Goal: Task Accomplishment & Management: Manage account settings

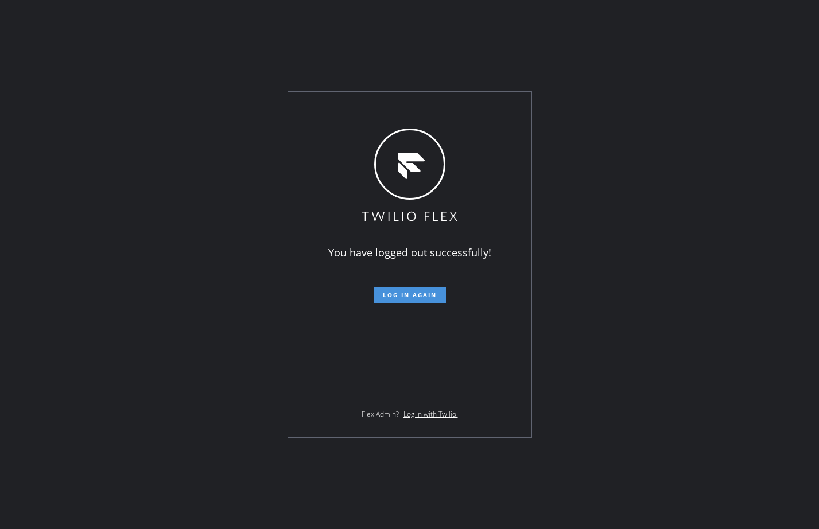
click at [392, 295] on span "Log in again" at bounding box center [410, 295] width 54 height 8
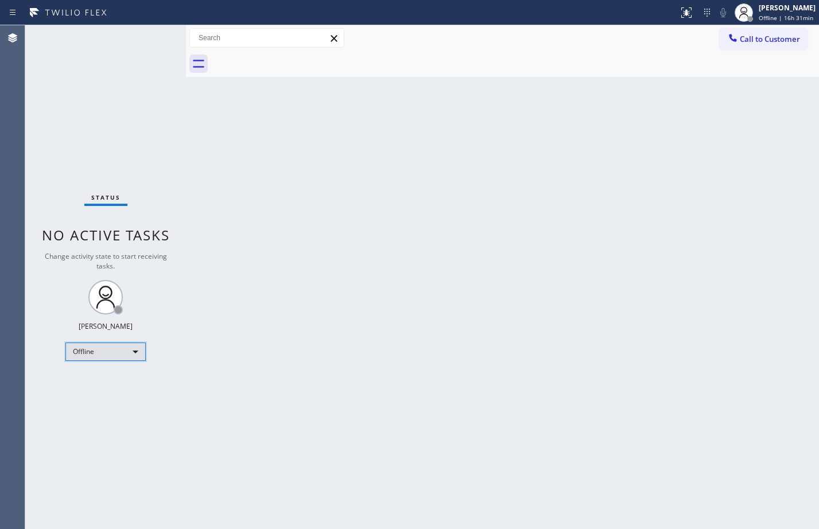
click at [98, 344] on div "Offline" at bounding box center [105, 351] width 80 height 18
click at [100, 376] on li "Available" at bounding box center [105, 382] width 78 height 14
click at [785, 17] on span "Offline | 16h 32min" at bounding box center [785, 18] width 54 height 8
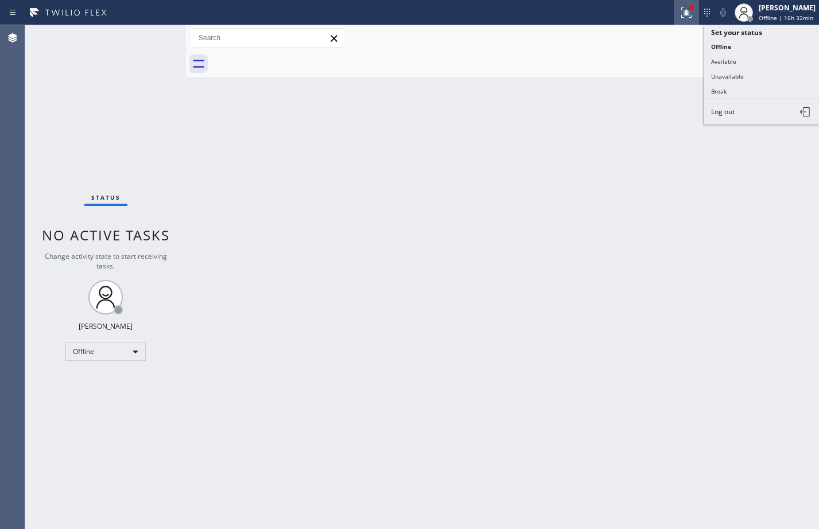
click at [679, 12] on icon at bounding box center [686, 13] width 14 height 14
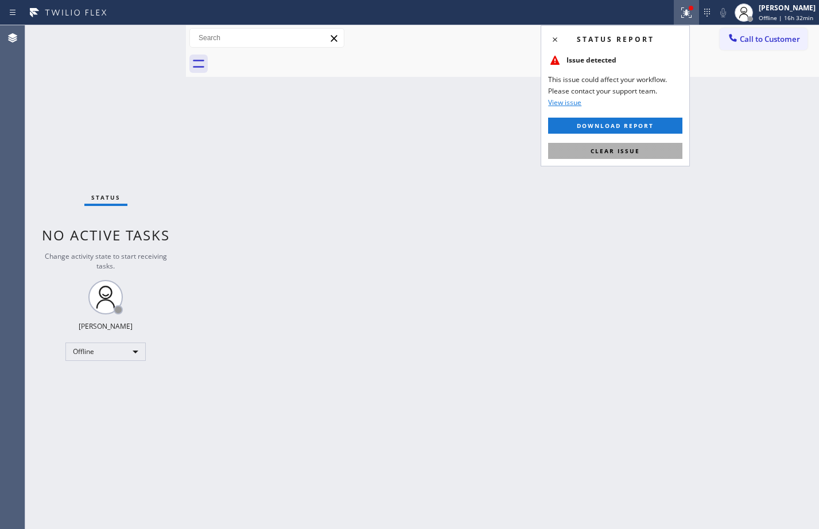
click at [622, 152] on span "Clear issue" at bounding box center [614, 151] width 49 height 8
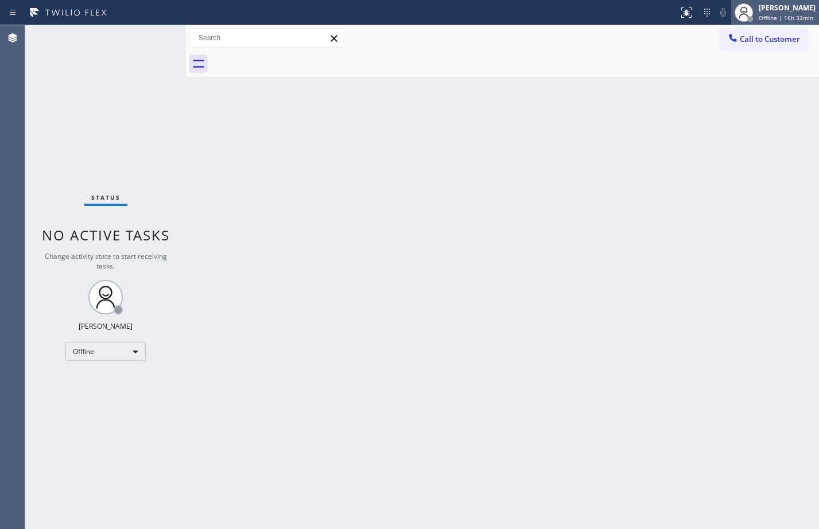
click at [762, 18] on span "Offline | 16h 32min" at bounding box center [785, 18] width 54 height 8
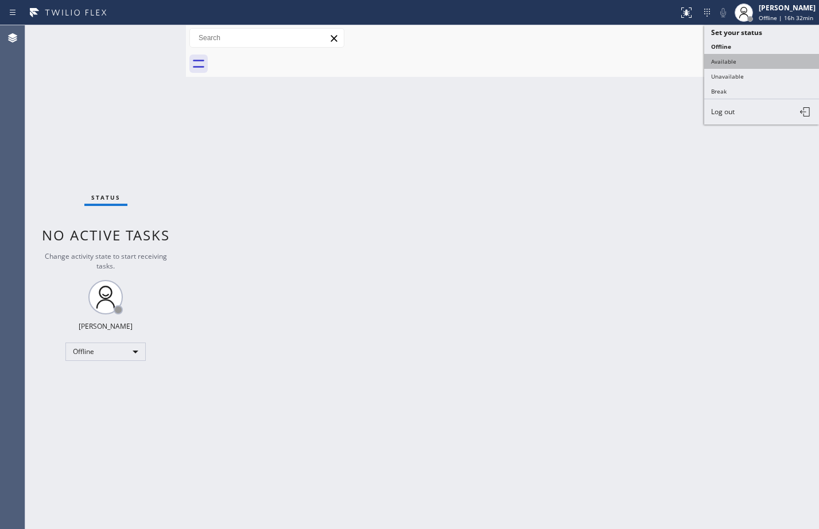
click at [750, 63] on button "Available" at bounding box center [761, 61] width 115 height 15
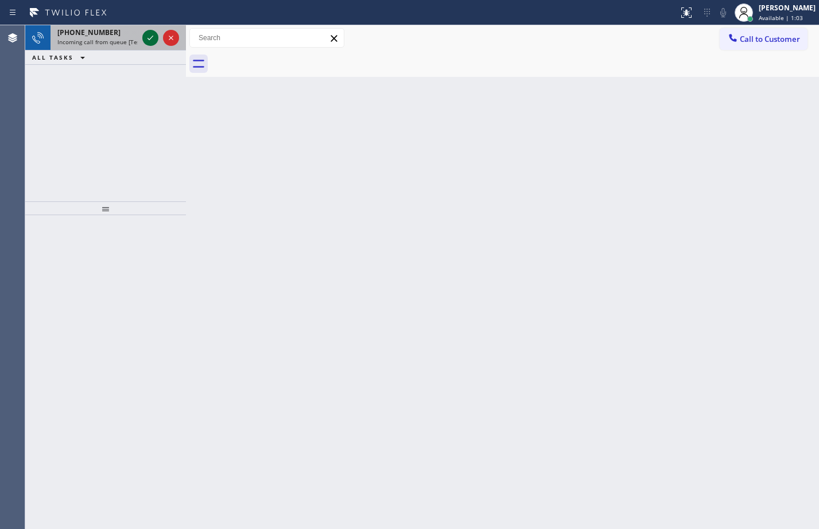
click at [153, 34] on icon at bounding box center [150, 38] width 14 height 14
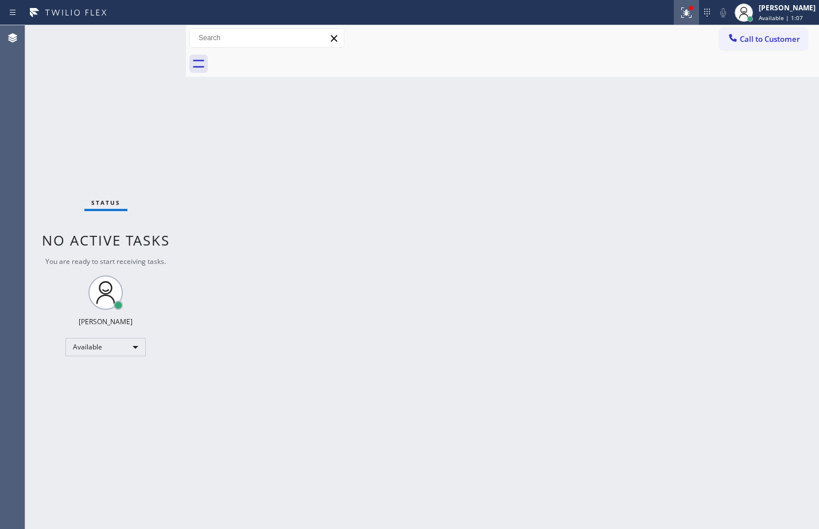
click at [673, 19] on div at bounding box center [685, 13] width 25 height 14
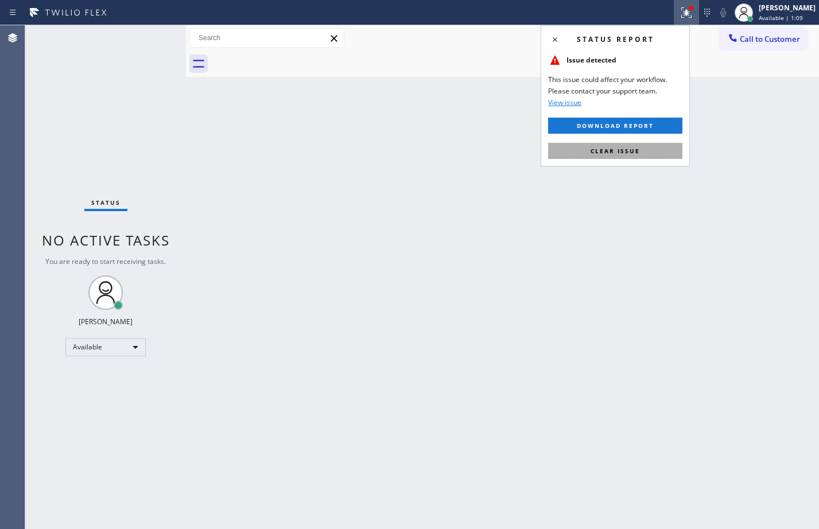
click at [608, 148] on span "Clear issue" at bounding box center [614, 151] width 49 height 8
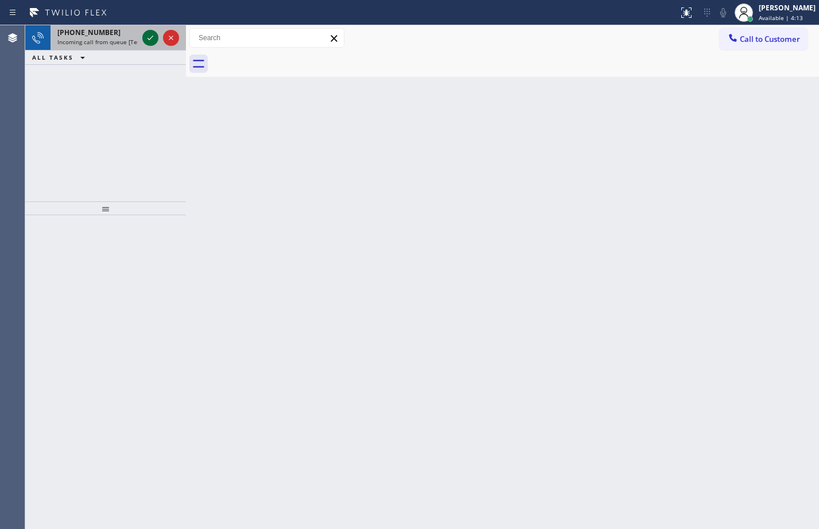
click at [148, 41] on icon at bounding box center [150, 38] width 14 height 14
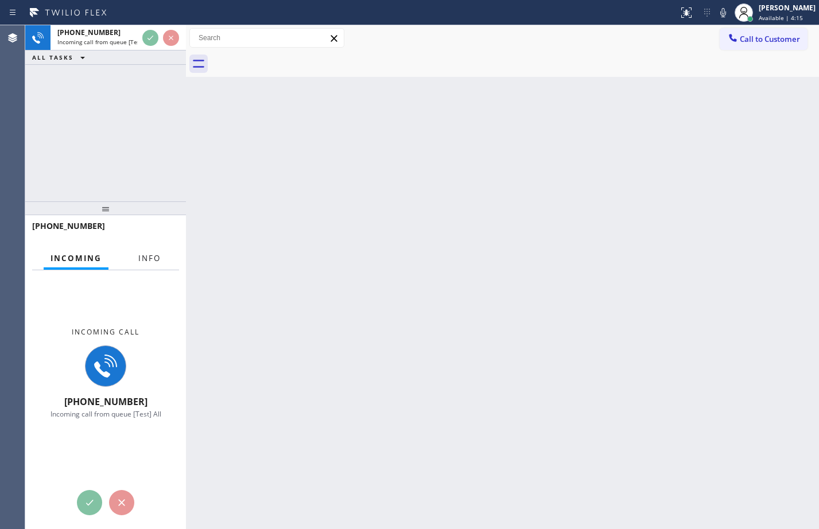
click at [156, 266] on button "Info" at bounding box center [149, 258] width 36 height 22
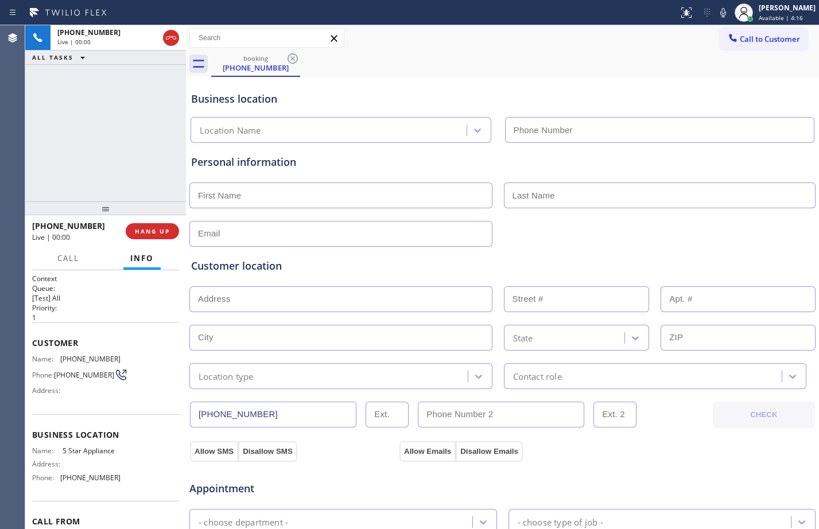
type input "[PHONE_NUMBER]"
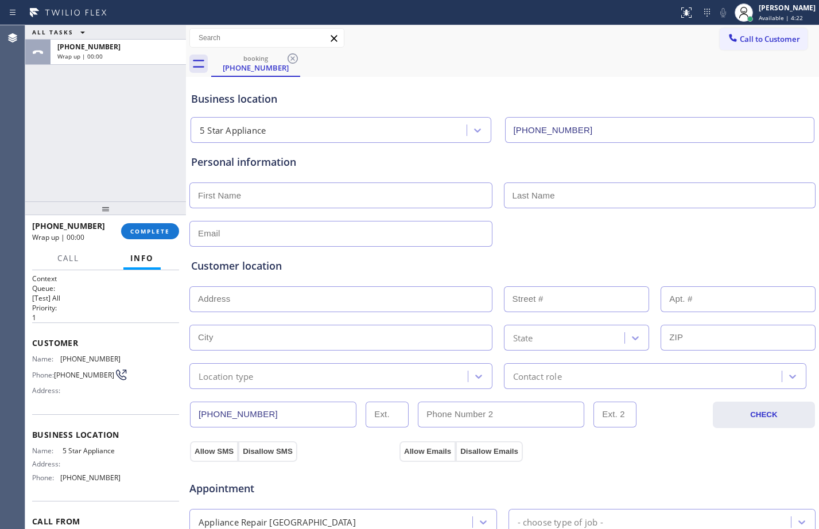
click at [135, 221] on div "[PHONE_NUMBER] Wrap up | 00:00 COMPLETE" at bounding box center [105, 231] width 147 height 30
click at [140, 226] on button "COMPLETE" at bounding box center [150, 231] width 58 height 16
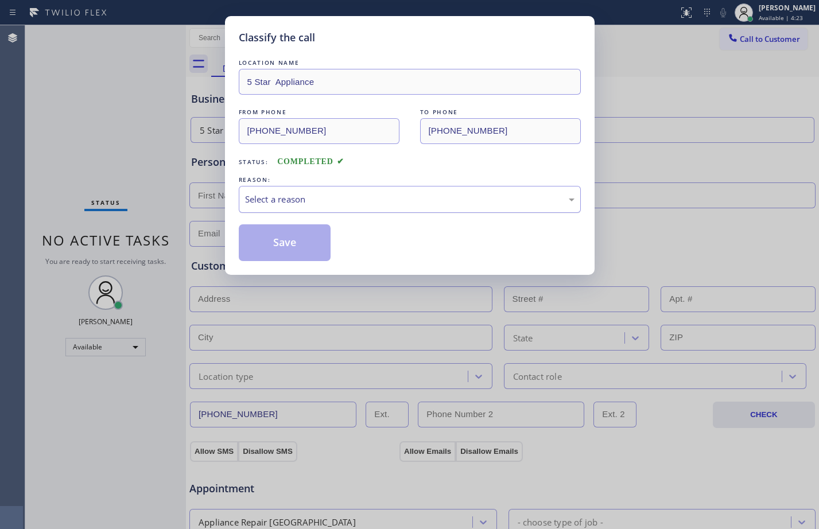
click at [488, 200] on div "Select a reason" at bounding box center [409, 199] width 329 height 13
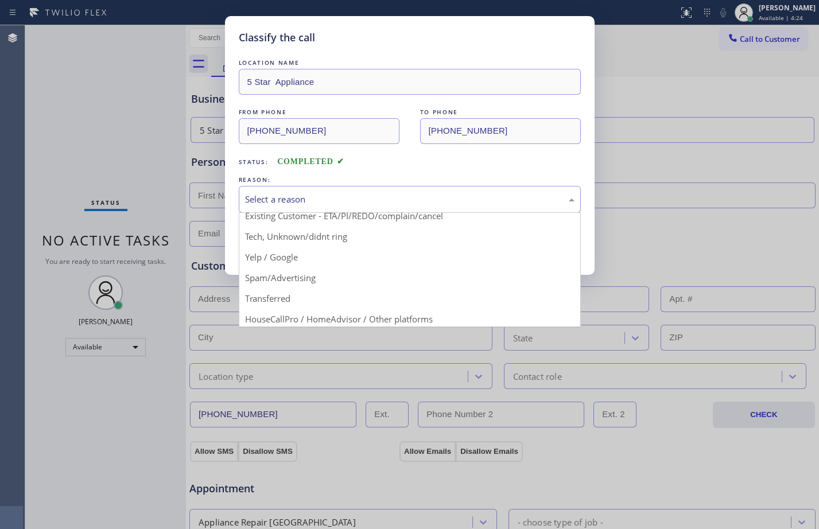
scroll to position [72, 0]
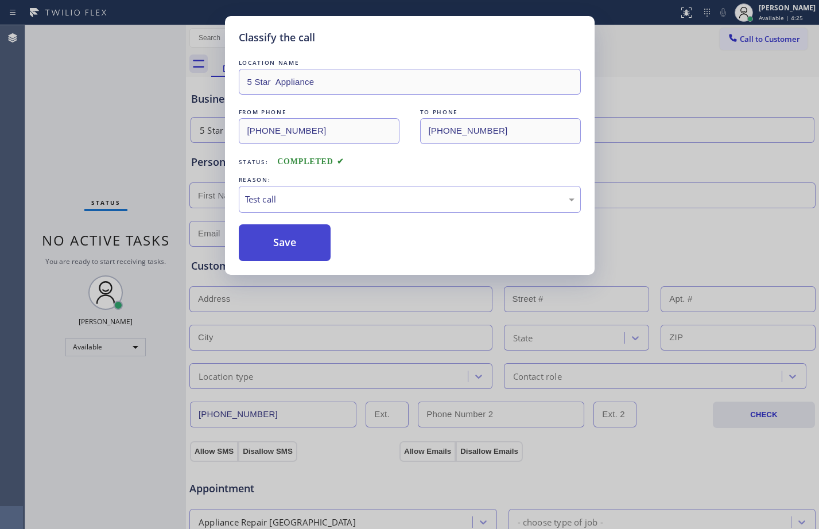
click at [287, 248] on button "Save" at bounding box center [285, 242] width 92 height 37
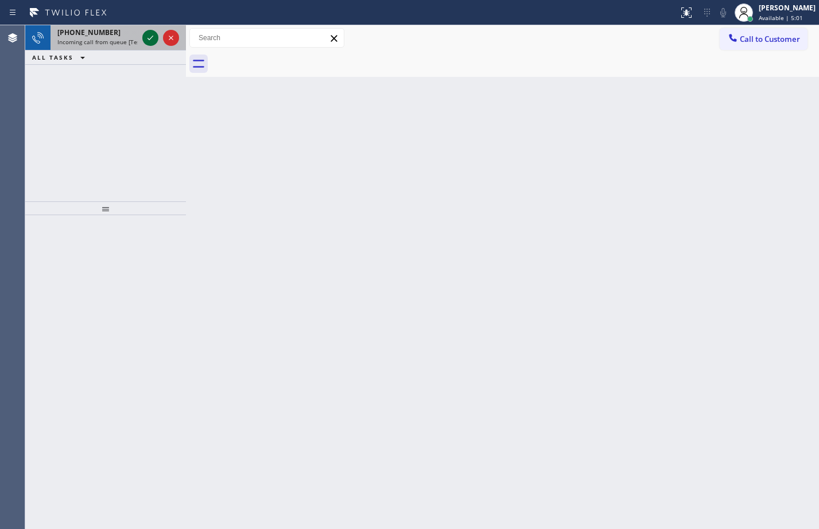
click at [149, 41] on icon at bounding box center [150, 38] width 14 height 14
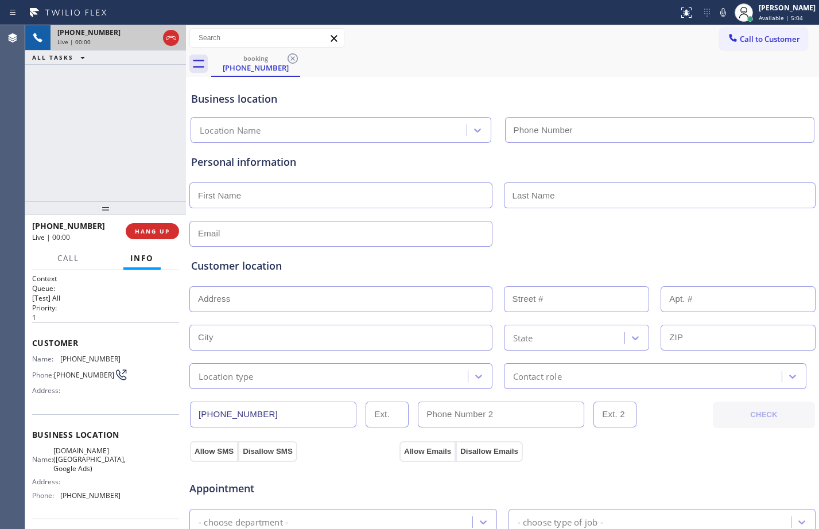
type input "[PHONE_NUMBER]"
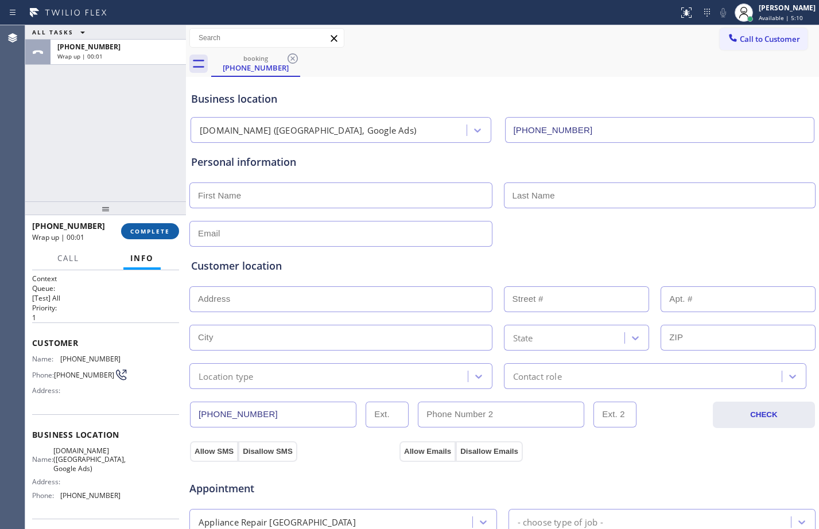
click at [154, 227] on button "COMPLETE" at bounding box center [150, 231] width 58 height 16
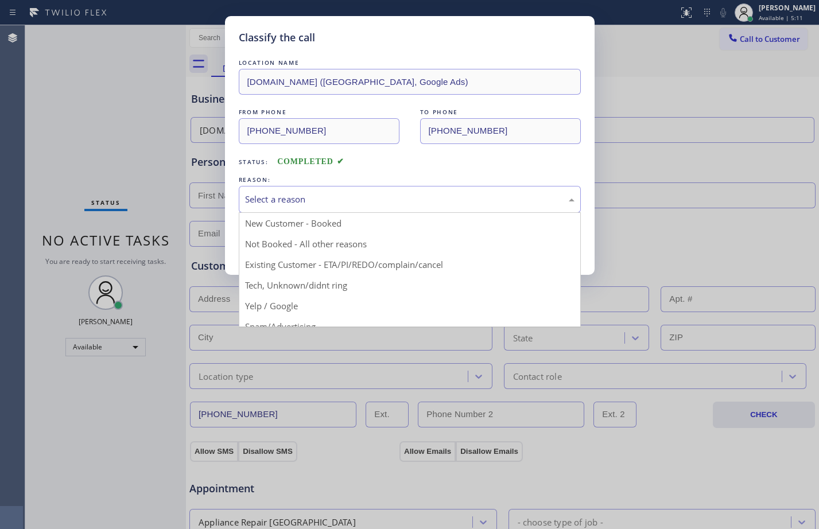
click at [284, 198] on div "Select a reason" at bounding box center [409, 199] width 329 height 13
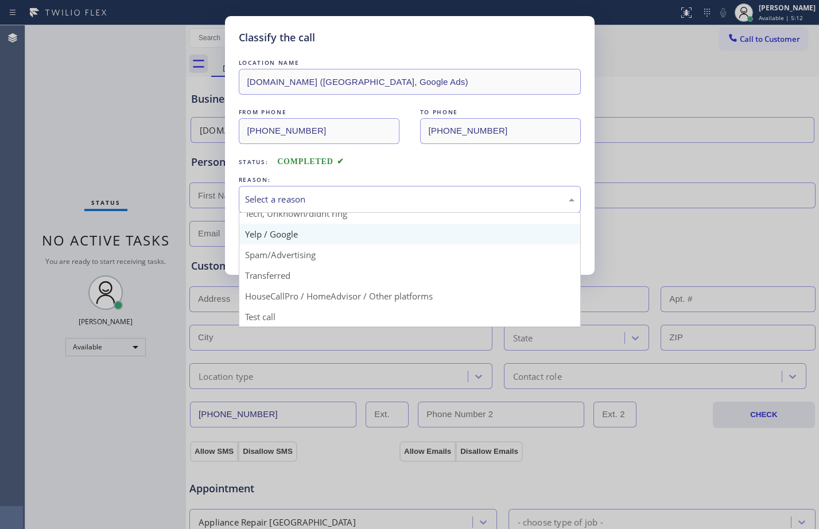
scroll to position [72, 0]
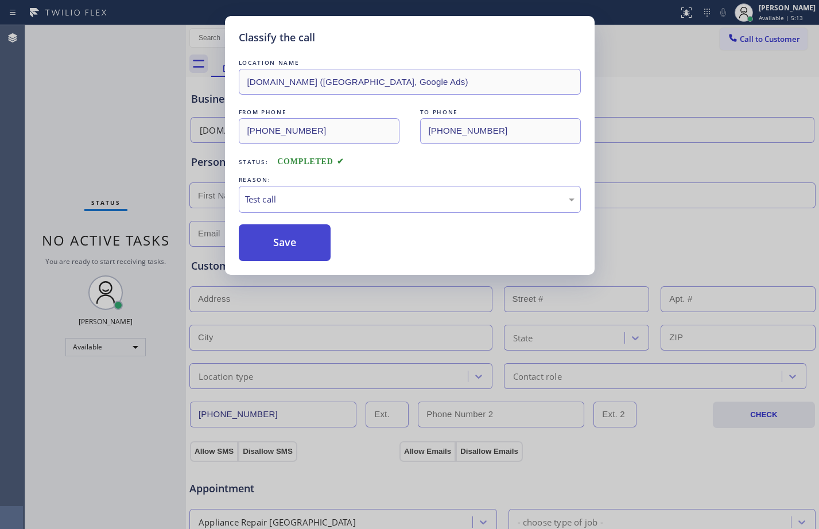
click at [279, 256] on button "Save" at bounding box center [285, 242] width 92 height 37
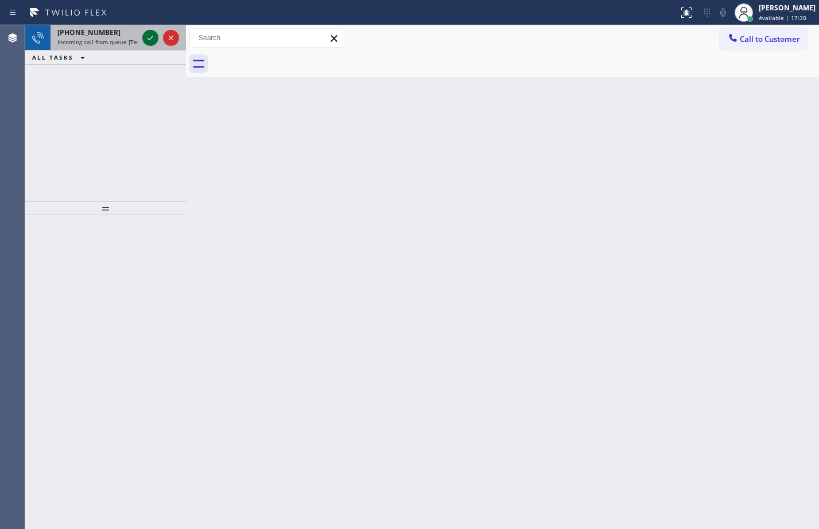
click at [151, 34] on icon at bounding box center [150, 38] width 14 height 14
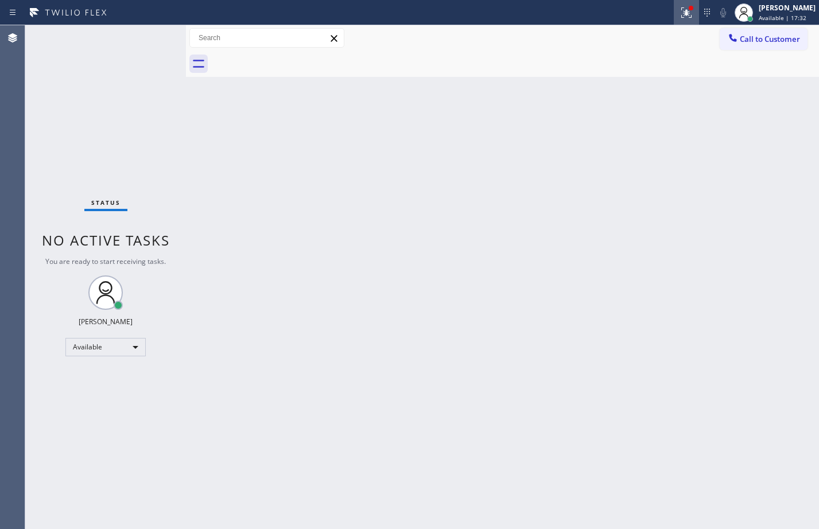
click at [679, 17] on icon at bounding box center [686, 13] width 14 height 14
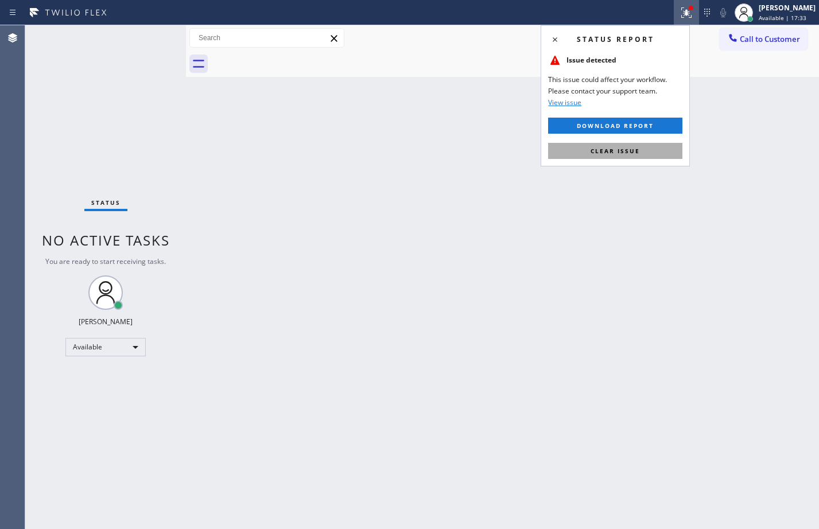
click at [641, 148] on button "Clear issue" at bounding box center [615, 151] width 134 height 16
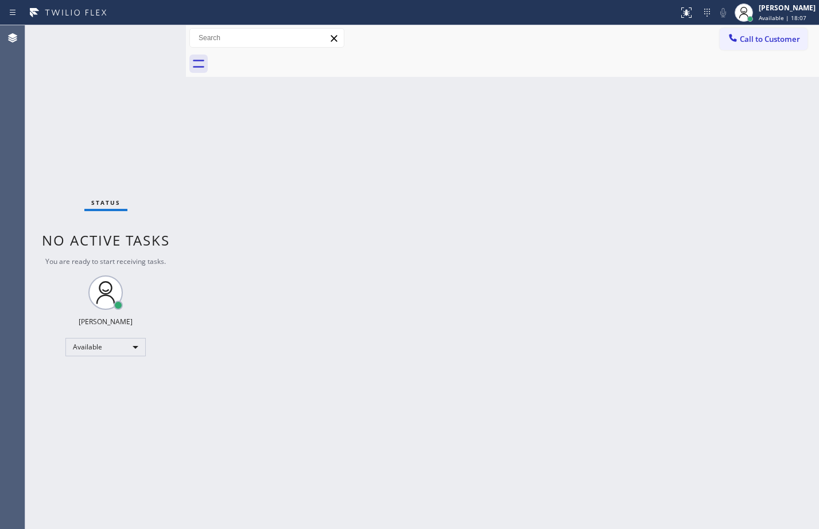
click at [137, 140] on div "Status No active tasks You are ready to start receiving tasks. [PERSON_NAME] Av…" at bounding box center [105, 277] width 161 height 504
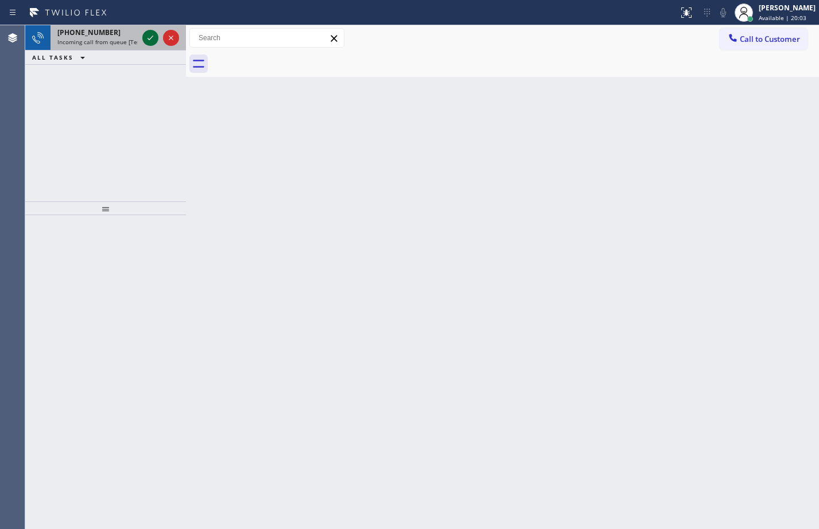
click at [155, 35] on icon at bounding box center [150, 38] width 14 height 14
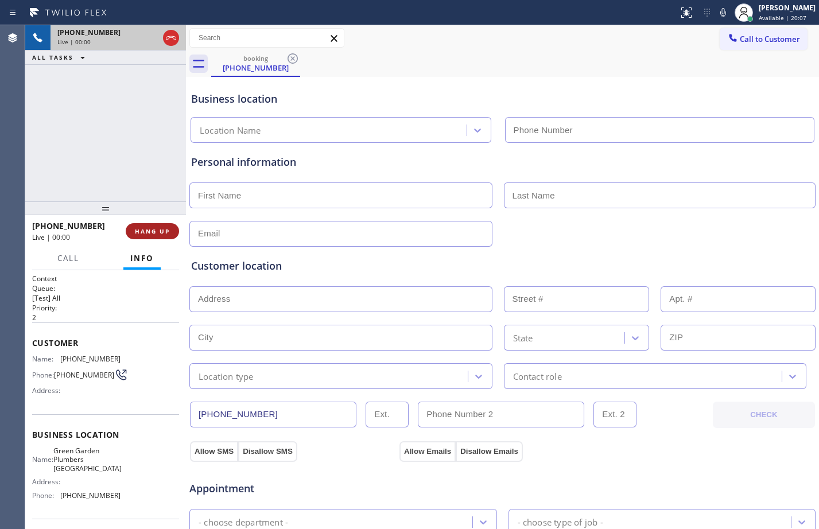
type input "[PHONE_NUMBER]"
click at [159, 233] on span "HANG UP" at bounding box center [152, 231] width 35 height 8
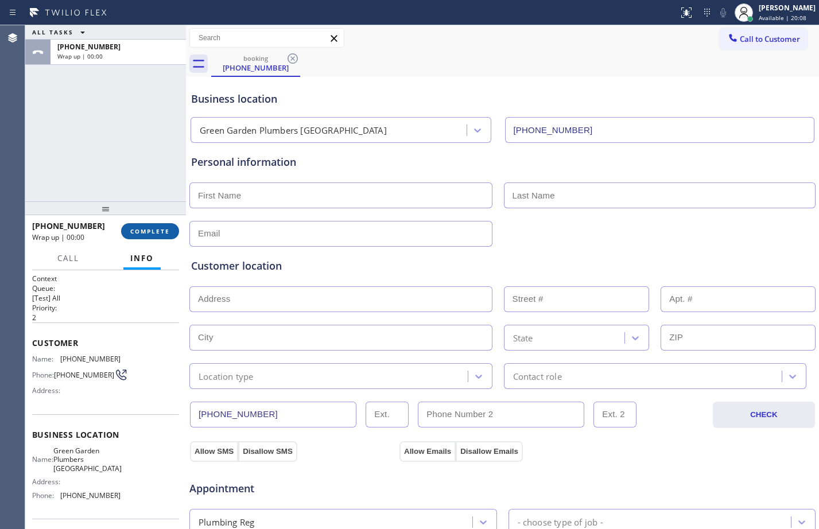
click at [159, 233] on span "COMPLETE" at bounding box center [150, 231] width 40 height 8
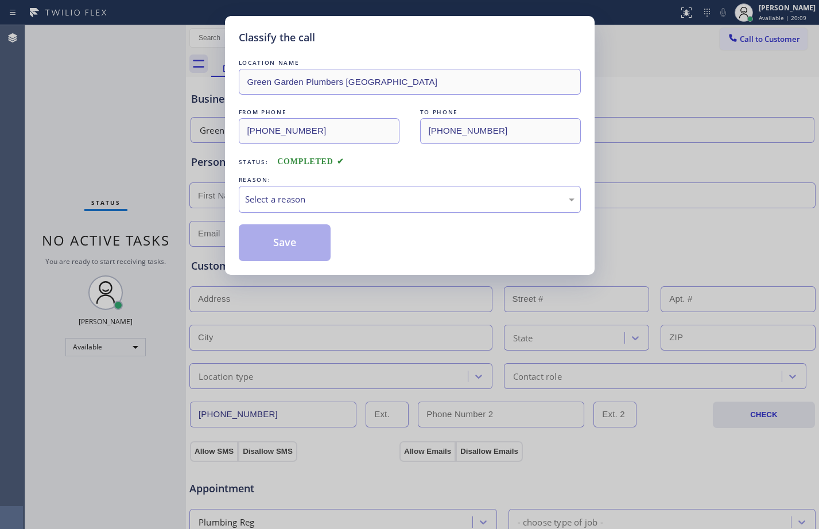
click at [329, 201] on div "Select a reason" at bounding box center [409, 199] width 329 height 13
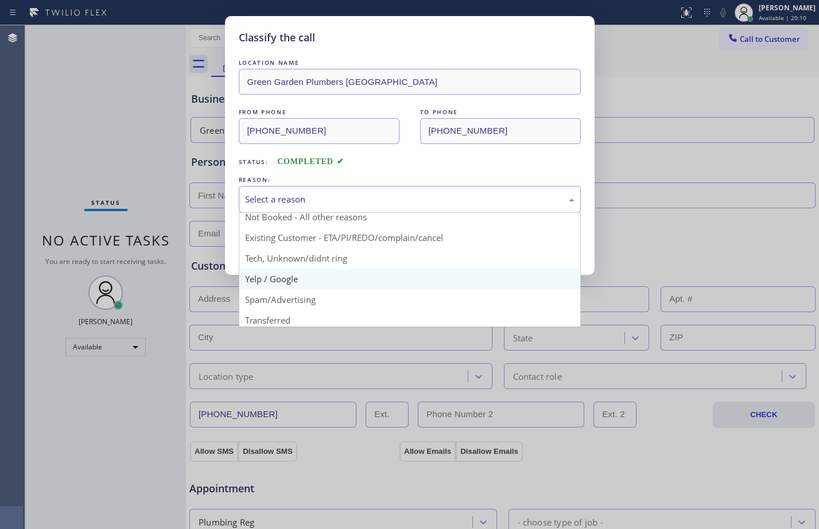
scroll to position [72, 0]
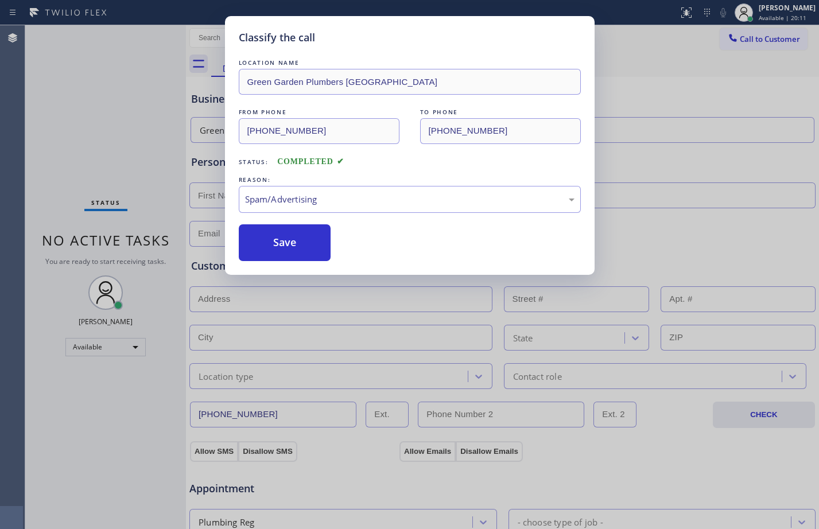
click at [291, 255] on button "Save" at bounding box center [285, 242] width 92 height 37
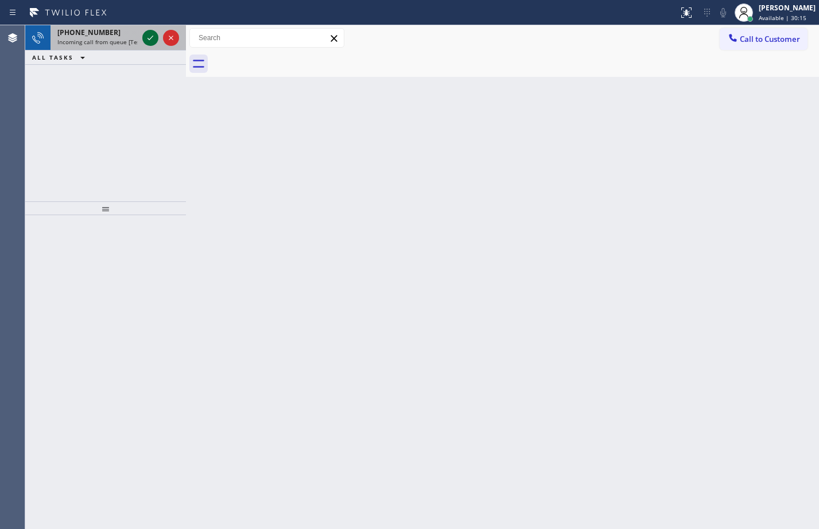
click at [155, 34] on icon at bounding box center [150, 38] width 14 height 14
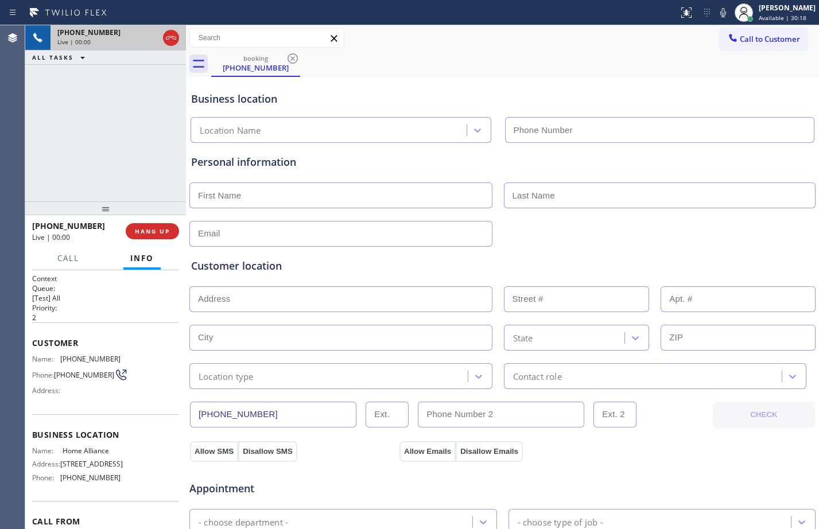
type input "[PHONE_NUMBER]"
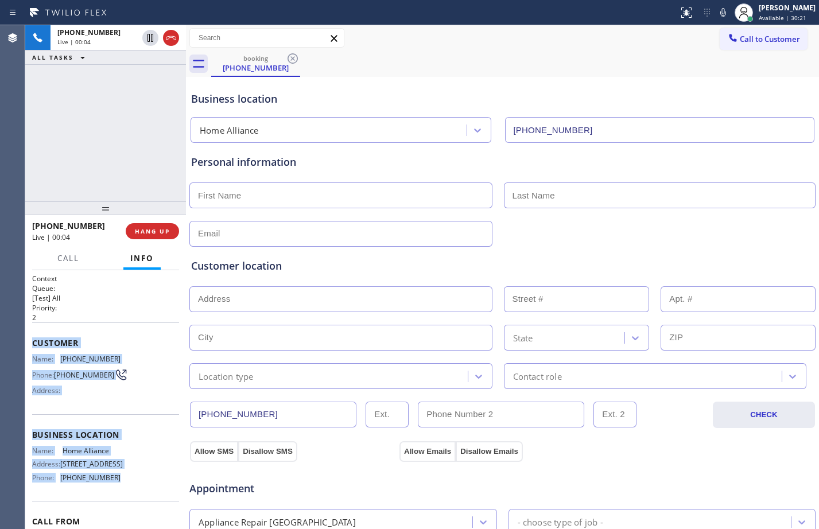
drag, startPoint x: 34, startPoint y: 347, endPoint x: 128, endPoint y: 511, distance: 189.1
click at [128, 511] on div "Context Queue: [Test] All Priority: 2 Customer Name: [PHONE_NUMBER] Phone: [PHO…" at bounding box center [105, 431] width 147 height 314
copy div "Customer Name: [PHONE_NUMBER] Phone: [PHONE_NUMBER] Address: Business location …"
click at [158, 230] on span "HANG UP" at bounding box center [152, 231] width 35 height 8
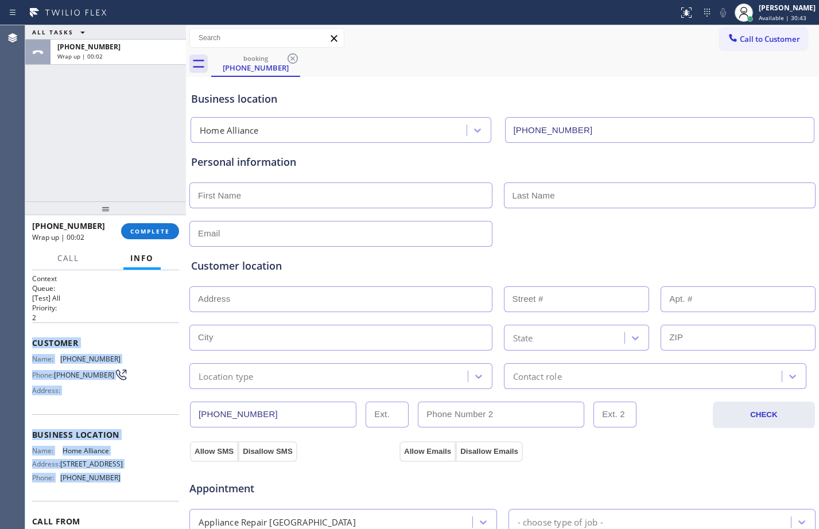
scroll to position [360, 0]
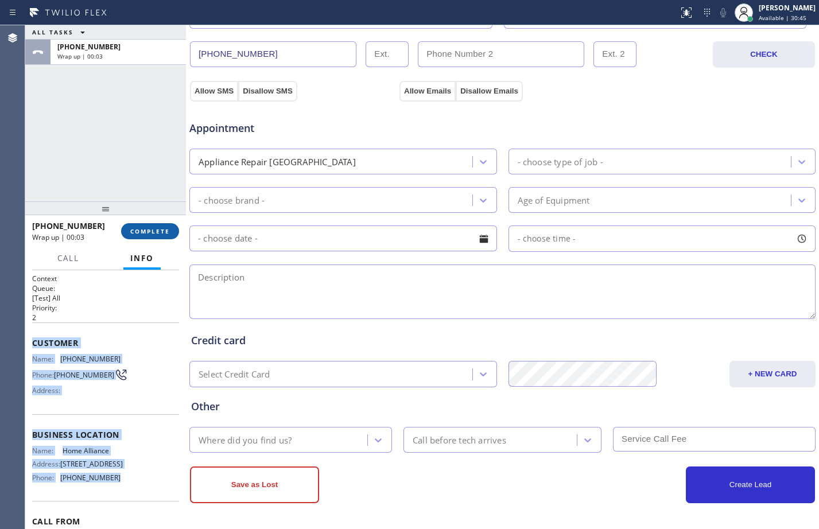
click at [142, 224] on button "COMPLETE" at bounding box center [150, 231] width 58 height 16
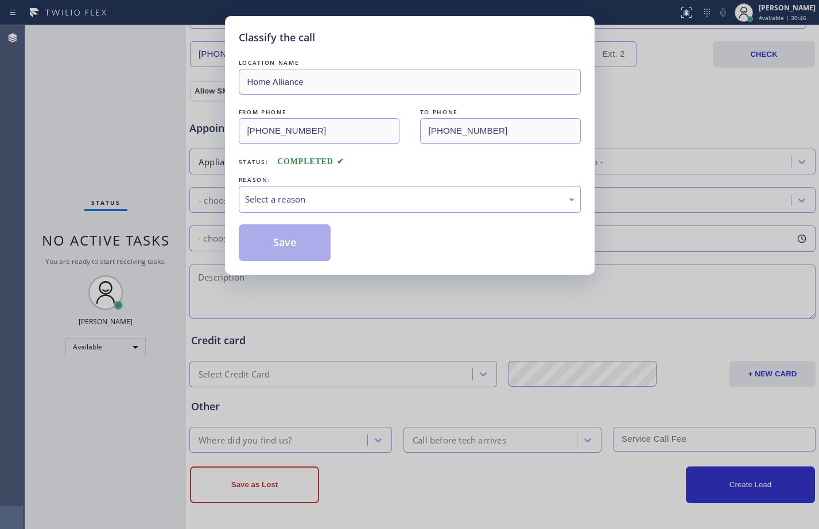
click at [300, 206] on div "Select a reason" at bounding box center [410, 199] width 342 height 27
click at [285, 244] on button "Save" at bounding box center [285, 242] width 92 height 37
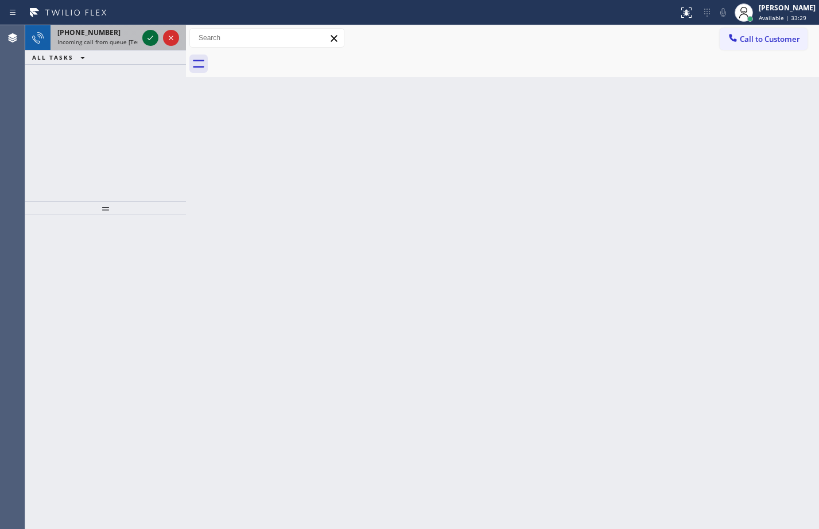
click at [143, 35] on icon at bounding box center [150, 38] width 14 height 14
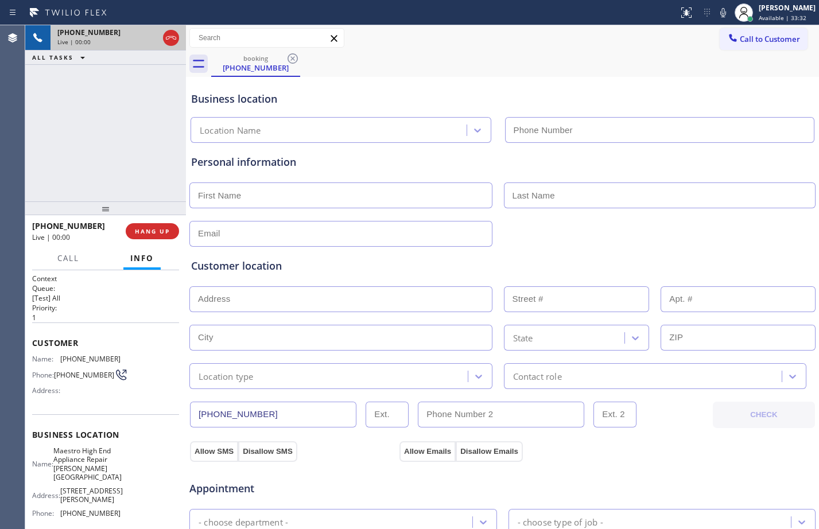
type input "[PHONE_NUMBER]"
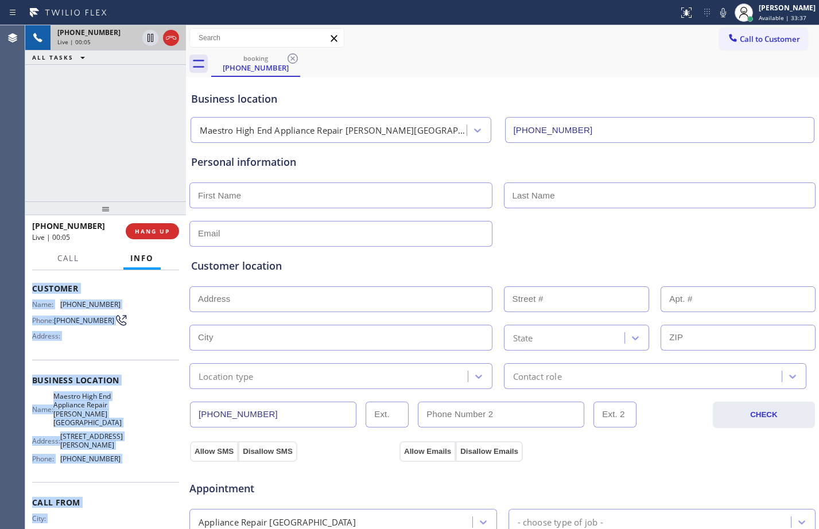
scroll to position [102, 0]
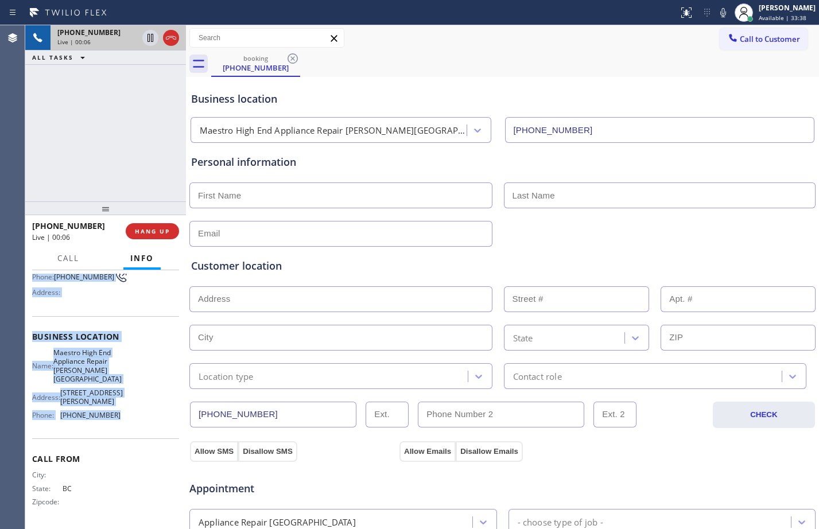
drag, startPoint x: 27, startPoint y: 346, endPoint x: 114, endPoint y: 424, distance: 116.6
click at [114, 424] on div "Context Queue: [Test] All Priority: 1 Customer Name: [PHONE_NUMBER] Phone: [PHO…" at bounding box center [105, 399] width 161 height 259
copy div "Customer Name: [PHONE_NUMBER] Phone: [PHONE_NUMBER] Address: Business location …"
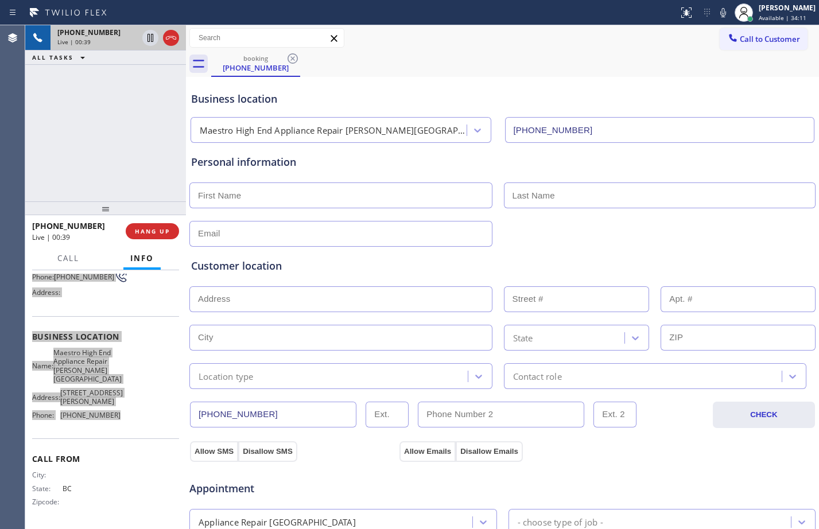
scroll to position [360, 0]
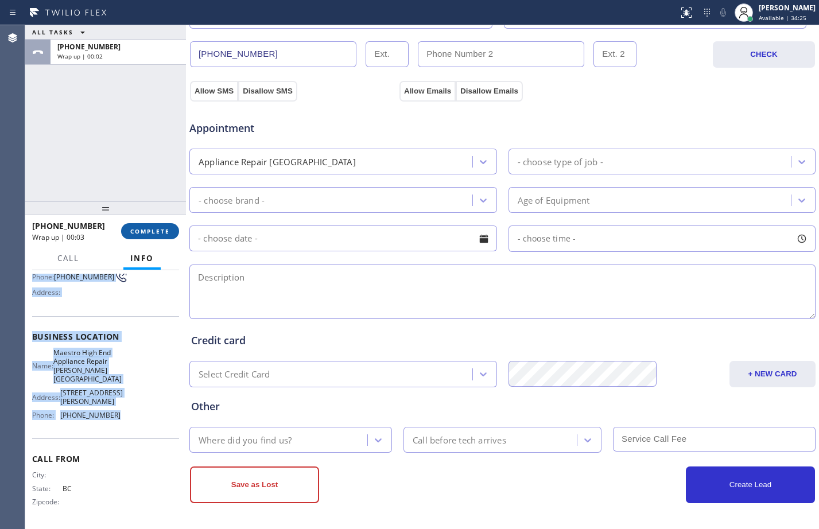
click at [147, 228] on span "COMPLETE" at bounding box center [150, 231] width 40 height 8
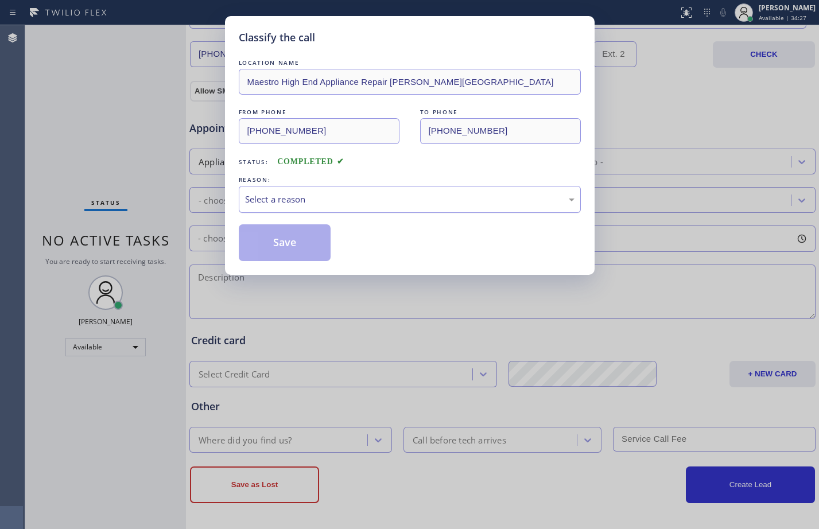
click at [337, 200] on div "Select a reason" at bounding box center [409, 199] width 329 height 13
click at [288, 245] on button "Save" at bounding box center [285, 242] width 92 height 37
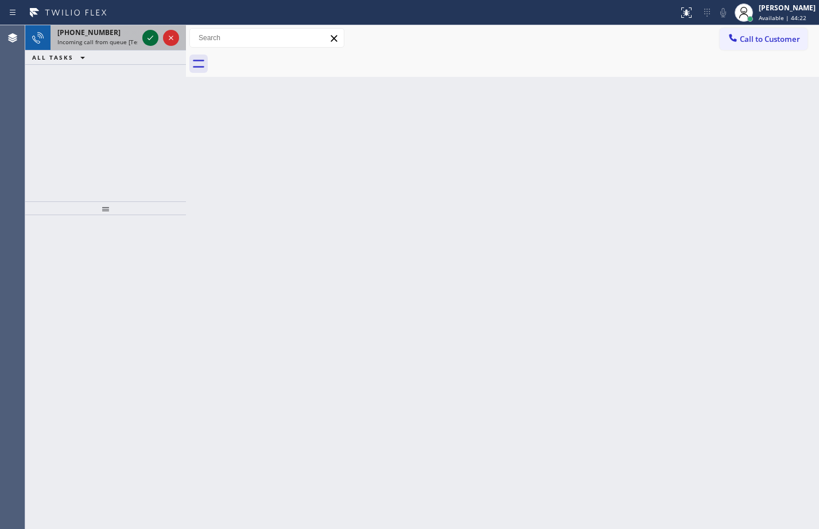
click at [157, 34] on icon at bounding box center [150, 38] width 14 height 14
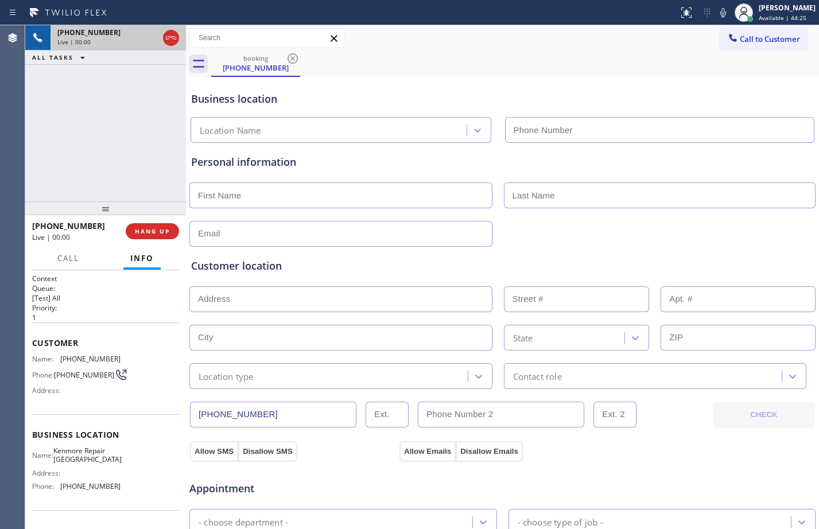
type input "[PHONE_NUMBER]"
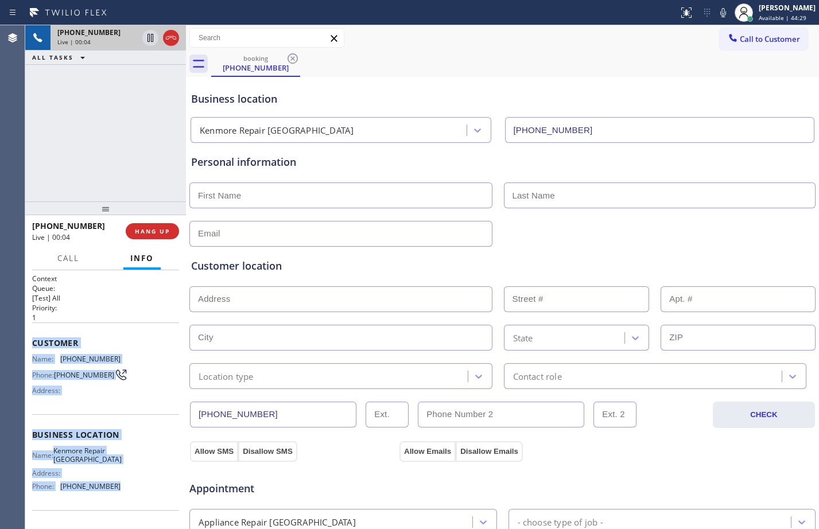
drag, startPoint x: 29, startPoint y: 339, endPoint x: 126, endPoint y: 490, distance: 179.3
click at [126, 490] on div "Context Queue: [Test] All Priority: 1 Customer Name: [PHONE_NUMBER] Phone: [PHO…" at bounding box center [105, 399] width 161 height 259
copy div "Customer Name: [PHONE_NUMBER] Phone: [PHONE_NUMBER] Address: Business location …"
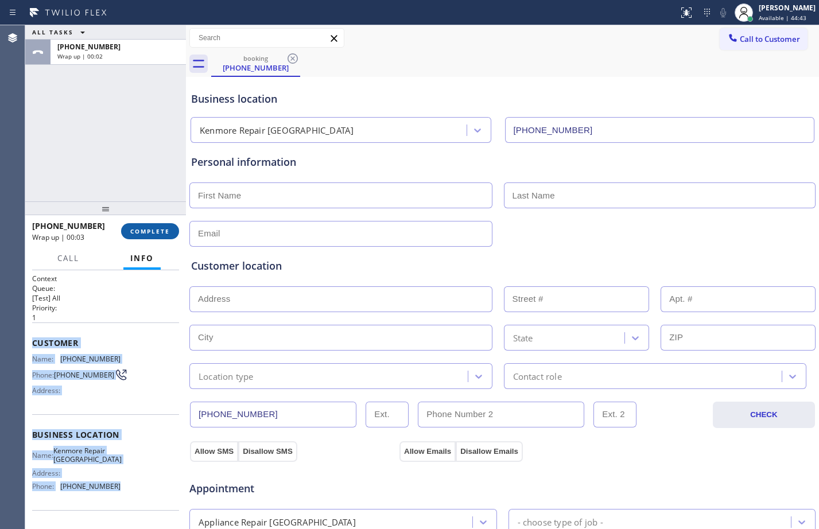
click at [149, 233] on span "COMPLETE" at bounding box center [150, 231] width 40 height 8
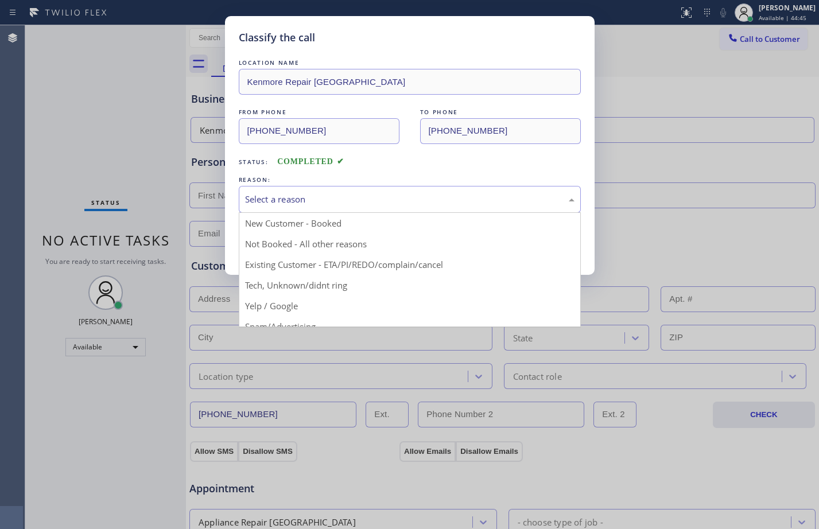
click at [290, 208] on div "Select a reason" at bounding box center [410, 199] width 342 height 27
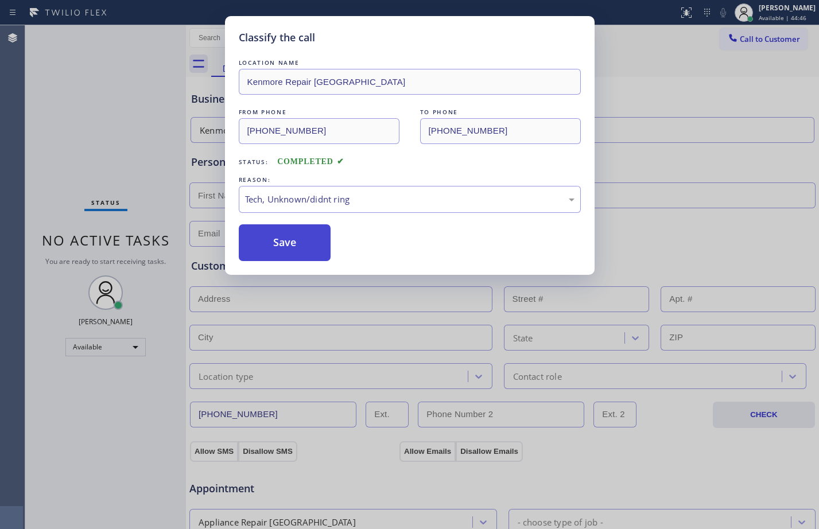
click at [306, 249] on button "Save" at bounding box center [285, 242] width 92 height 37
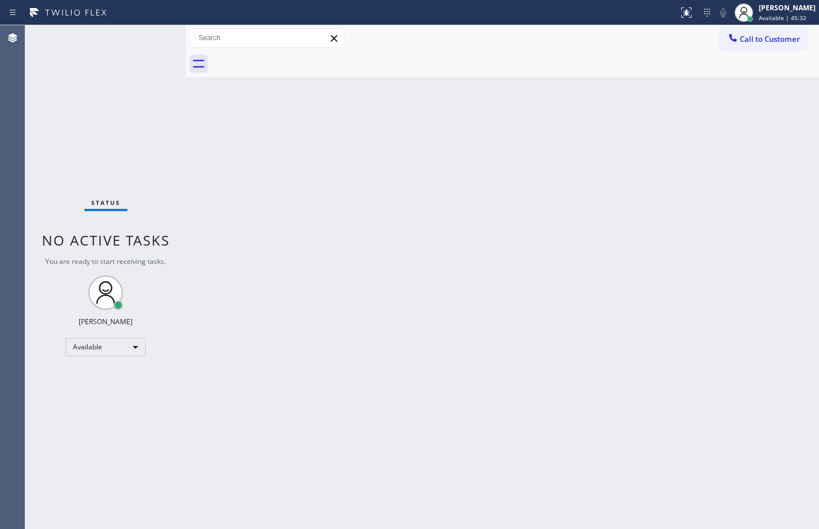
click at [603, 354] on div "Back to Dashboard Change Sender ID Customers Technicians Select a contact Outbo…" at bounding box center [502, 277] width 633 height 504
click at [119, 106] on div "Status No active tasks You are ready to start receiving tasks. [PERSON_NAME] Av…" at bounding box center [105, 277] width 161 height 504
click at [502, 291] on div "Back to Dashboard Change Sender ID Customers Technicians Select a contact Outbo…" at bounding box center [502, 277] width 633 height 504
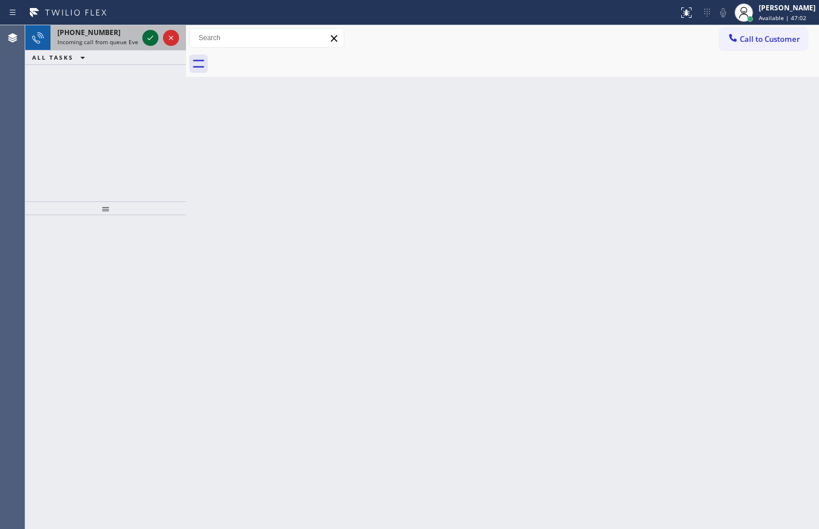
click at [154, 41] on icon at bounding box center [150, 38] width 14 height 14
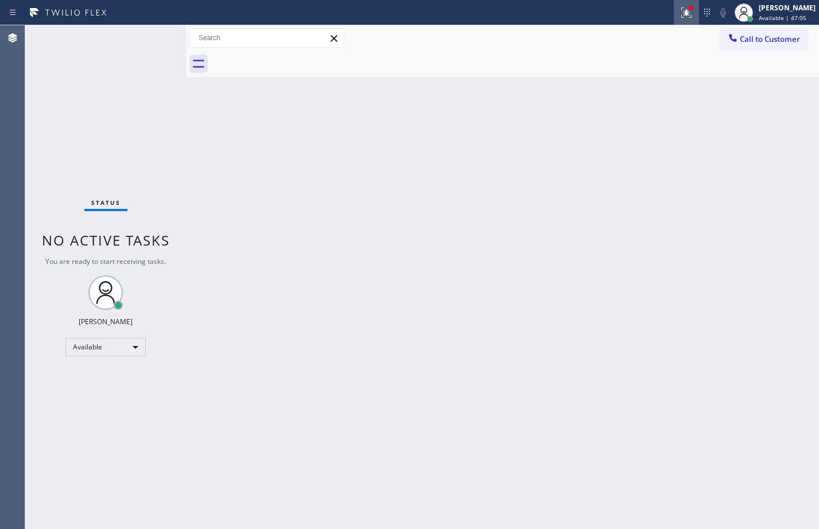
click at [680, 18] on icon at bounding box center [686, 13] width 14 height 14
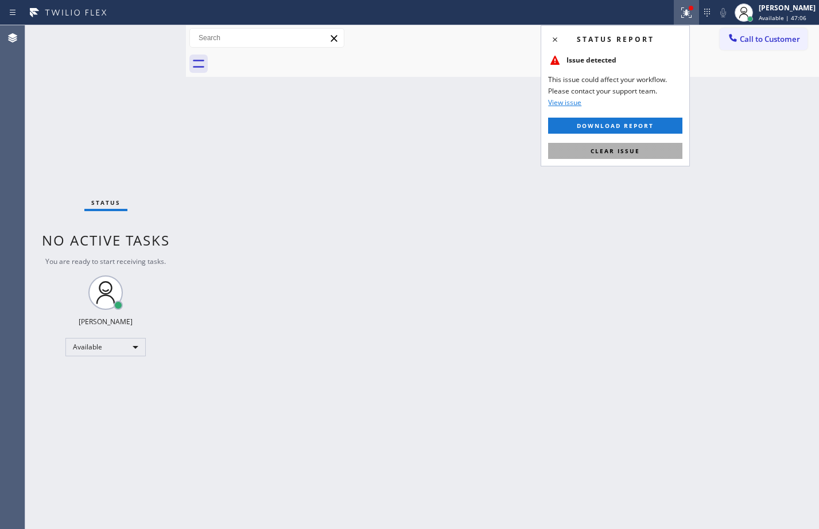
click at [628, 148] on span "Clear issue" at bounding box center [614, 151] width 49 height 8
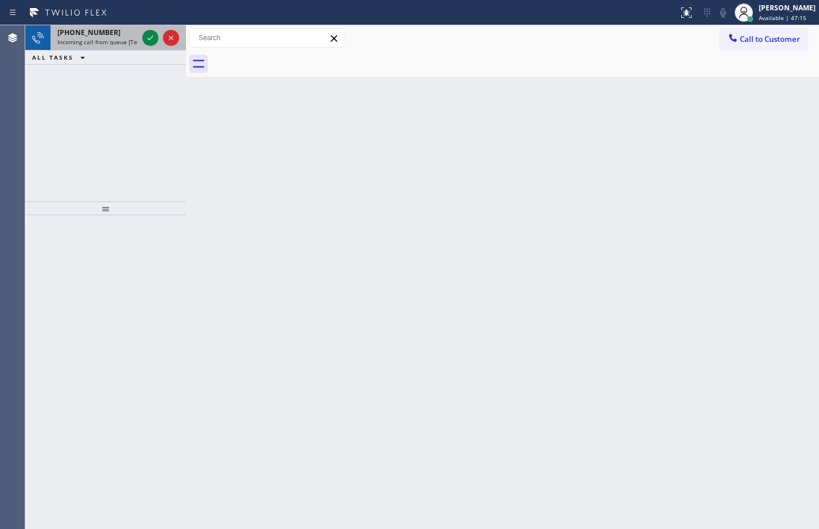
click at [137, 44] on span "Incoming call from queue [Test] All" at bounding box center [104, 42] width 95 height 8
click at [151, 46] on div at bounding box center [160, 37] width 41 height 25
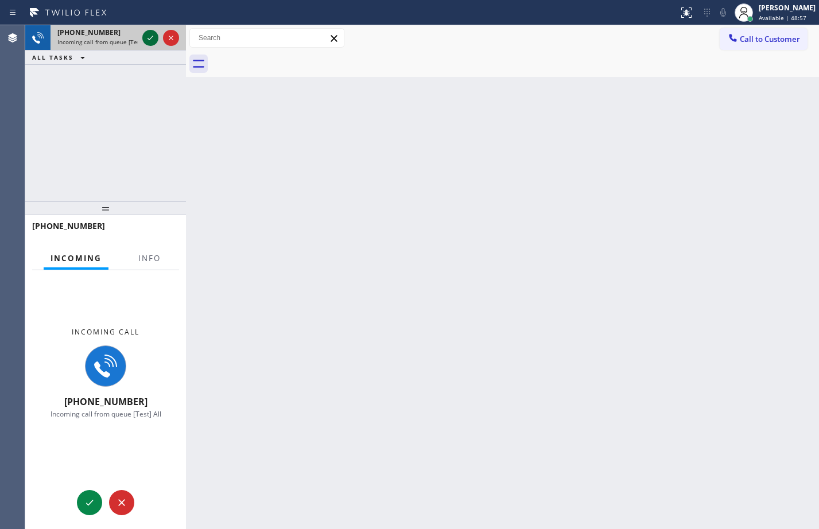
click at [154, 44] on icon at bounding box center [150, 38] width 14 height 14
click at [158, 261] on span "Info" at bounding box center [149, 258] width 22 height 10
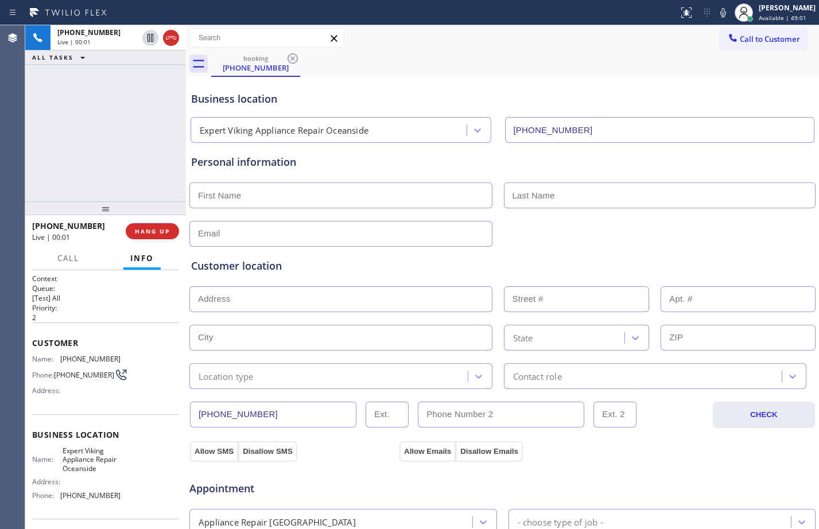
type input "(442) 200-2939"
click at [157, 227] on button "HANG UP" at bounding box center [152, 231] width 53 height 16
click at [157, 227] on button "COMPLETE" at bounding box center [150, 231] width 58 height 16
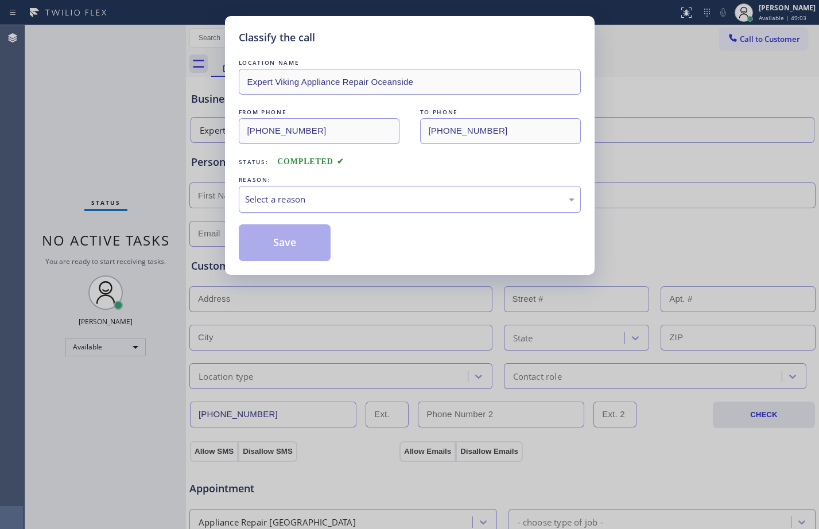
click at [315, 194] on div "Select a reason" at bounding box center [409, 199] width 329 height 13
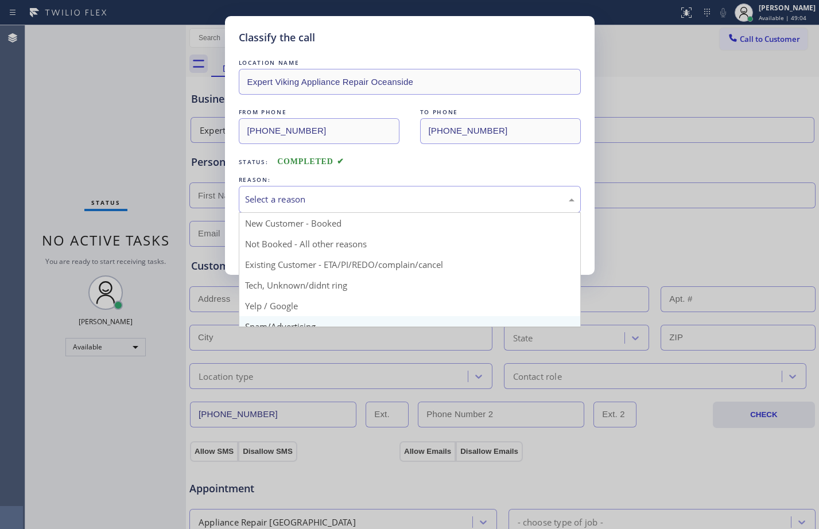
scroll to position [72, 0]
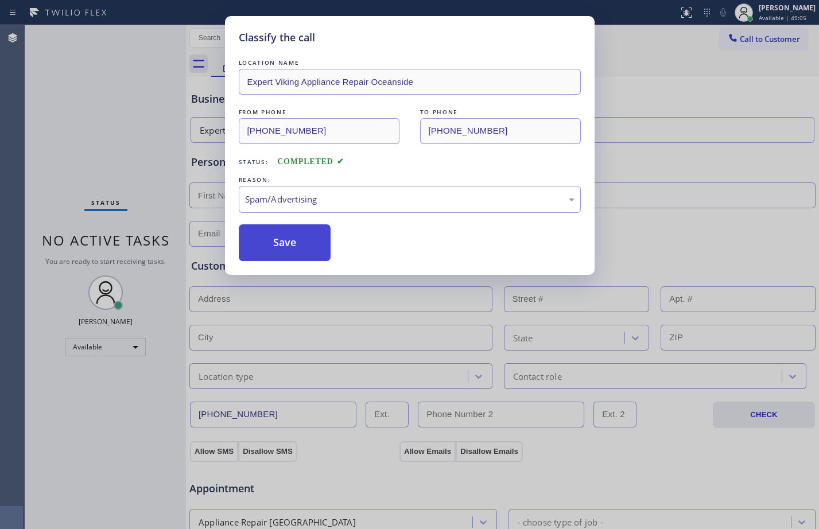
click at [281, 240] on button "Save" at bounding box center [285, 242] width 92 height 37
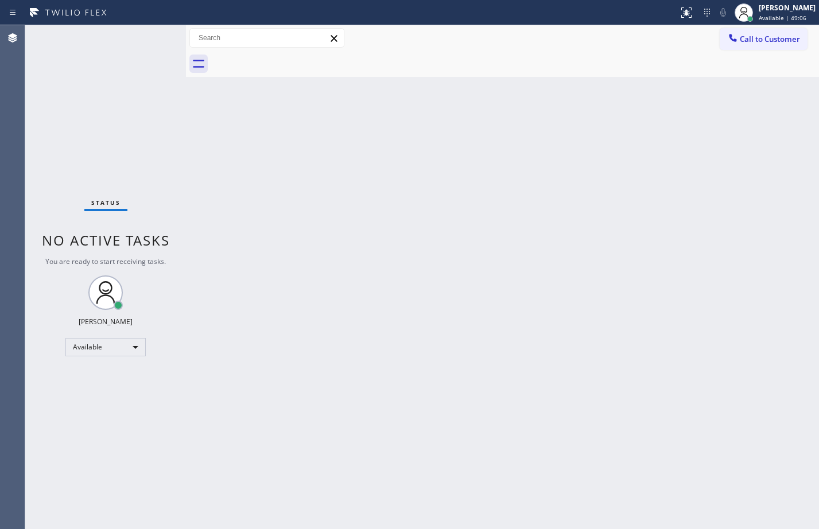
click at [115, 133] on div "Status No active tasks You are ready to start receiving tasks. [PERSON_NAME] Av…" at bounding box center [105, 277] width 161 height 504
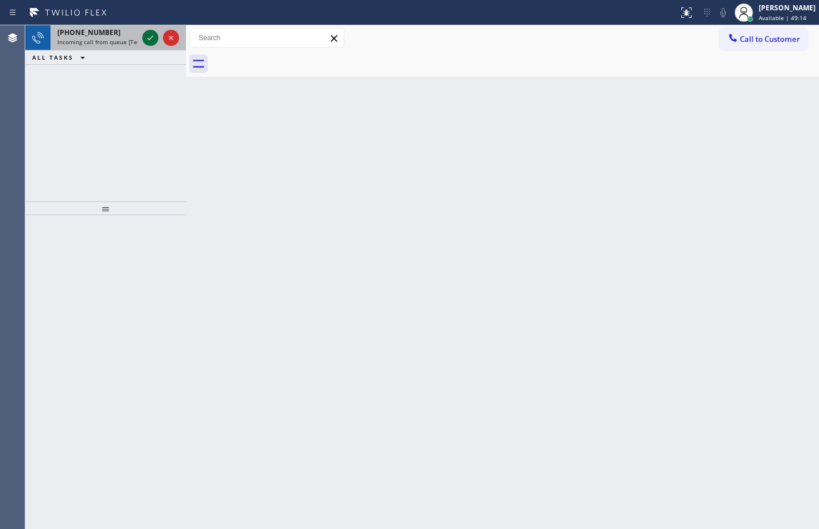
click at [157, 34] on icon at bounding box center [150, 38] width 14 height 14
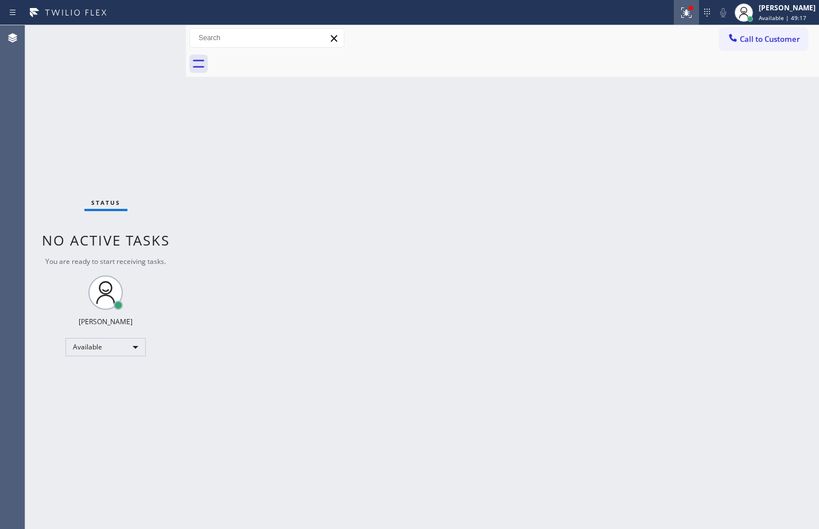
click at [687, 7] on div at bounding box center [685, 13] width 25 height 14
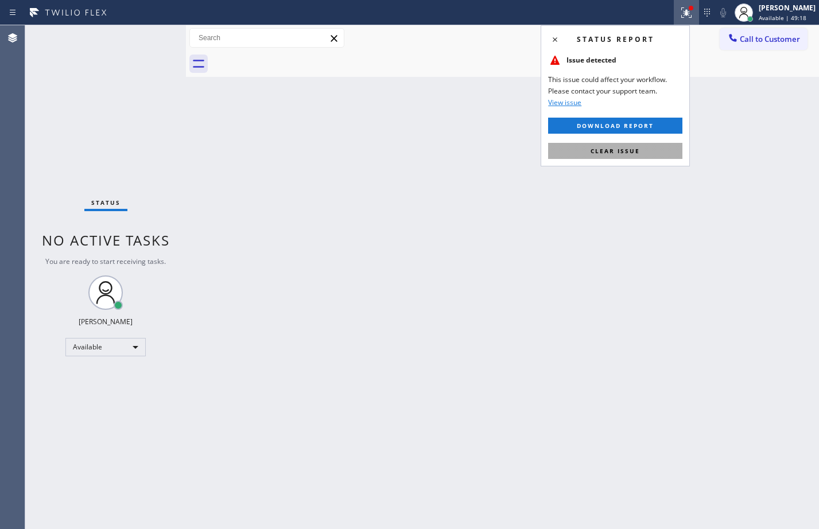
click at [646, 148] on button "Clear issue" at bounding box center [615, 151] width 134 height 16
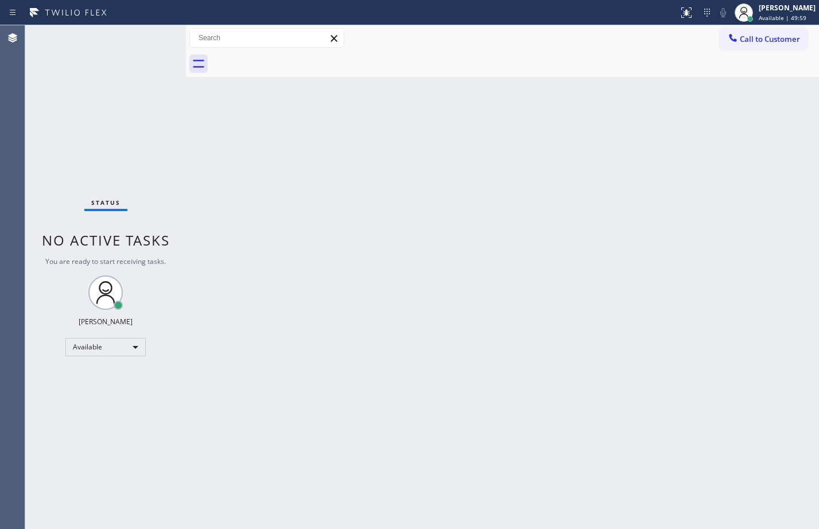
click at [572, 227] on div "Back to Dashboard Change Sender ID Customers Technicians Select a contact Outbo…" at bounding box center [502, 277] width 633 height 504
click at [562, 342] on div "Back to Dashboard Change Sender ID Customers Technicians Select a contact Outbo…" at bounding box center [502, 277] width 633 height 504
click at [121, 100] on div "Status No active tasks You are ready to start receiving tasks. [PERSON_NAME] Av…" at bounding box center [105, 277] width 161 height 504
click at [626, 155] on div "Back to Dashboard Change Sender ID Customers Technicians Select a contact Outbo…" at bounding box center [502, 277] width 633 height 504
click at [534, 289] on div "Back to Dashboard Change Sender ID Customers Technicians Select a contact Outbo…" at bounding box center [502, 277] width 633 height 504
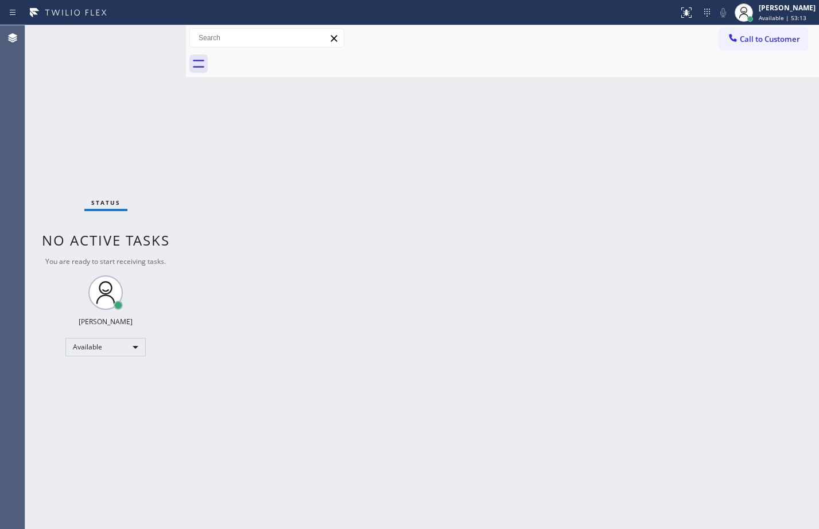
click at [147, 88] on div "Status No active tasks You are ready to start receiving tasks. [PERSON_NAME] Av…" at bounding box center [105, 277] width 161 height 504
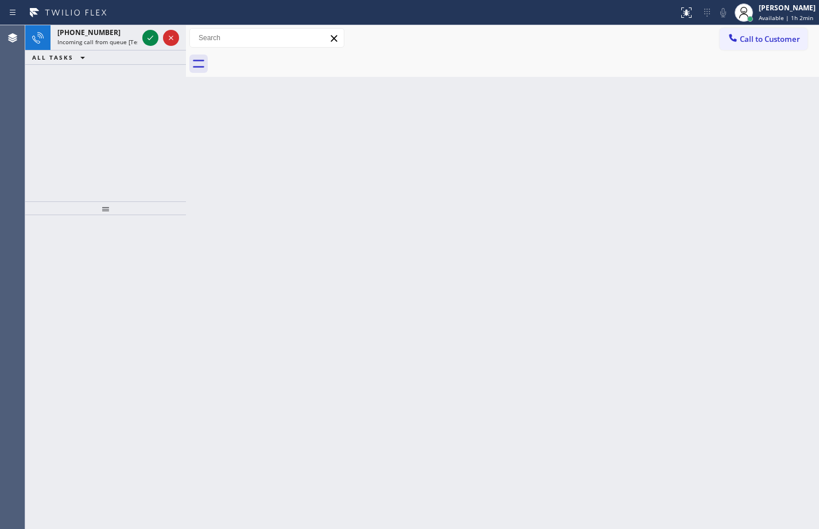
click at [160, 31] on div at bounding box center [160, 37] width 41 height 25
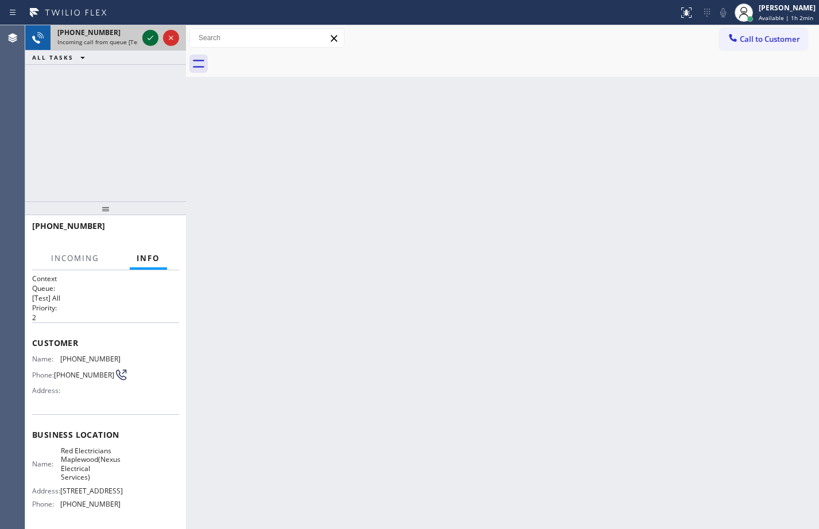
click at [155, 40] on icon at bounding box center [150, 38] width 14 height 14
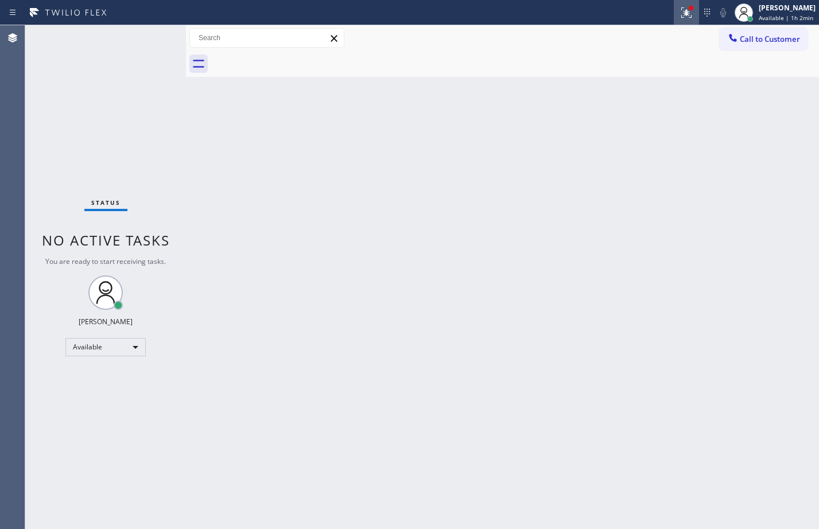
click at [681, 15] on icon at bounding box center [686, 13] width 14 height 14
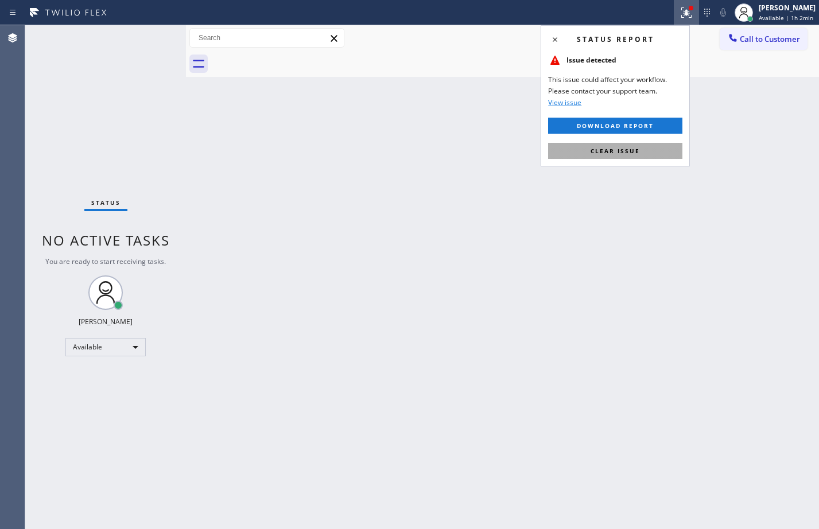
click at [666, 143] on button "Clear issue" at bounding box center [615, 151] width 134 height 16
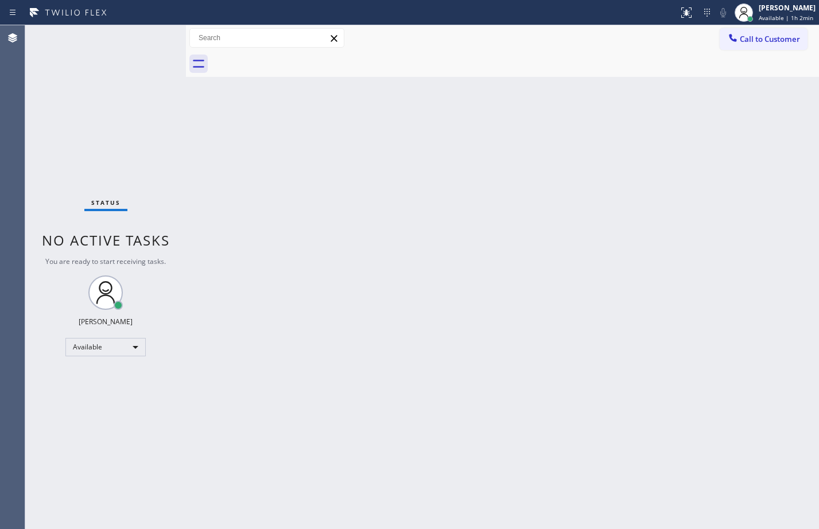
click at [482, 337] on div "Back to Dashboard Change Sender ID Customers Technicians Select a contact Outbo…" at bounding box center [502, 277] width 633 height 504
click at [566, 379] on div "Back to Dashboard Change Sender ID Customers Technicians Select a contact Outbo…" at bounding box center [502, 277] width 633 height 504
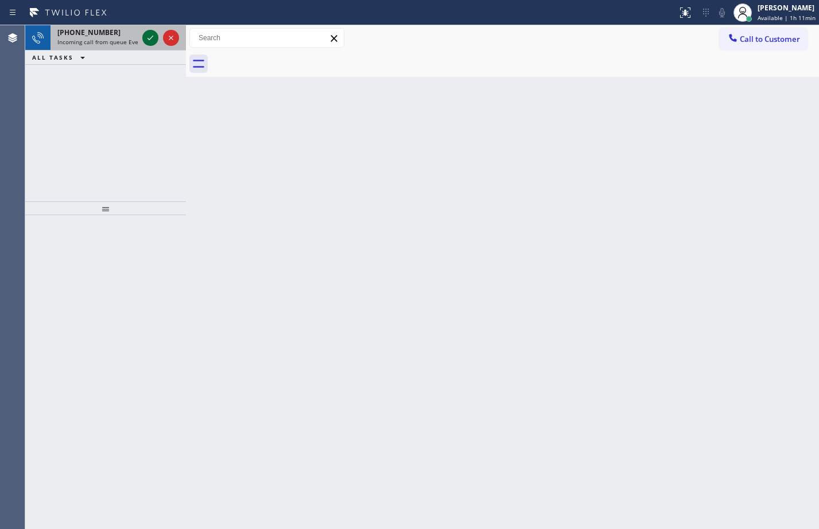
click at [154, 37] on icon at bounding box center [150, 38] width 14 height 14
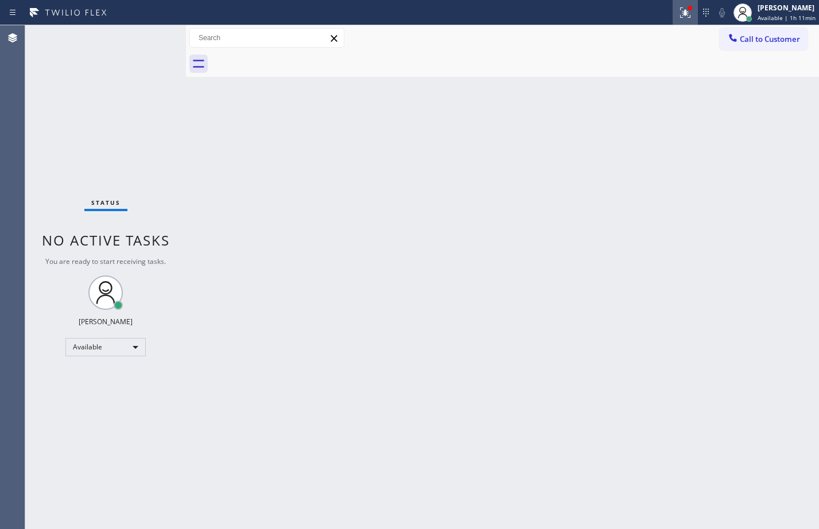
click at [680, 21] on button at bounding box center [684, 12] width 25 height 25
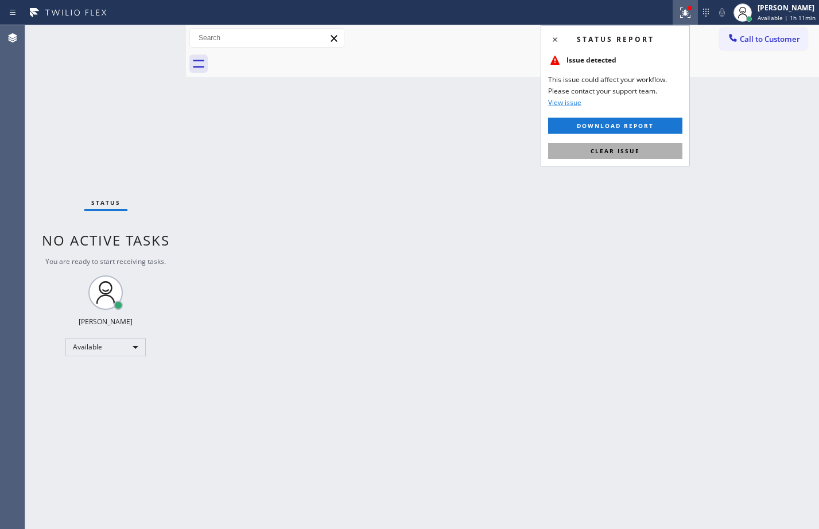
click at [623, 147] on span "Clear issue" at bounding box center [614, 151] width 49 height 8
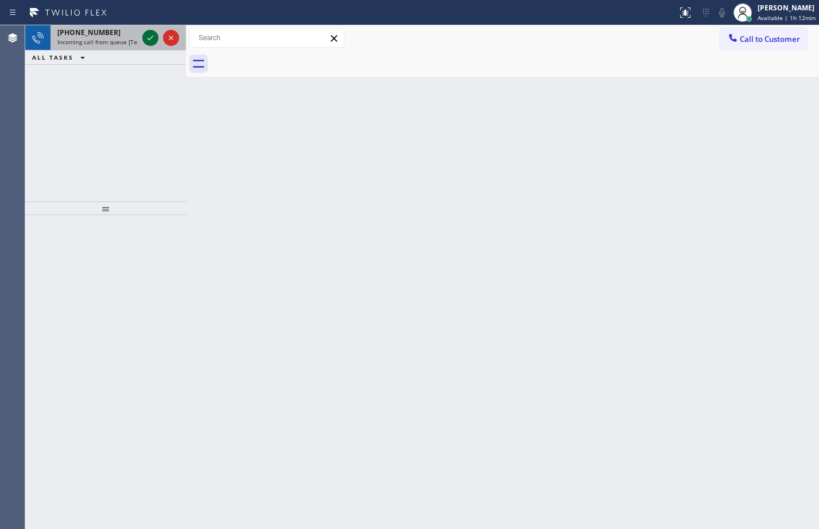
click at [151, 41] on icon at bounding box center [150, 38] width 14 height 14
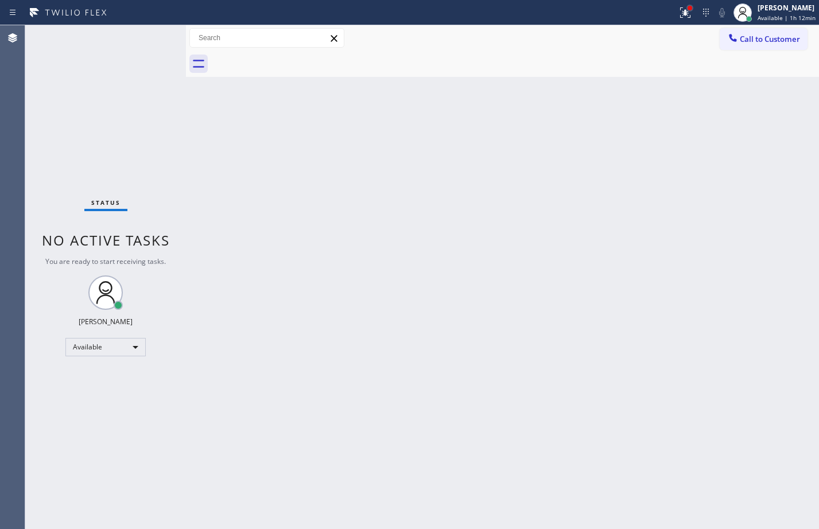
click at [687, 9] on div at bounding box center [689, 8] width 5 height 5
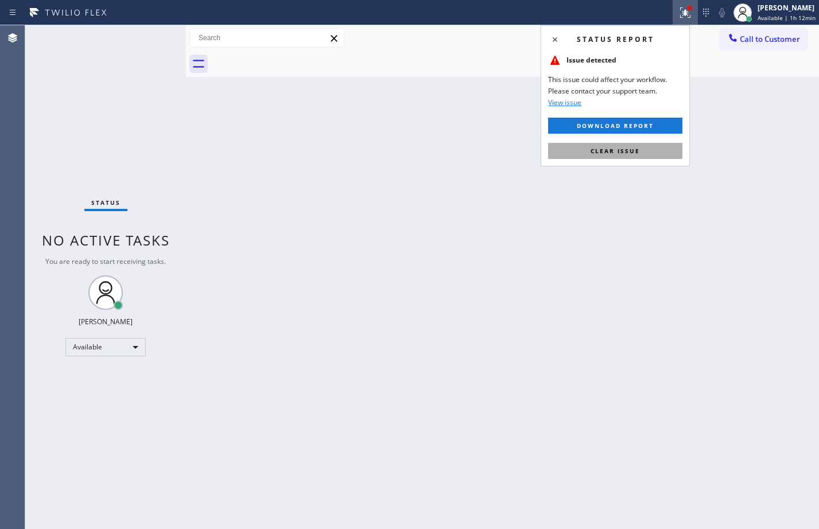
click at [601, 156] on button "Clear issue" at bounding box center [615, 151] width 134 height 16
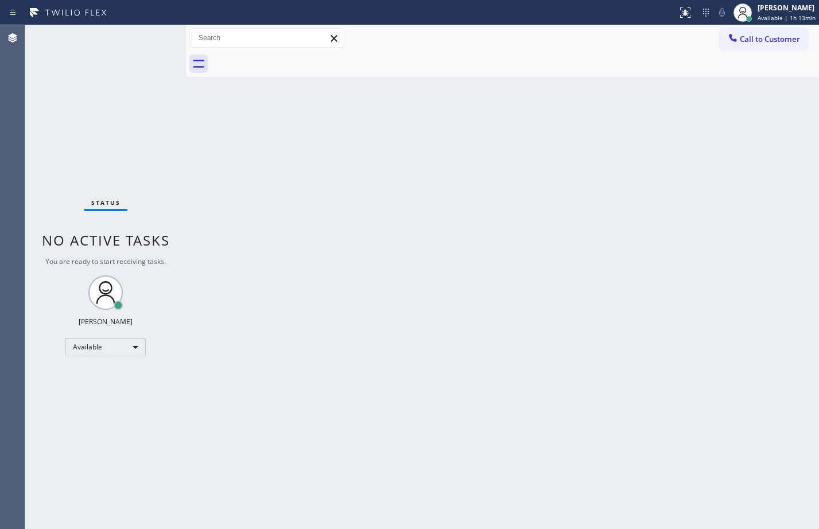
click at [145, 118] on div "Status No active tasks You are ready to start receiving tasks. [PERSON_NAME] Av…" at bounding box center [105, 277] width 161 height 504
click at [471, 196] on div "Back to Dashboard Change Sender ID Customers Technicians Select a contact Outbo…" at bounding box center [502, 277] width 633 height 504
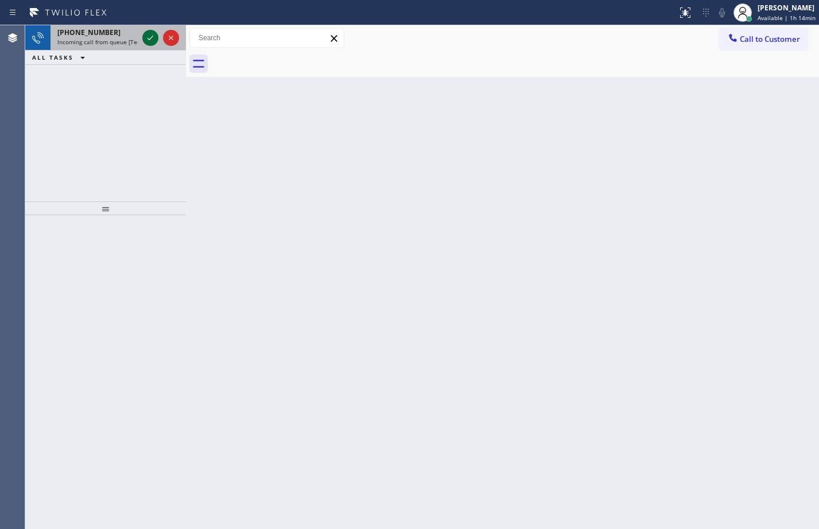
click at [154, 36] on icon at bounding box center [150, 38] width 14 height 14
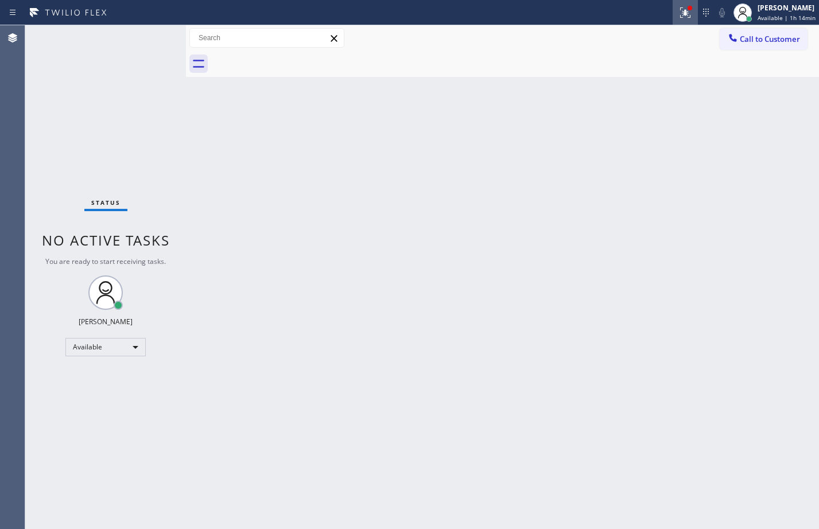
click at [680, 17] on icon at bounding box center [685, 12] width 10 height 10
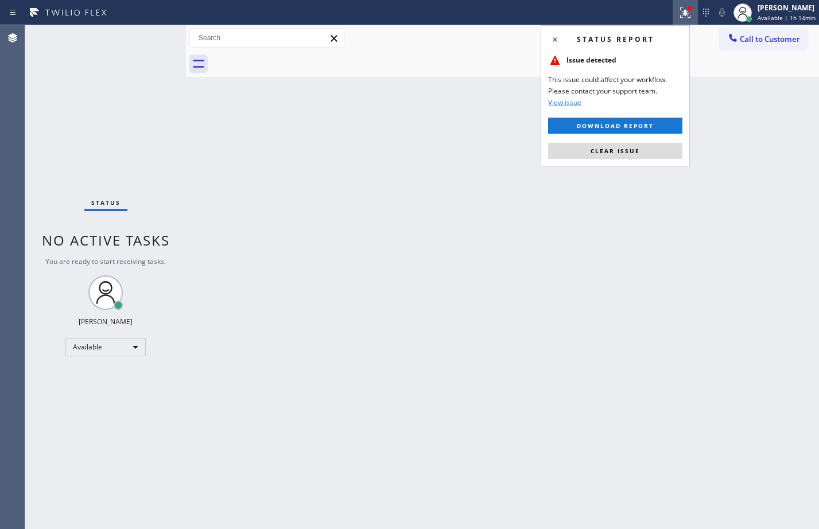
click at [647, 143] on button "Clear issue" at bounding box center [615, 151] width 134 height 16
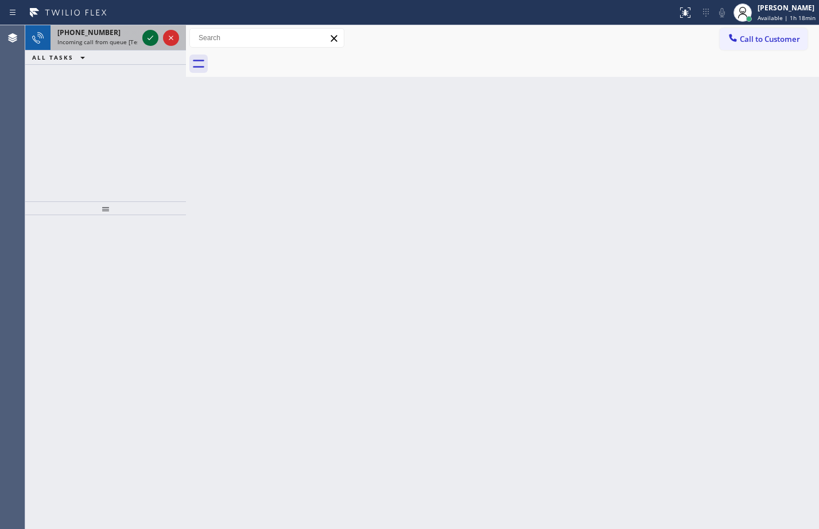
click at [147, 41] on icon at bounding box center [150, 38] width 14 height 14
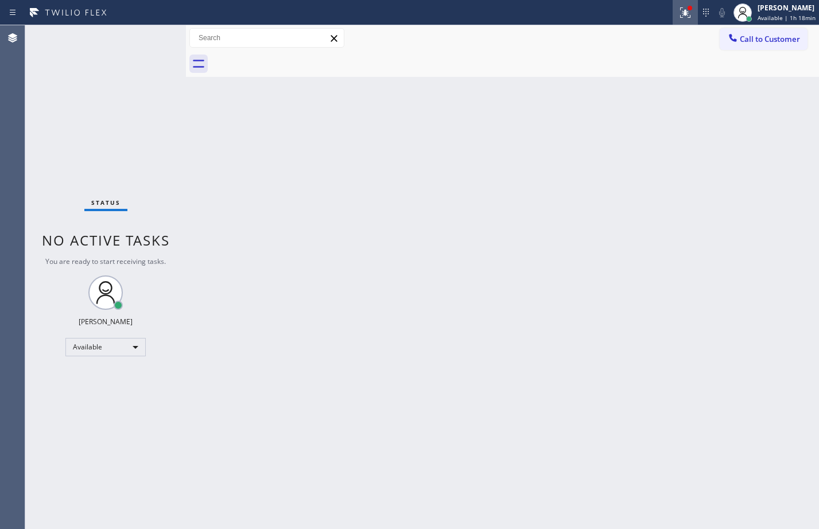
click at [672, 23] on button at bounding box center [684, 12] width 25 height 25
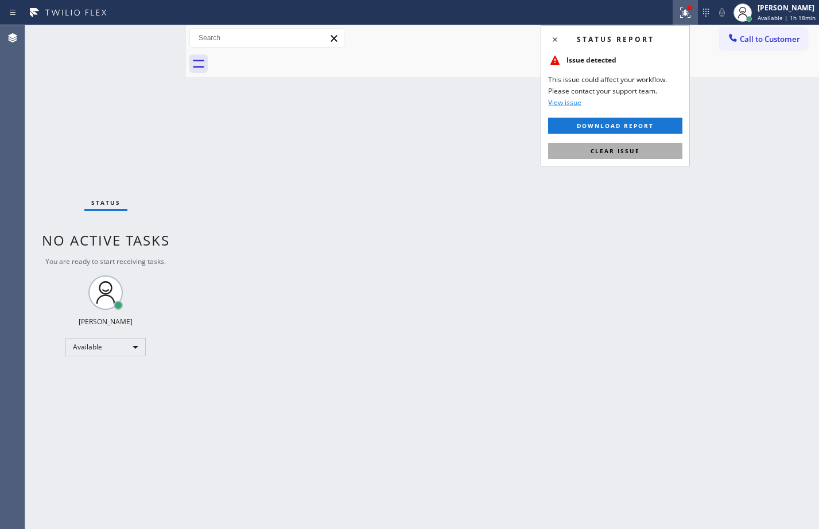
click at [628, 155] on button "Clear issue" at bounding box center [615, 151] width 134 height 16
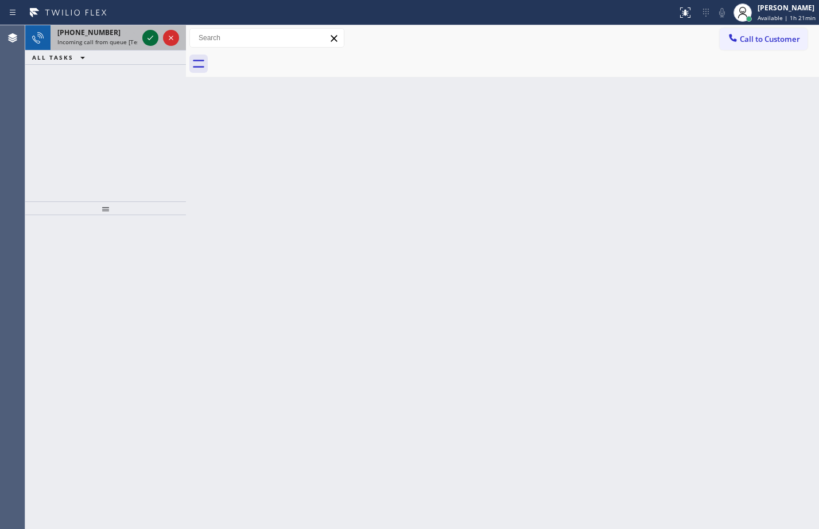
click at [150, 41] on icon at bounding box center [150, 38] width 14 height 14
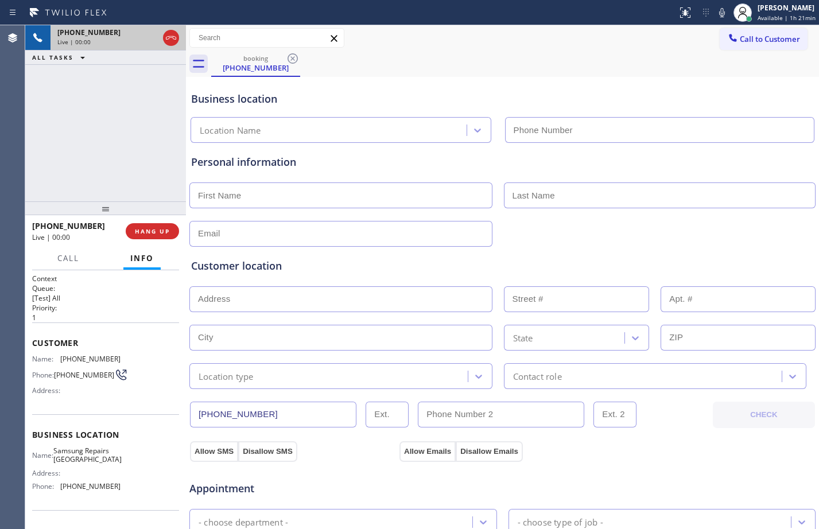
type input "(720) 802-5043"
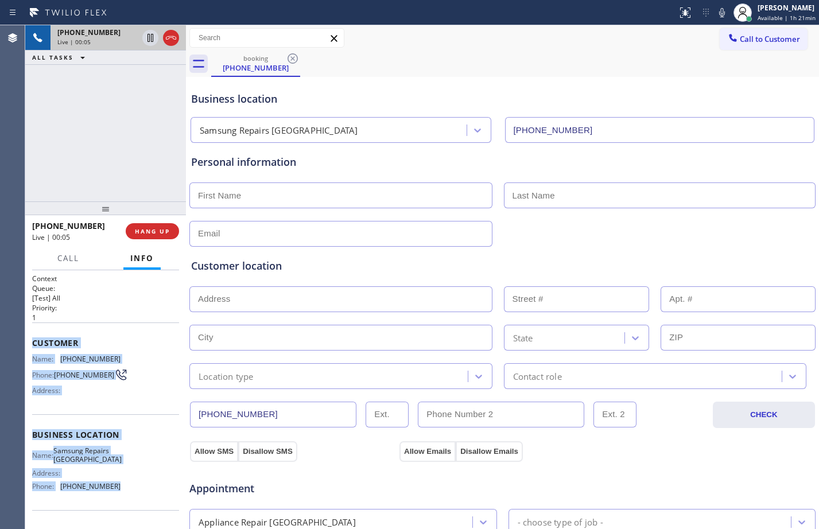
drag, startPoint x: 27, startPoint y: 340, endPoint x: 142, endPoint y: 500, distance: 196.9
click at [142, 500] on div "Context Queue: [Test] All Priority: 1 Customer Name: (705) 778-2013 Phone: (705…" at bounding box center [105, 399] width 161 height 259
copy div "Customer Name: (705) 778-2013 Phone: (705) 778-2013 Address: Business location …"
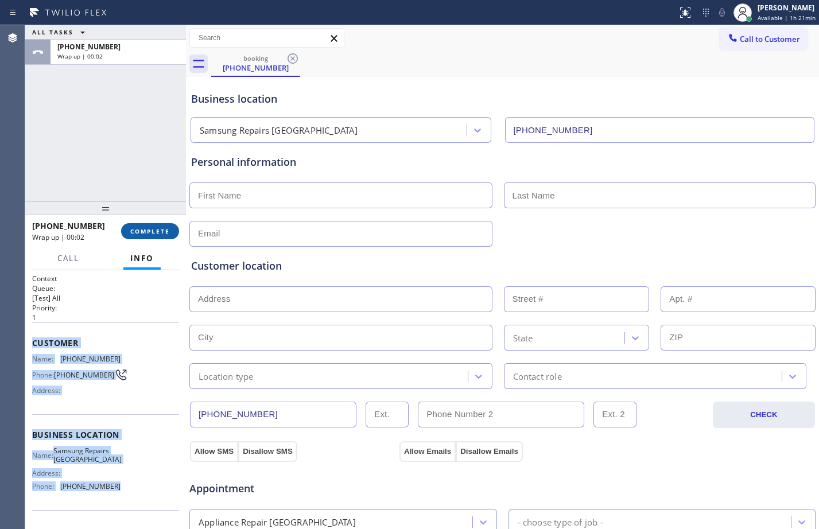
click at [151, 227] on button "COMPLETE" at bounding box center [150, 231] width 58 height 16
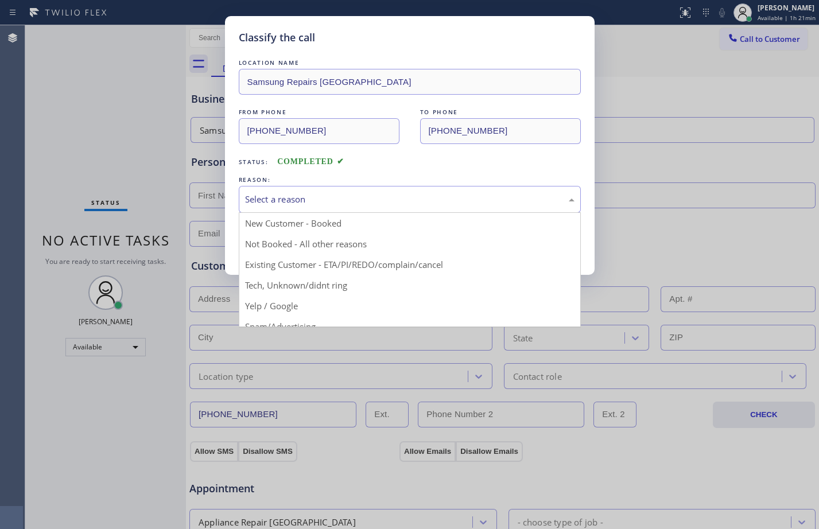
click at [342, 201] on div "Select a reason" at bounding box center [409, 199] width 329 height 13
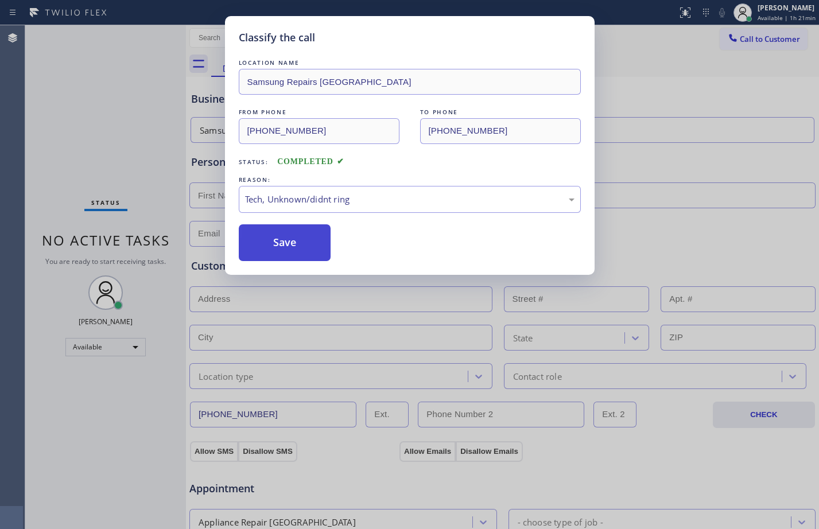
click at [252, 234] on button "Save" at bounding box center [285, 242] width 92 height 37
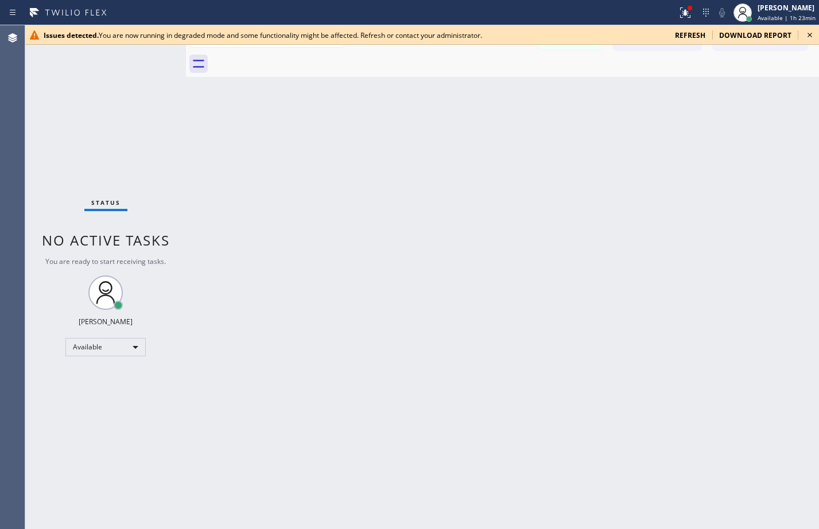
click at [691, 36] on span "refresh" at bounding box center [690, 35] width 30 height 10
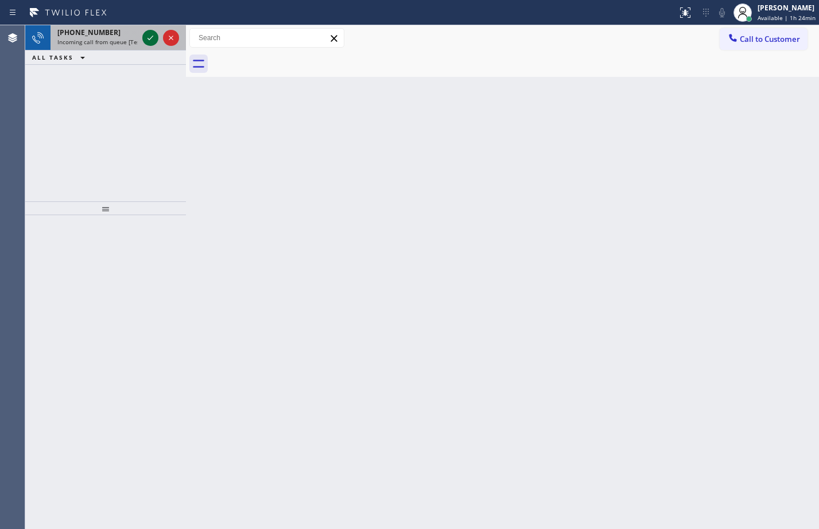
click at [151, 38] on icon at bounding box center [150, 38] width 14 height 14
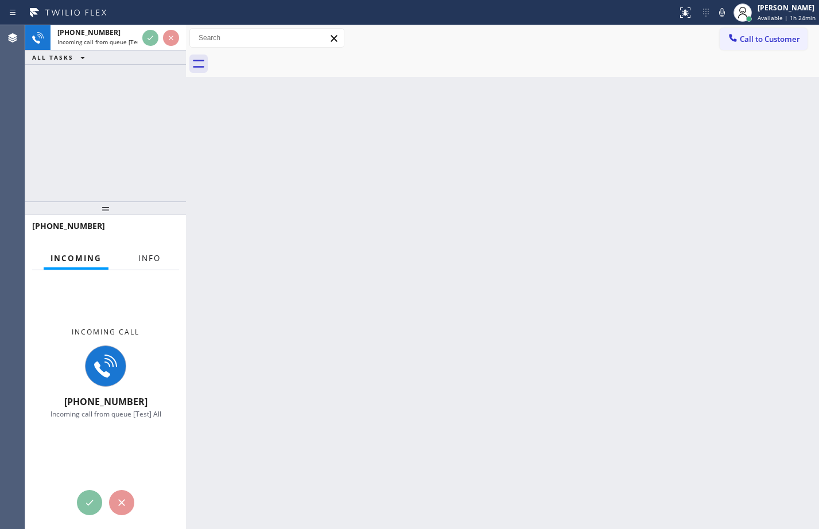
click at [151, 262] on span "Info" at bounding box center [149, 258] width 22 height 10
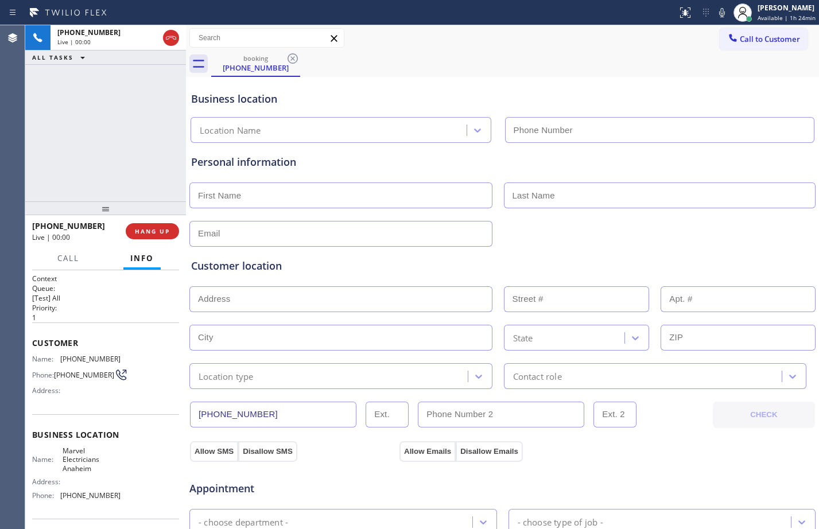
type input "(714) 559-3783"
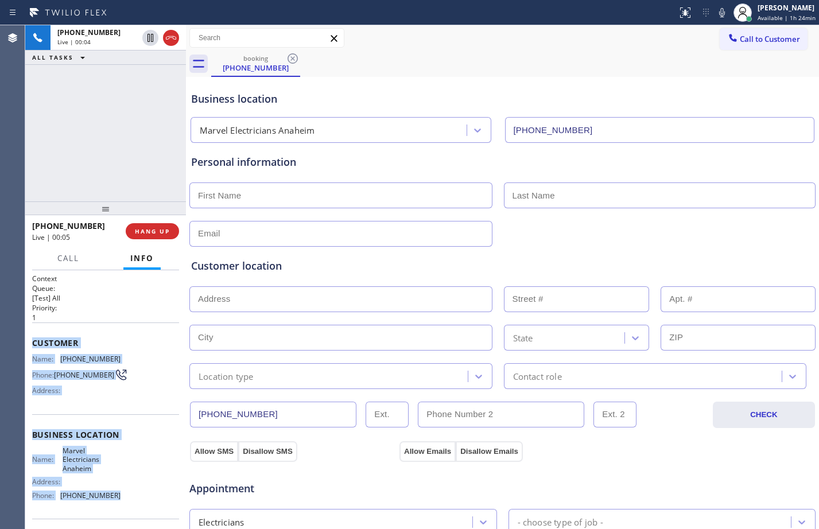
drag, startPoint x: 34, startPoint y: 343, endPoint x: 131, endPoint y: 504, distance: 187.6
click at [131, 504] on div "Context Queue: [Test] All Priority: 1 Customer Name: (963) 387-4724 Phone: (963…" at bounding box center [105, 440] width 147 height 332
copy div "Customer Name: (963) 387-4724 Phone: (963) 387-4724 Address: Business location …"
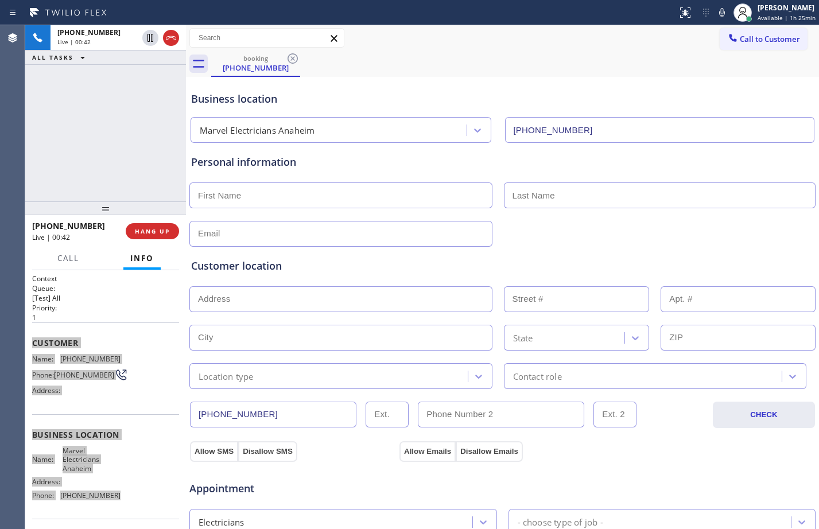
scroll to position [360, 0]
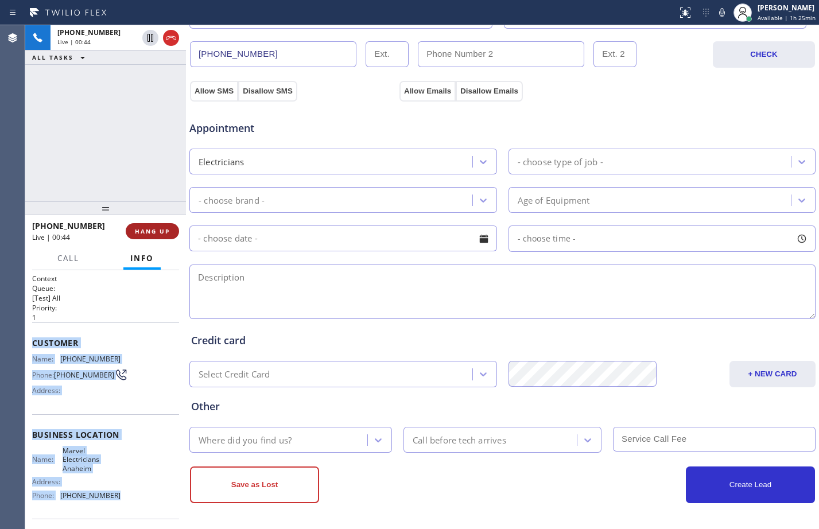
click at [153, 239] on button "HANG UP" at bounding box center [152, 231] width 53 height 16
click at [153, 237] on button "HANG UP" at bounding box center [152, 231] width 53 height 16
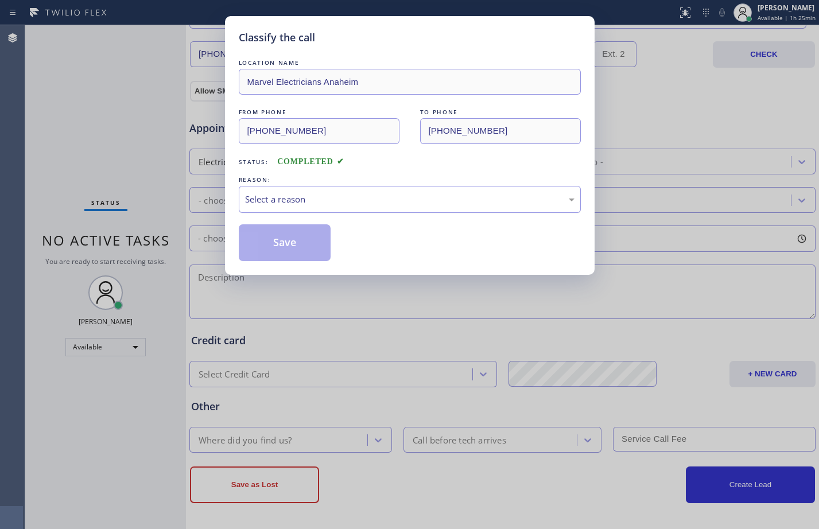
click at [293, 206] on div "Select a reason" at bounding box center [410, 199] width 342 height 27
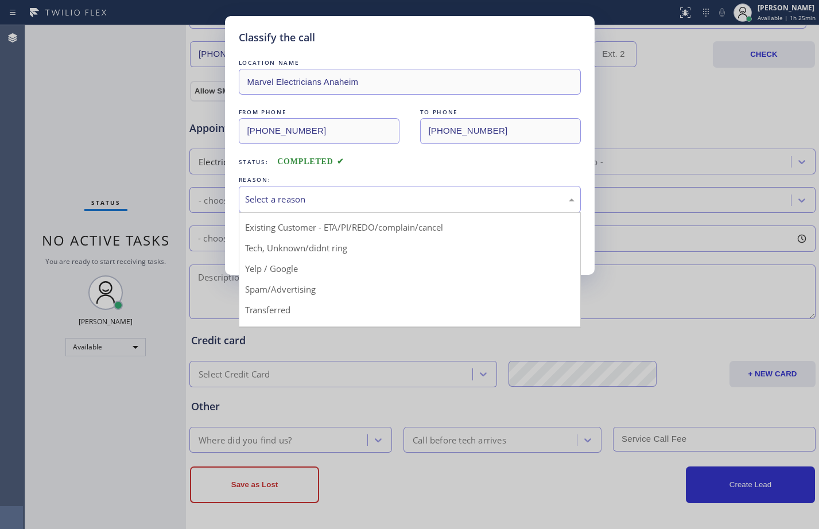
scroll to position [72, 0]
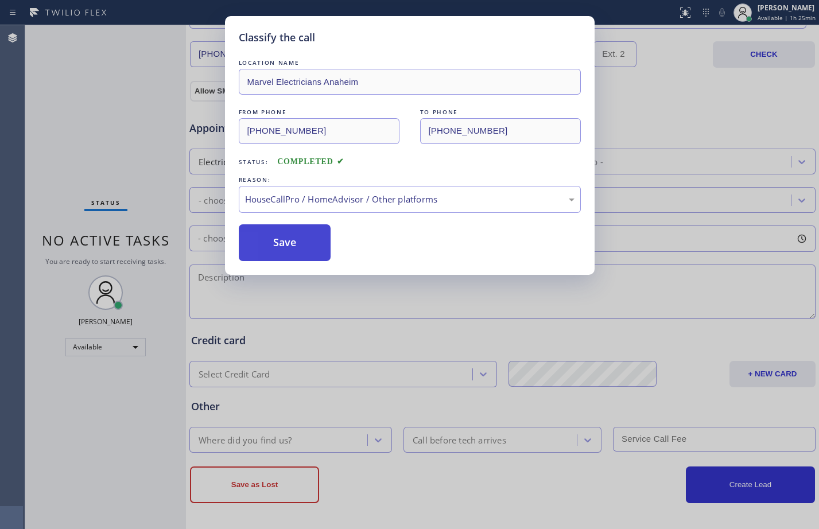
click at [295, 244] on button "Save" at bounding box center [285, 242] width 92 height 37
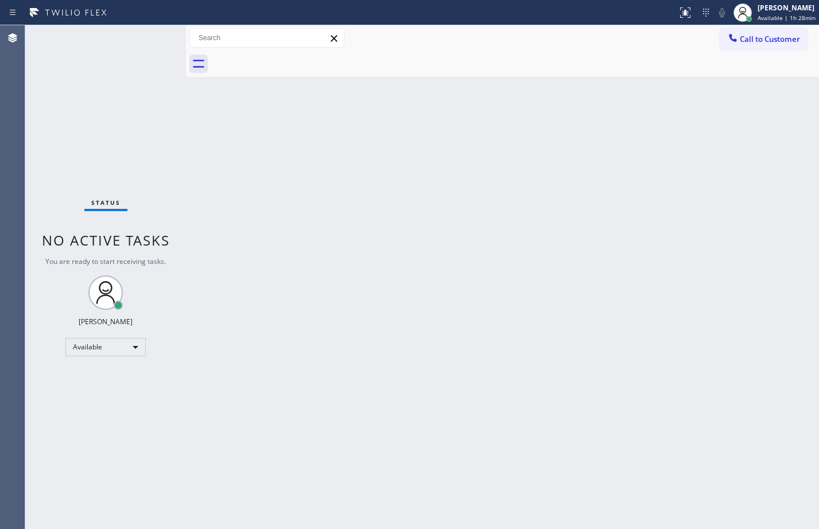
click at [139, 118] on div "Status No active tasks You are ready to start receiving tasks. [PERSON_NAME] Av…" at bounding box center [105, 277] width 161 height 504
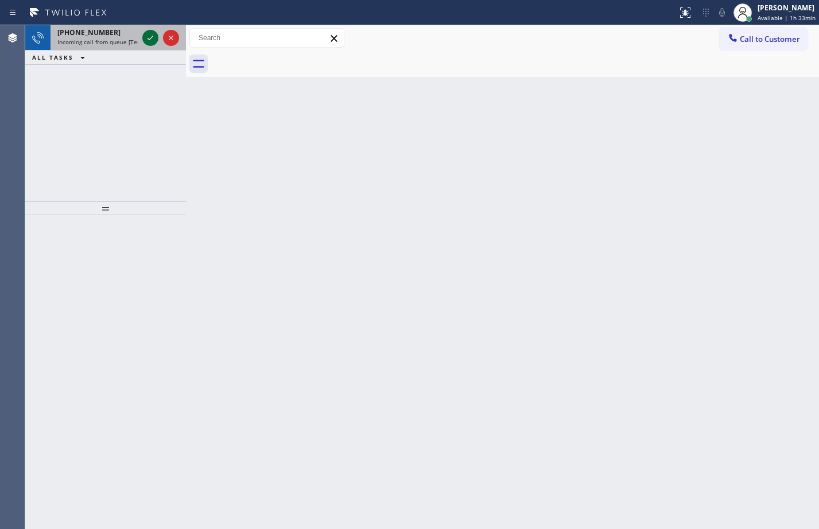
click at [146, 33] on icon at bounding box center [150, 38] width 14 height 14
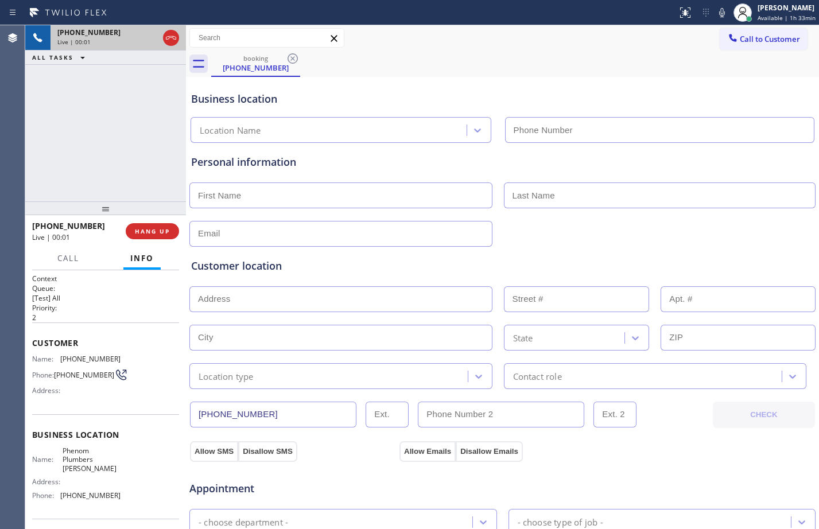
type input "(714) 410-2623"
click at [154, 232] on span "HANG UP" at bounding box center [152, 231] width 35 height 8
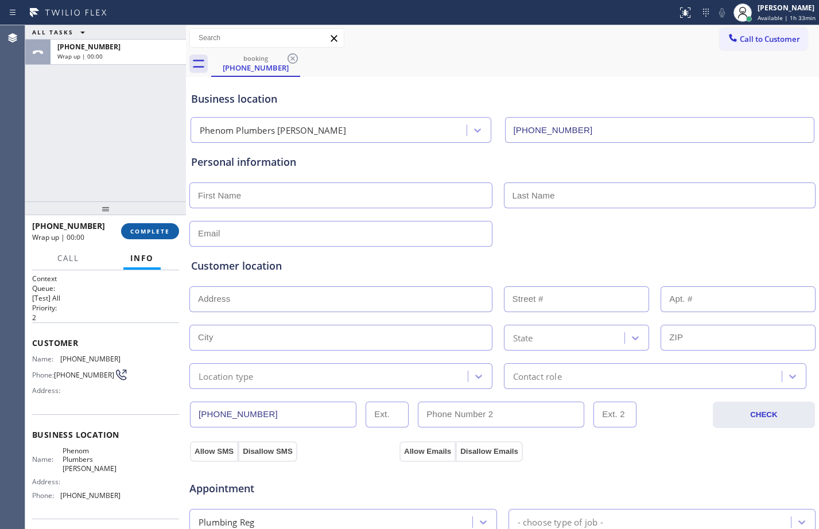
click at [154, 230] on span "COMPLETE" at bounding box center [150, 231] width 40 height 8
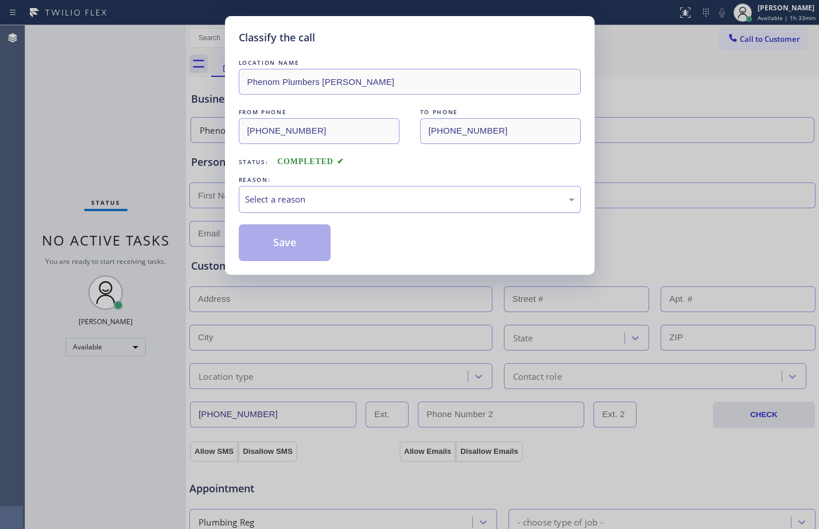
click at [276, 204] on div "Select a reason" at bounding box center [409, 199] width 329 height 13
click at [267, 237] on button "Save" at bounding box center [285, 242] width 92 height 37
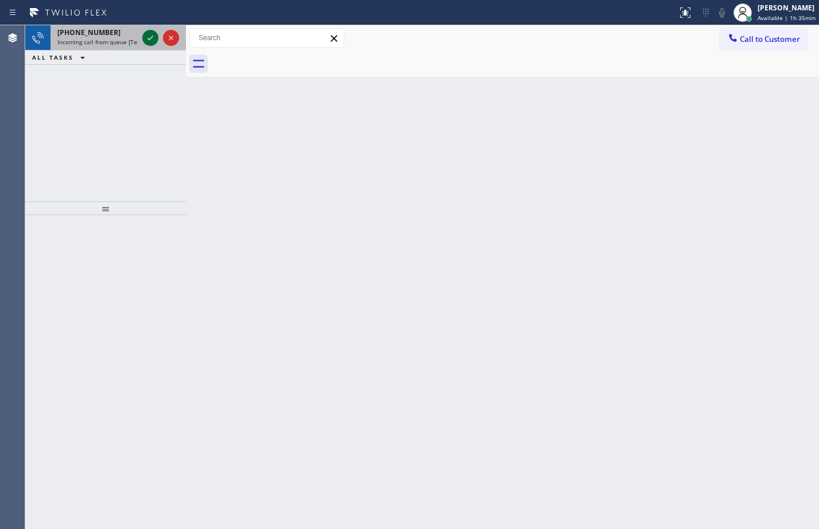
click at [154, 35] on icon at bounding box center [150, 38] width 14 height 14
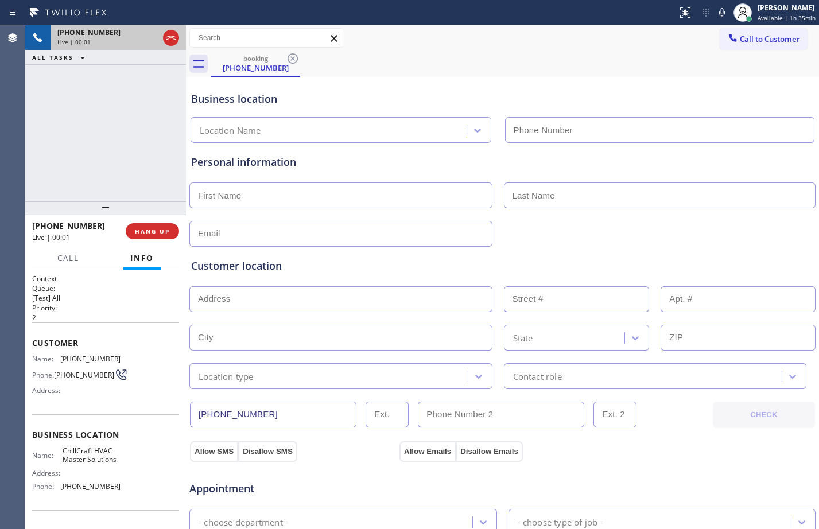
type input "(805) 303-5747"
click at [157, 224] on button "HANG UP" at bounding box center [152, 231] width 53 height 16
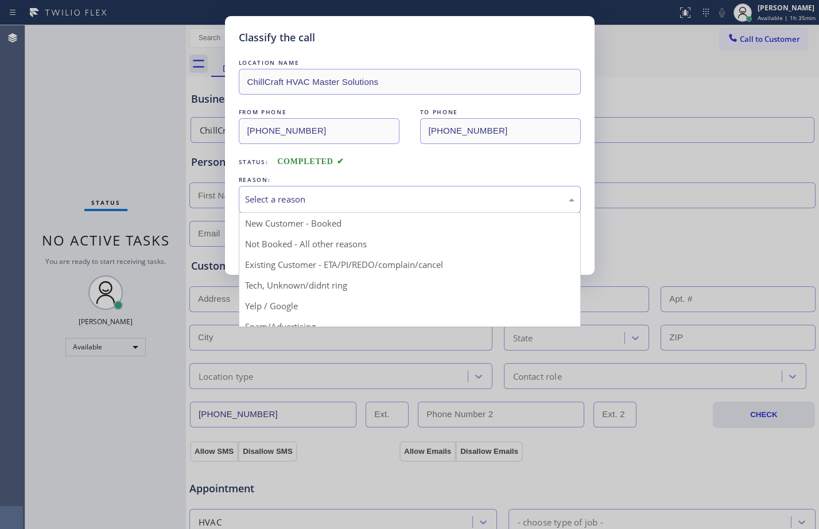
click at [415, 207] on div "Select a reason" at bounding box center [410, 199] width 342 height 27
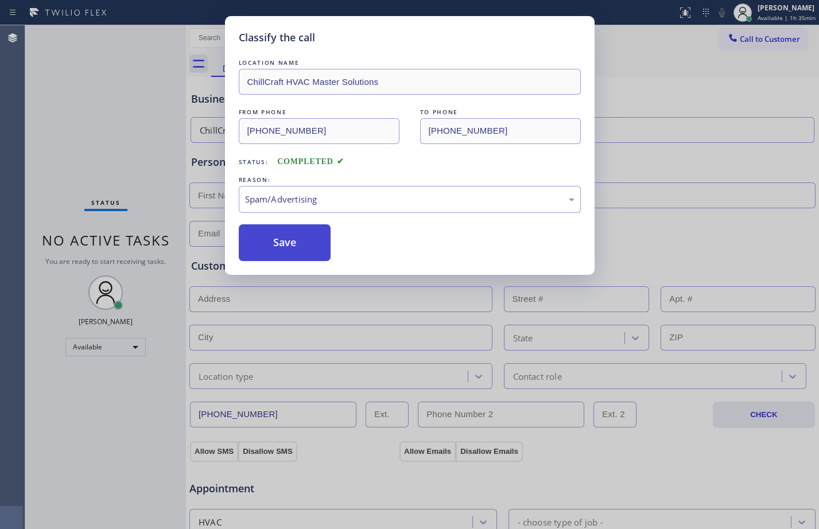
click at [283, 255] on button "Save" at bounding box center [285, 242] width 92 height 37
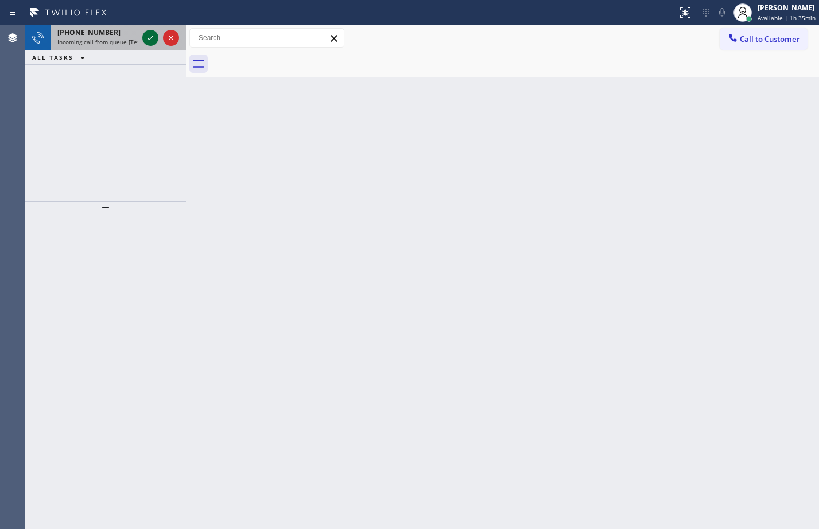
click at [149, 42] on icon at bounding box center [150, 38] width 14 height 14
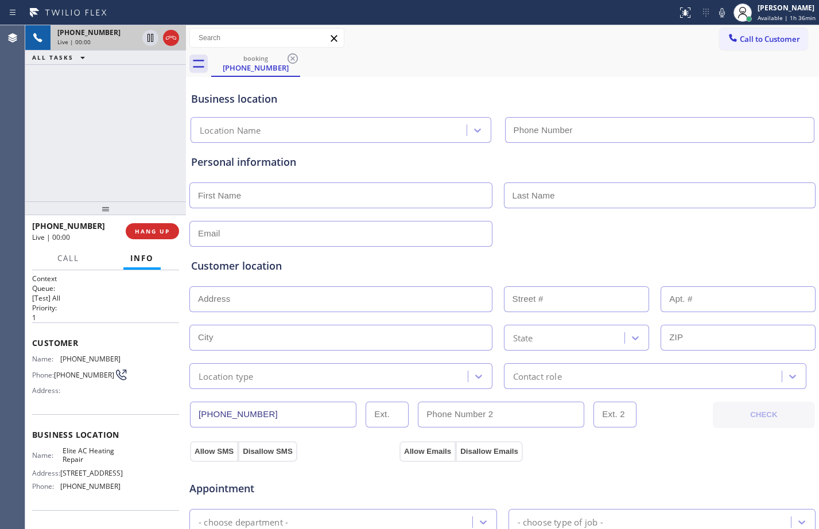
type input "(305) 239-8487"
click at [163, 230] on span "HANG UP" at bounding box center [152, 231] width 35 height 8
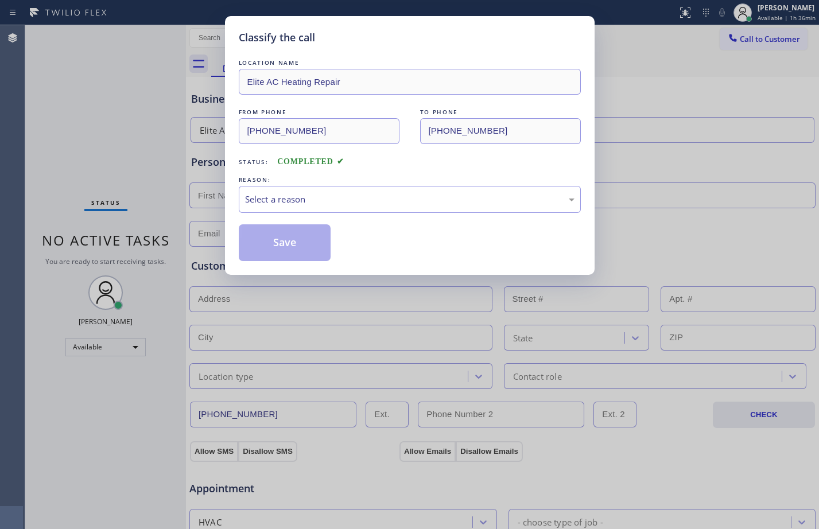
click at [357, 202] on div "Select a reason" at bounding box center [409, 199] width 329 height 13
click at [277, 250] on button "Save" at bounding box center [285, 242] width 92 height 37
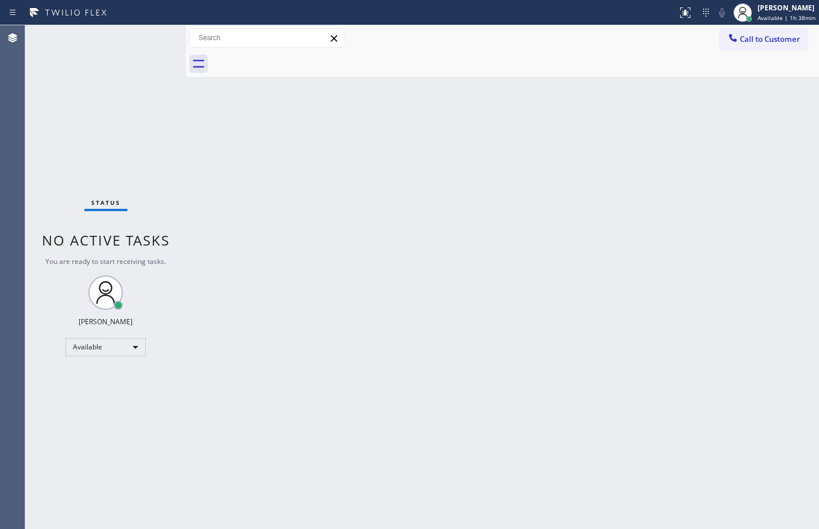
click at [153, 107] on div "Status No active tasks You are ready to start receiving tasks. [PERSON_NAME] Av…" at bounding box center [105, 277] width 161 height 504
click at [120, 73] on div "Status No active tasks You are ready to start receiving tasks. [PERSON_NAME] Av…" at bounding box center [105, 277] width 161 height 504
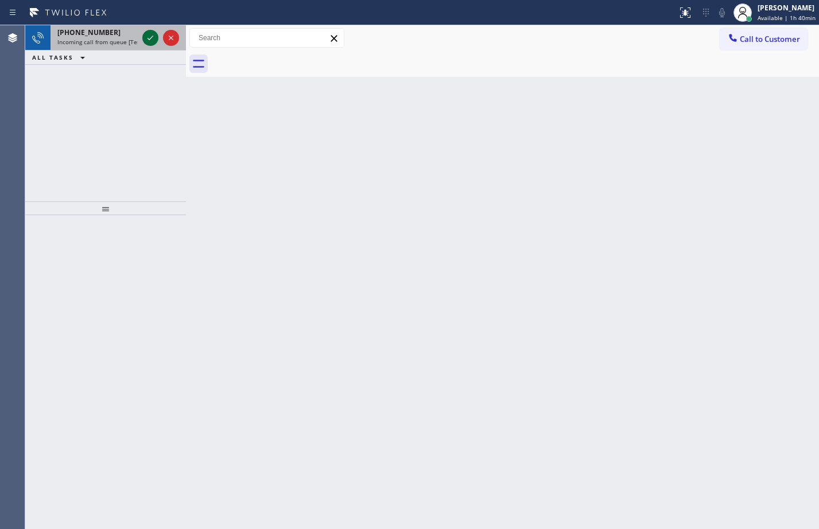
click at [154, 33] on icon at bounding box center [150, 38] width 14 height 14
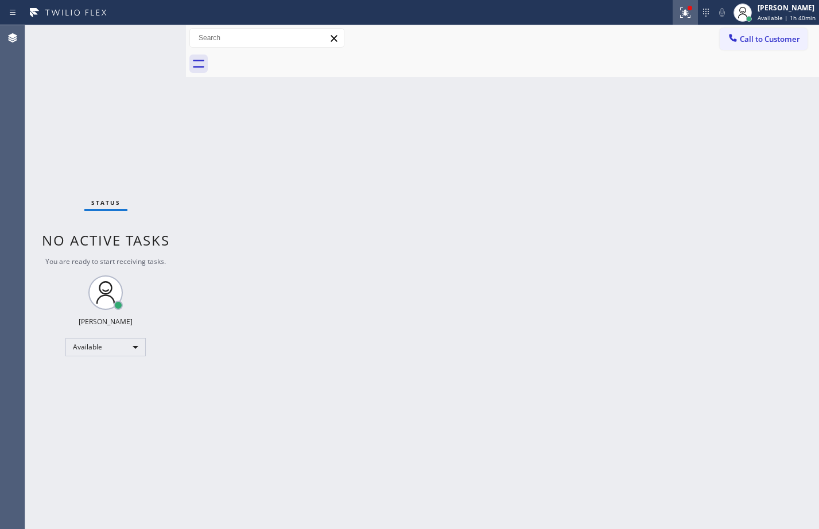
click at [672, 16] on div at bounding box center [684, 13] width 25 height 14
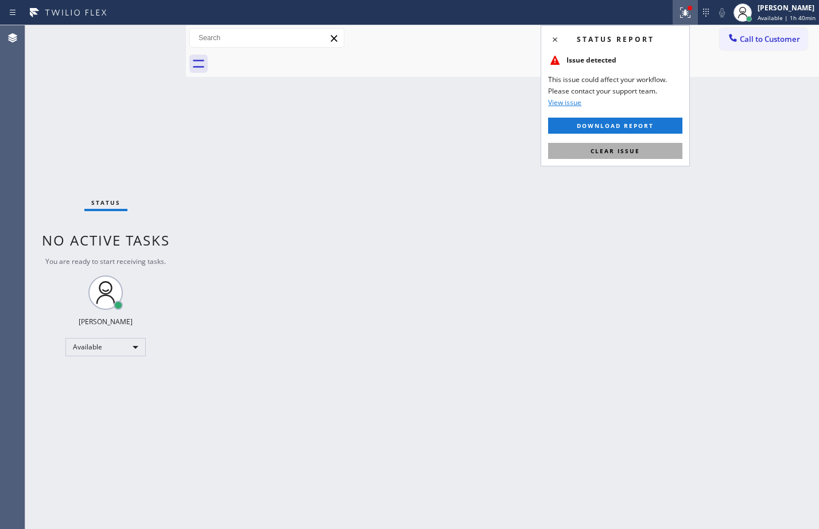
click at [635, 151] on span "Clear issue" at bounding box center [614, 151] width 49 height 8
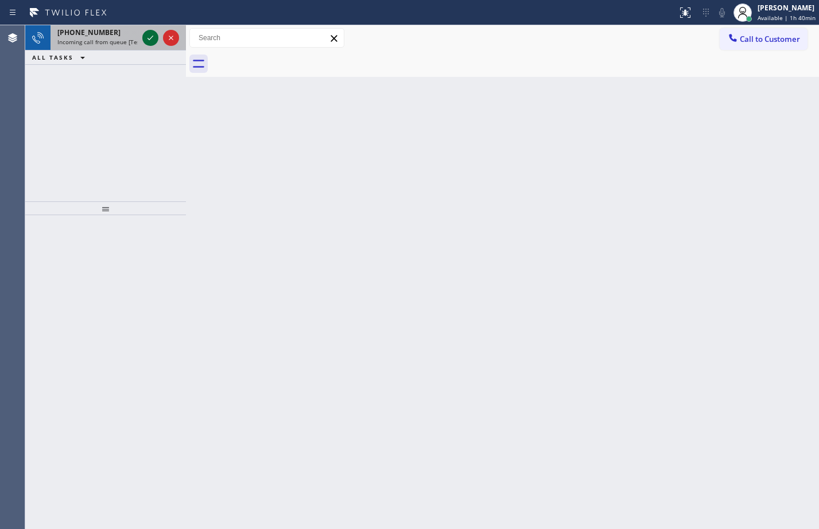
click at [157, 34] on icon at bounding box center [150, 38] width 14 height 14
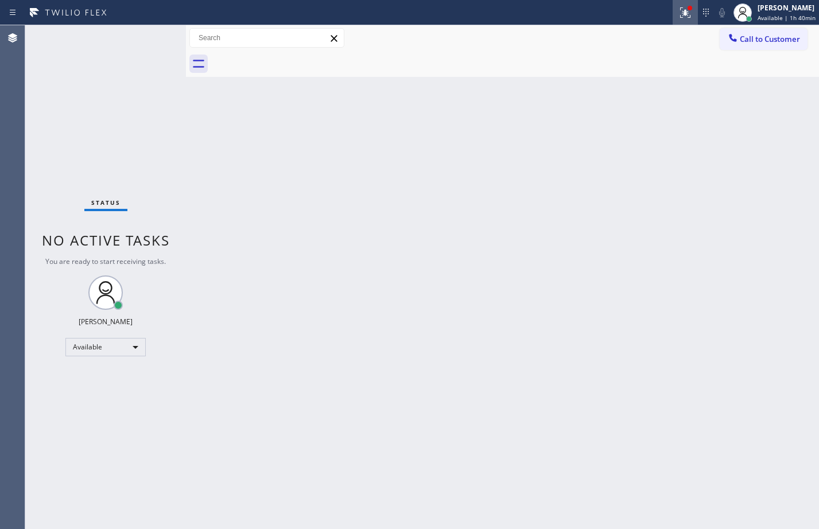
click at [678, 14] on icon at bounding box center [685, 13] width 14 height 14
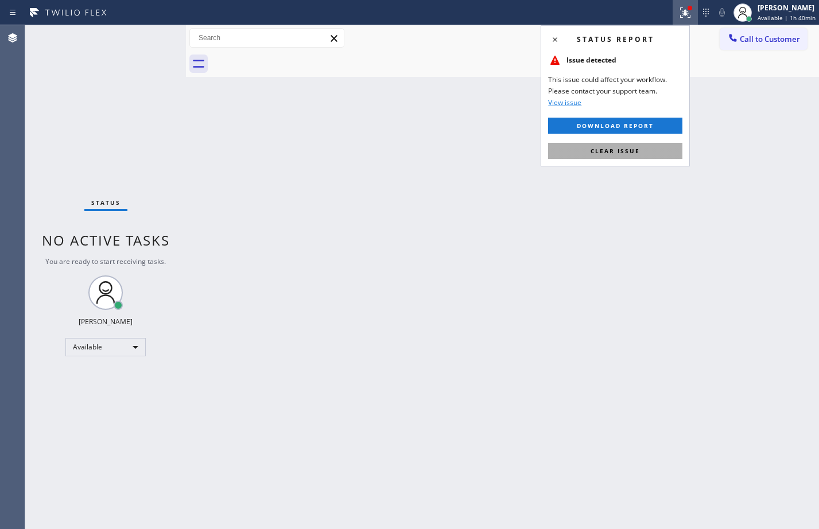
click at [642, 155] on button "Clear issue" at bounding box center [615, 151] width 134 height 16
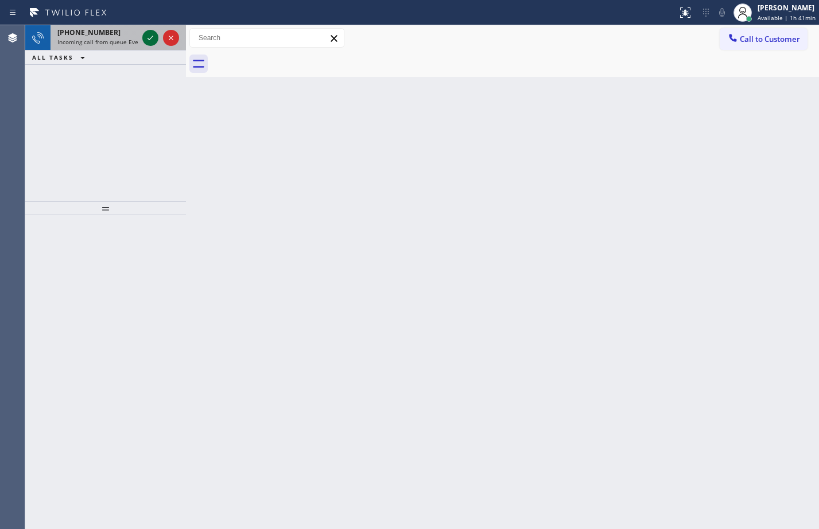
click at [157, 36] on icon at bounding box center [150, 38] width 14 height 14
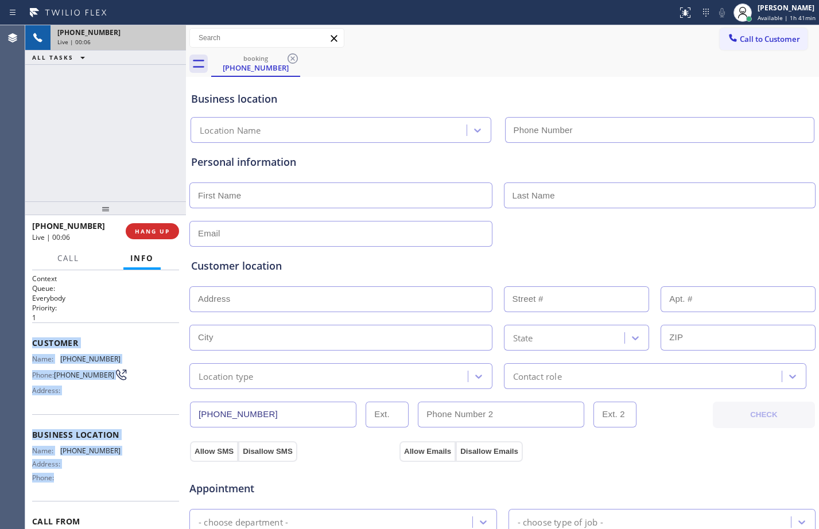
drag, startPoint x: 30, startPoint y: 346, endPoint x: 102, endPoint y: 484, distance: 155.5
click at [102, 484] on div "Context Queue: Everybody Priority: 1 Customer Name: (310) 598-0924 Phone: (310)…" at bounding box center [105, 399] width 161 height 259
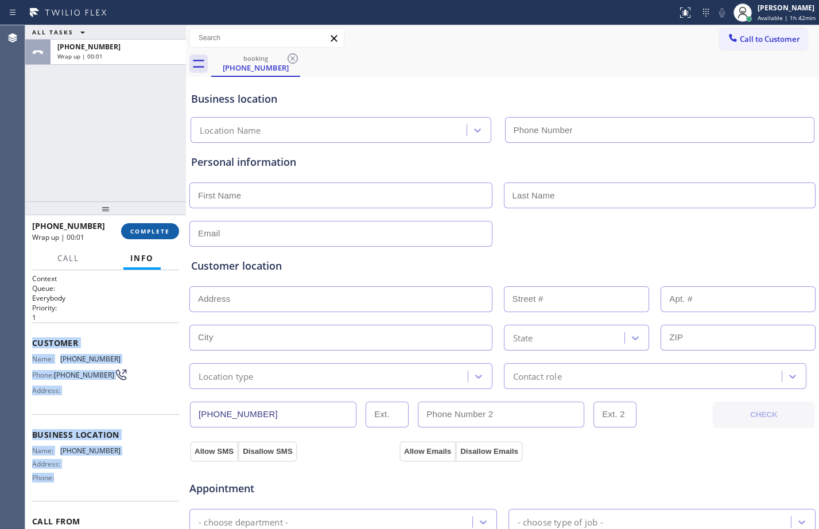
click at [160, 235] on span "COMPLETE" at bounding box center [150, 231] width 40 height 8
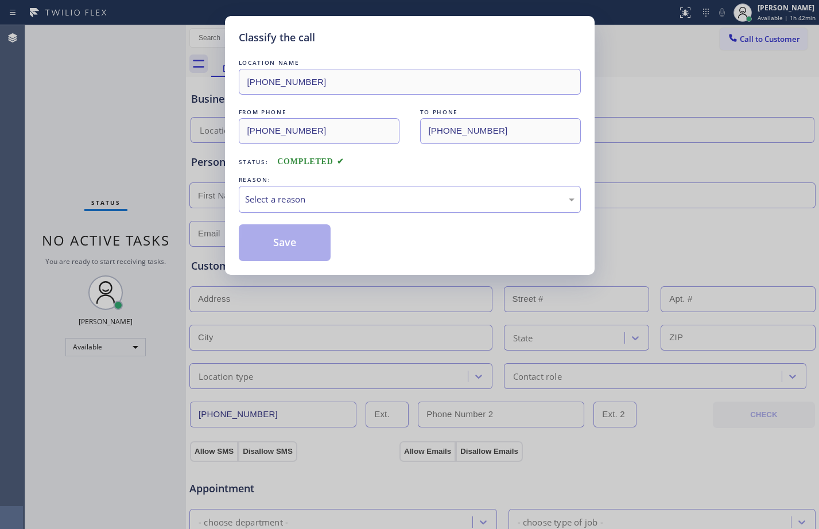
click at [299, 194] on div "Select a reason" at bounding box center [409, 199] width 329 height 13
click at [255, 242] on button "Save" at bounding box center [285, 242] width 92 height 37
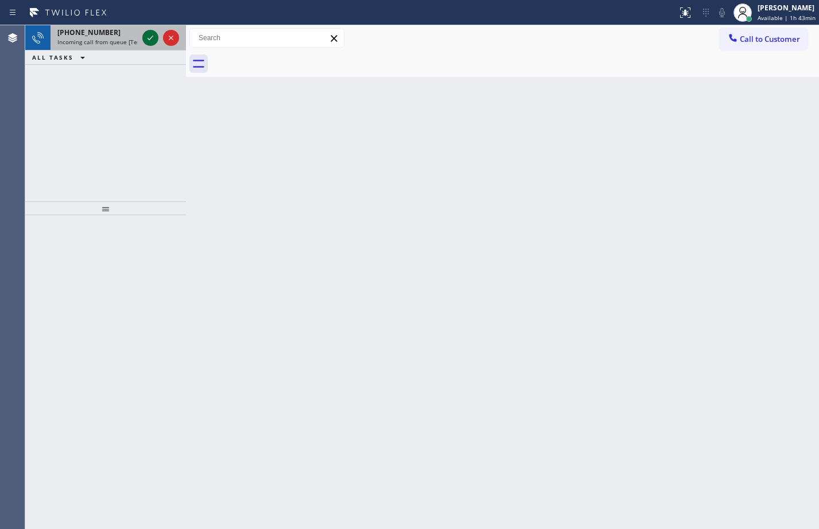
click at [151, 39] on icon at bounding box center [150, 38] width 14 height 14
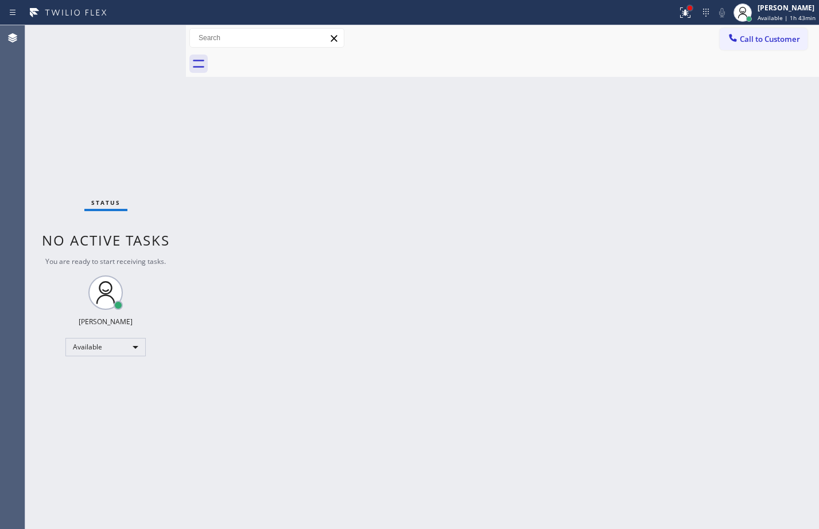
click at [687, 9] on div at bounding box center [689, 8] width 5 height 5
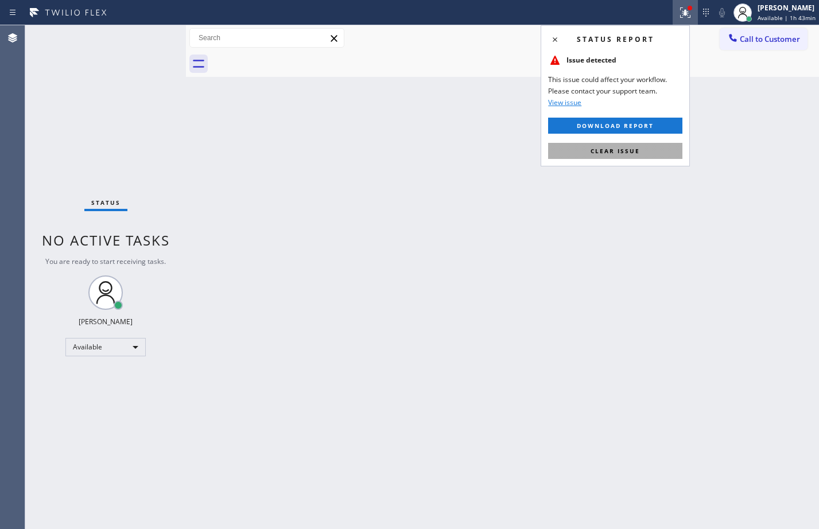
click at [607, 152] on span "Clear issue" at bounding box center [614, 151] width 49 height 8
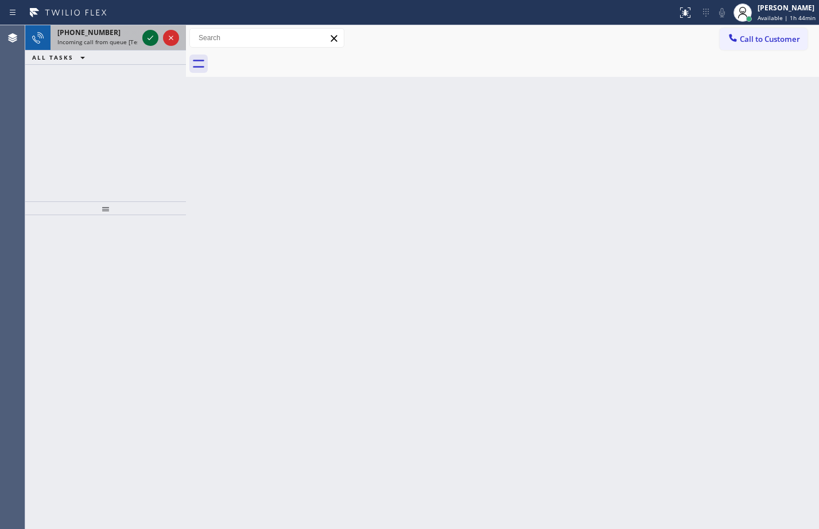
click at [148, 39] on icon at bounding box center [150, 38] width 6 height 5
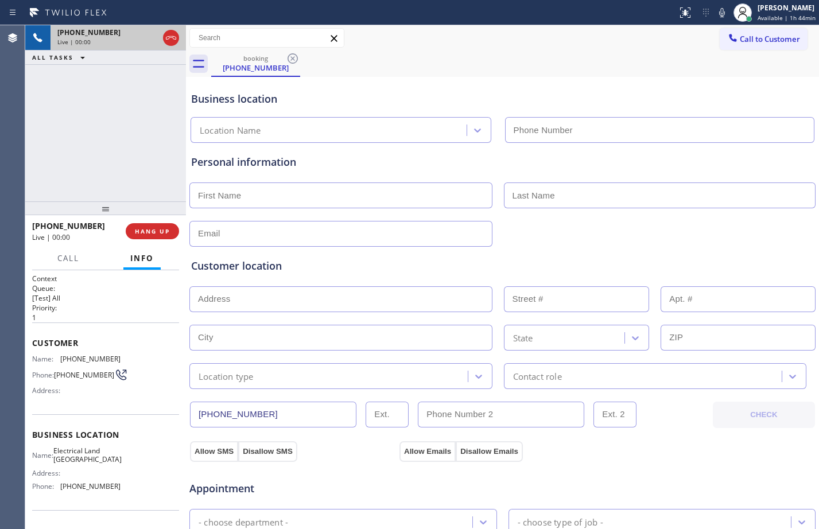
type input "(714) 463-1717"
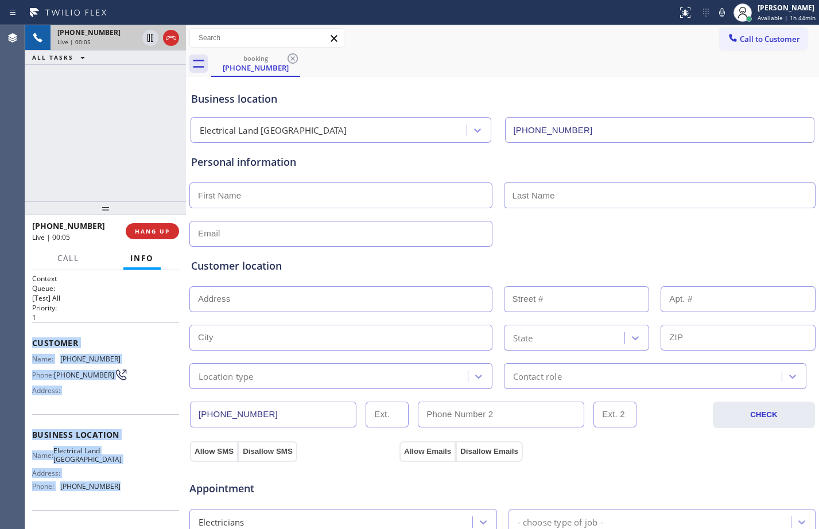
drag, startPoint x: 29, startPoint y: 342, endPoint x: 142, endPoint y: 494, distance: 188.9
click at [142, 494] on div "Context Queue: [Test] All Priority: 1 Customer Name: (877) 870-7625 Phone: (877…" at bounding box center [105, 399] width 161 height 259
copy div "Customer Name: (877) 870-7625 Phone: (877) 870-7625 Address: Business location …"
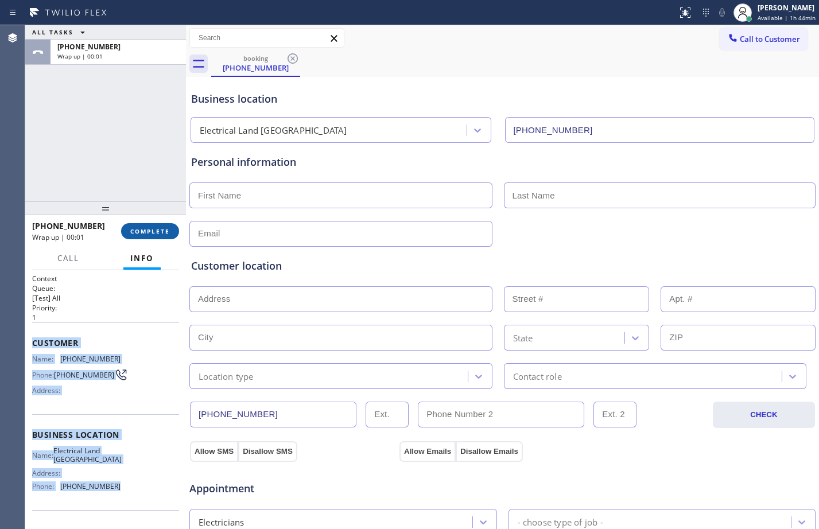
click at [164, 231] on span "COMPLETE" at bounding box center [150, 231] width 40 height 8
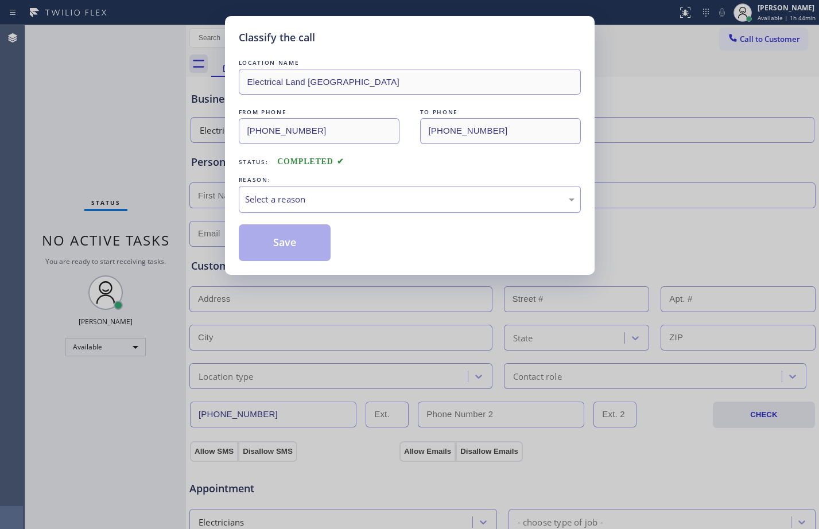
click at [320, 196] on div "Select a reason" at bounding box center [409, 199] width 329 height 13
click at [311, 246] on button "Save" at bounding box center [285, 242] width 92 height 37
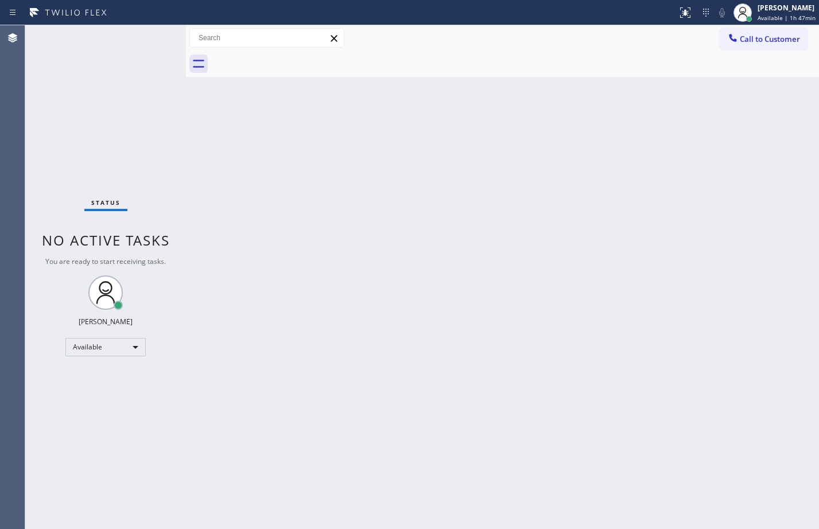
click at [174, 141] on div "Status No active tasks You are ready to start receiving tasks. [PERSON_NAME] Av…" at bounding box center [105, 277] width 161 height 504
click at [469, 220] on div "Back to Dashboard Change Sender ID Customers Technicians Select a contact Outbo…" at bounding box center [502, 277] width 633 height 504
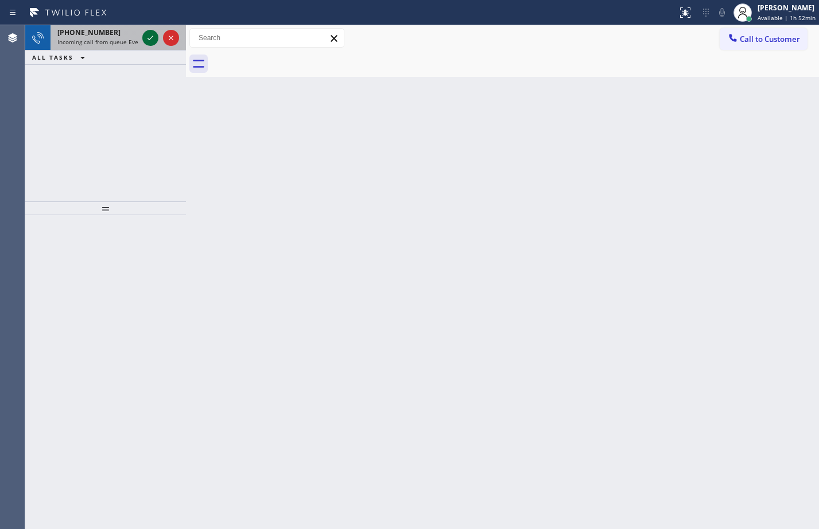
click at [149, 38] on icon at bounding box center [150, 38] width 14 height 14
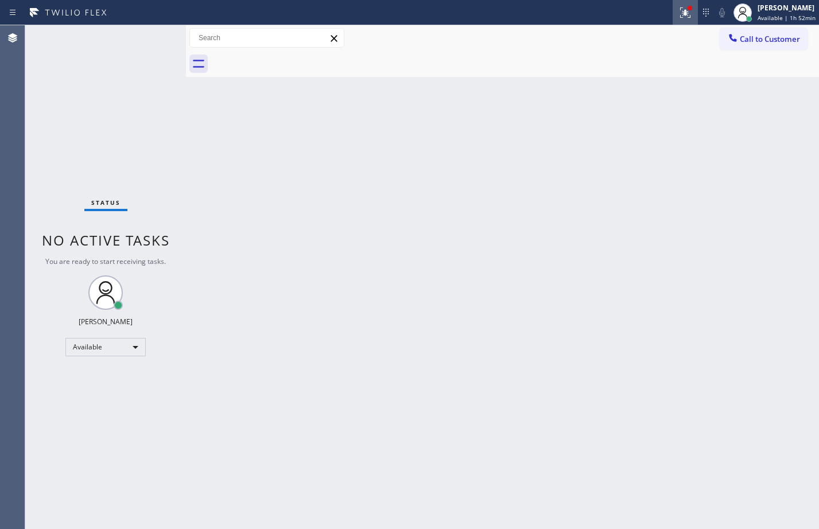
click at [672, 8] on div at bounding box center [684, 13] width 25 height 14
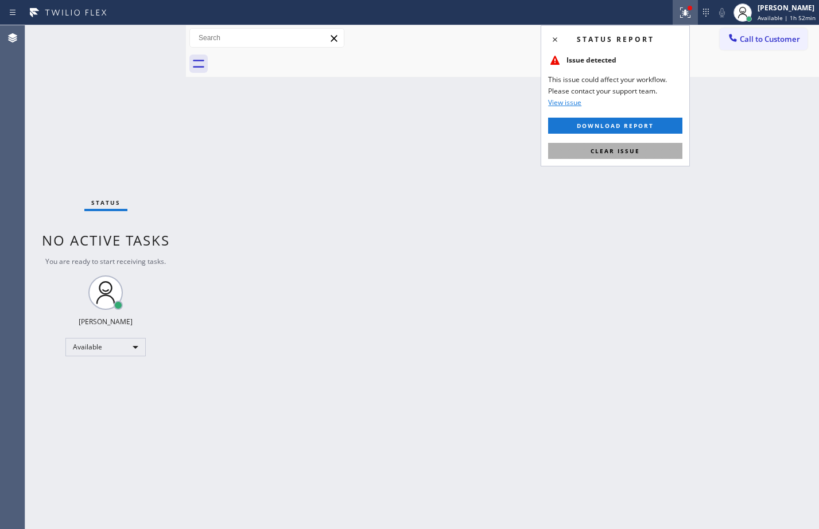
click at [662, 143] on button "Clear issue" at bounding box center [615, 151] width 134 height 16
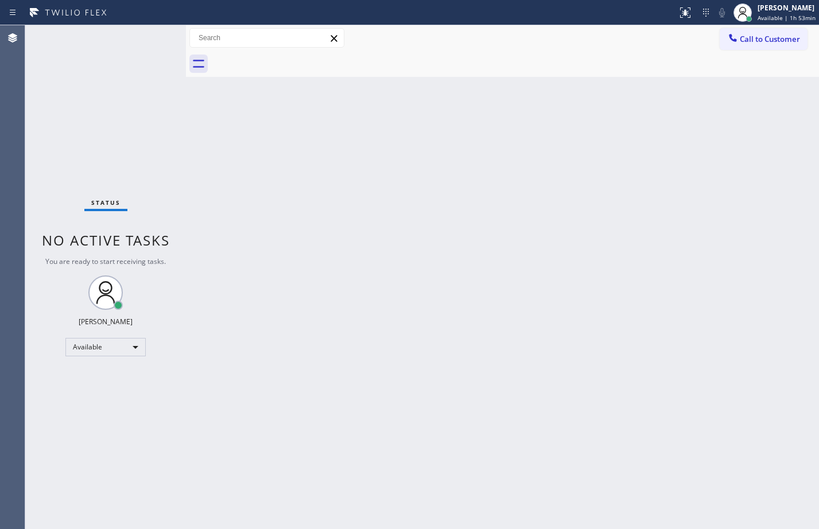
click at [696, 416] on div "Back to Dashboard Change Sender ID Customers Technicians Select a contact Outbo…" at bounding box center [502, 277] width 633 height 504
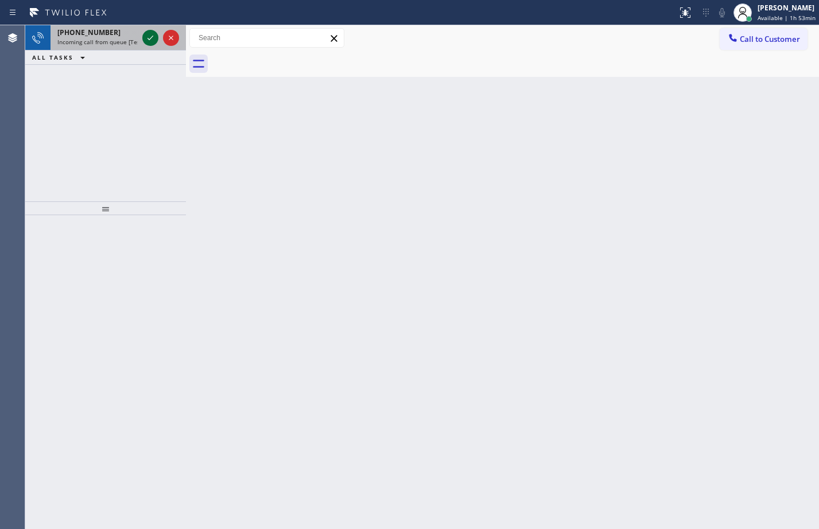
click at [152, 32] on icon at bounding box center [150, 38] width 14 height 14
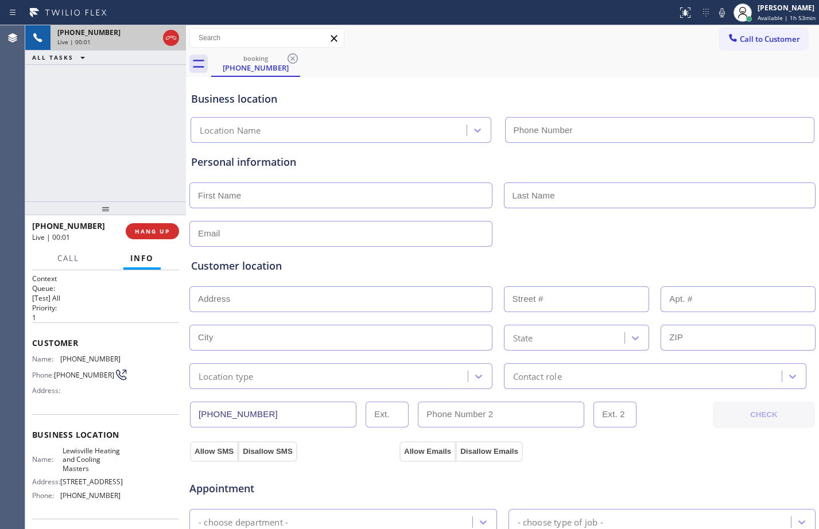
type input "(469) 654-4361"
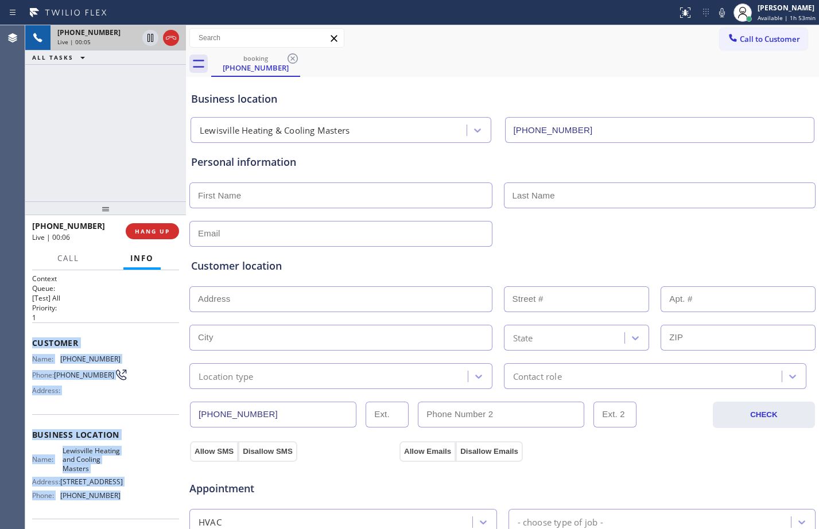
scroll to position [111, 0]
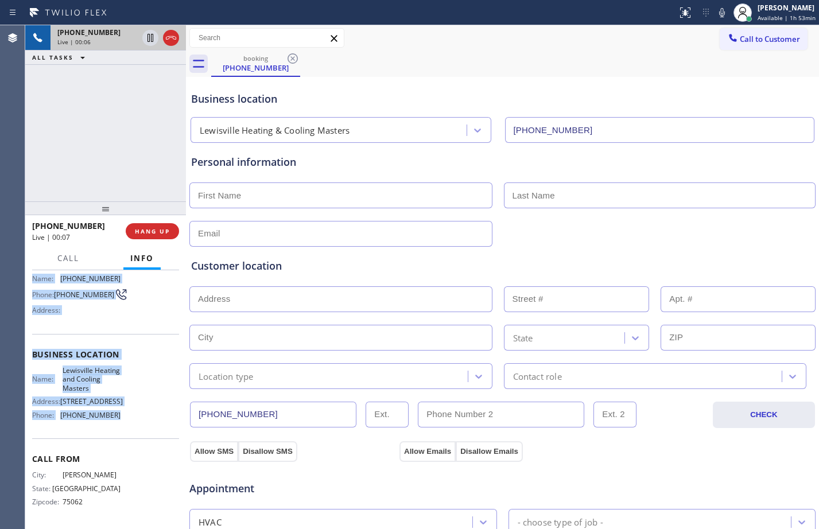
drag, startPoint x: 29, startPoint y: 339, endPoint x: 133, endPoint y: 420, distance: 131.6
click at [133, 420] on div "Context Queue: [Test] All Priority: 1 Customer Name: (972) 970-6455 Phone: (972…" at bounding box center [105, 399] width 161 height 259
copy div "Customer Name: (972) 970-6455 Phone: (972) 970-6455 Address: Business location …"
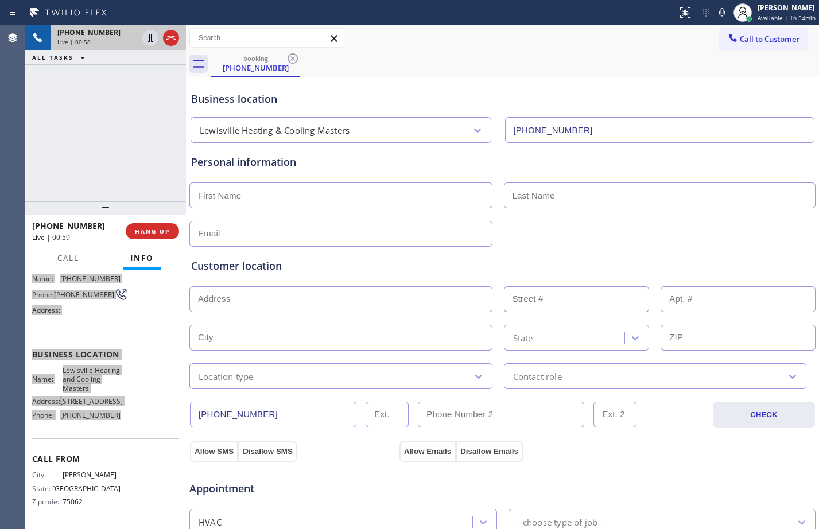
scroll to position [360, 0]
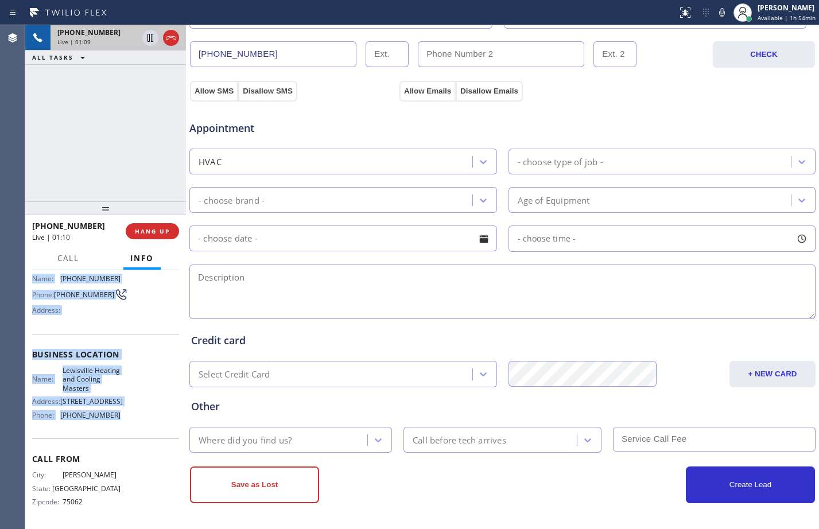
click at [121, 108] on div "+19729706455 Live | 01:09 ALL TASKS ALL TASKS ACTIVE TASKS TASKS IN WRAP UP" at bounding box center [105, 113] width 161 height 176
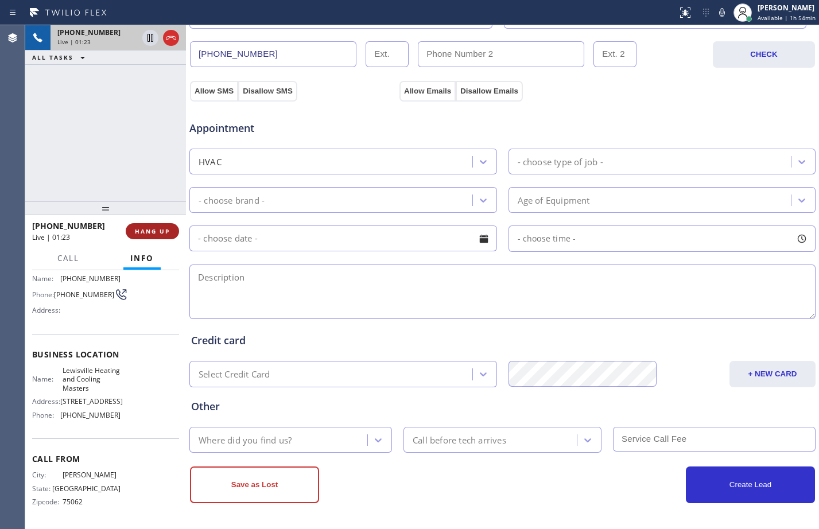
click at [154, 229] on span "HANG UP" at bounding box center [152, 231] width 35 height 8
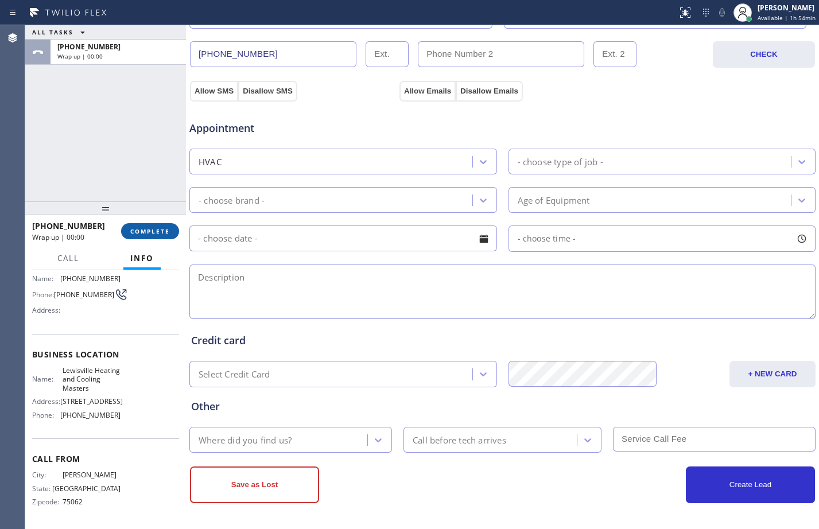
click at [154, 229] on span "COMPLETE" at bounding box center [150, 231] width 40 height 8
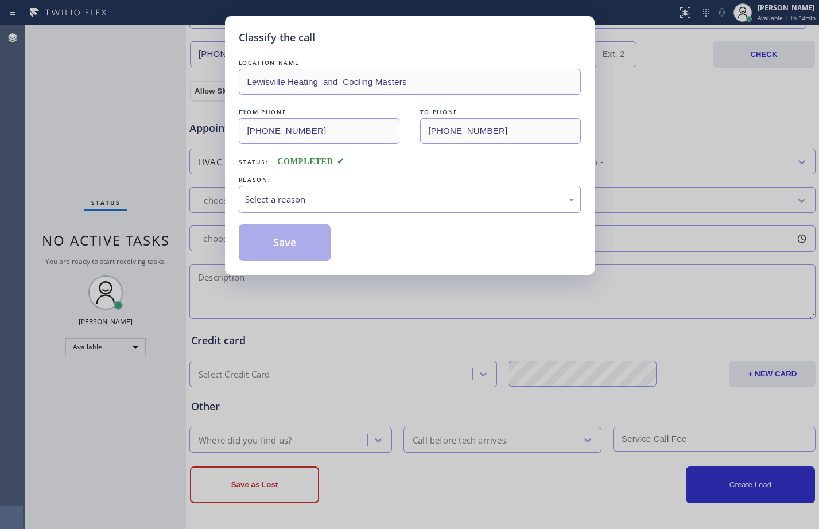
click at [454, 198] on div "Select a reason" at bounding box center [409, 199] width 329 height 13
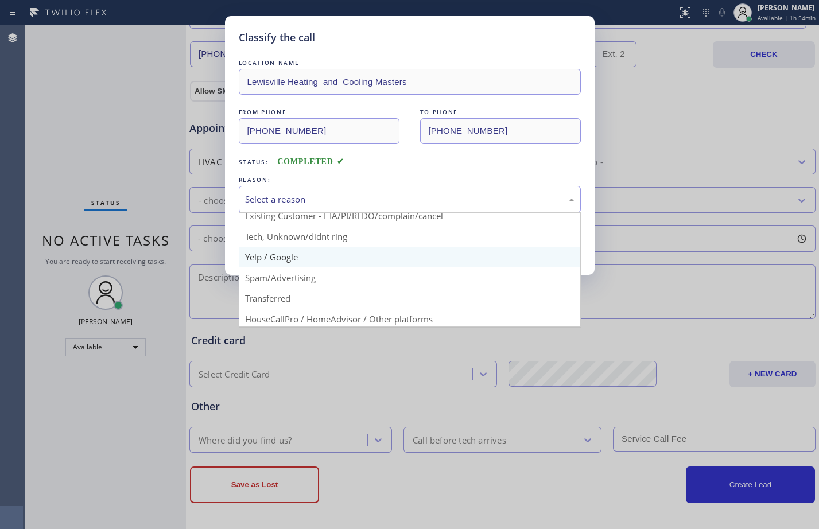
scroll to position [72, 0]
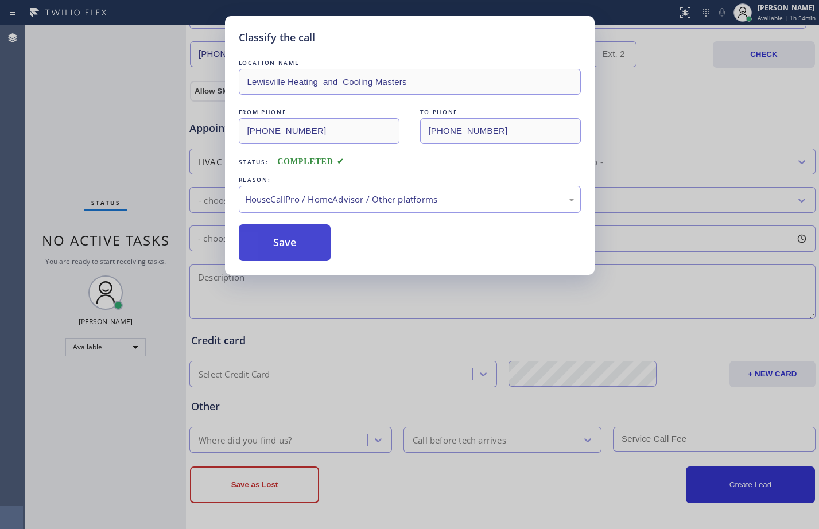
click at [315, 256] on button "Save" at bounding box center [285, 242] width 92 height 37
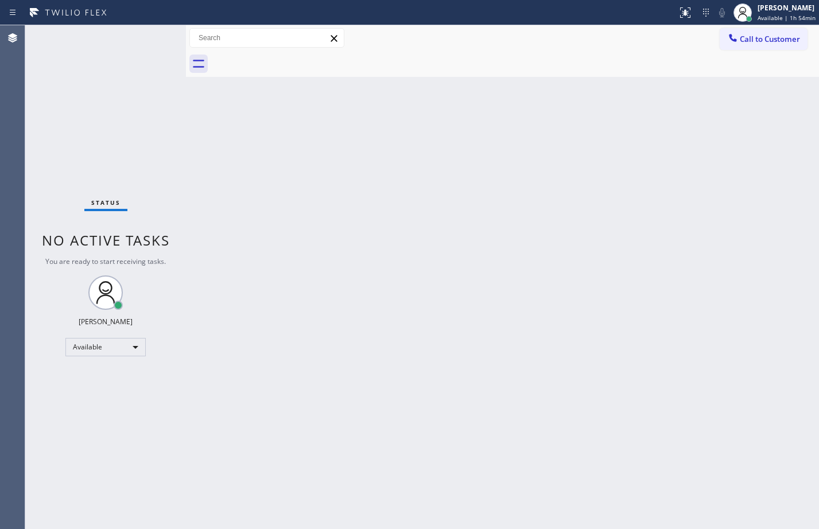
click at [482, 150] on div "Back to Dashboard Change Sender ID Customers Technicians Select a contact Outbo…" at bounding box center [502, 277] width 633 height 504
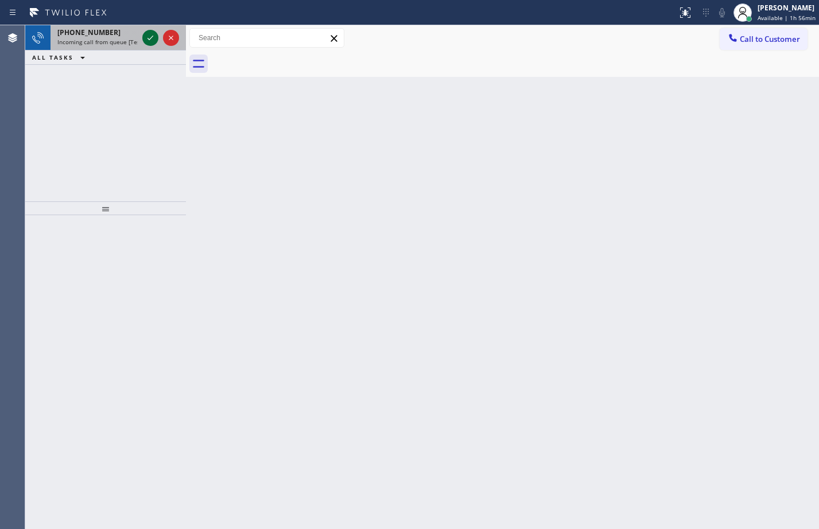
click at [150, 34] on icon at bounding box center [150, 38] width 14 height 14
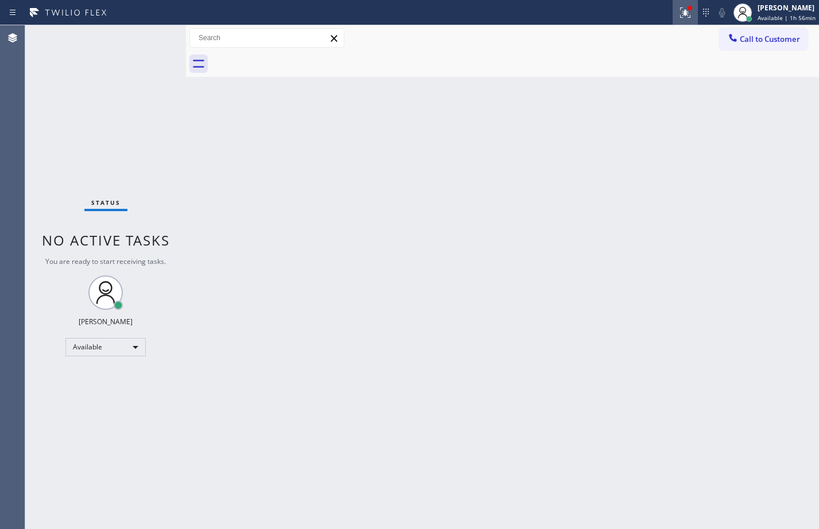
click at [681, 21] on button at bounding box center [684, 12] width 25 height 25
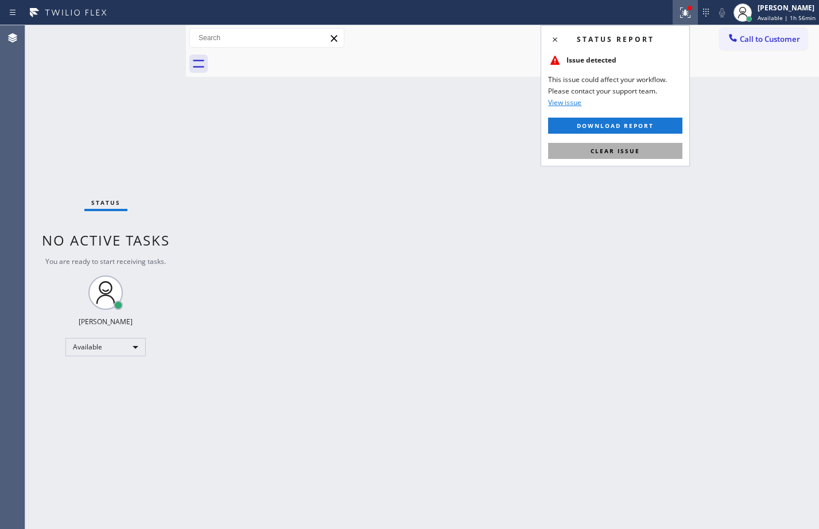
click at [646, 143] on button "Clear issue" at bounding box center [615, 151] width 134 height 16
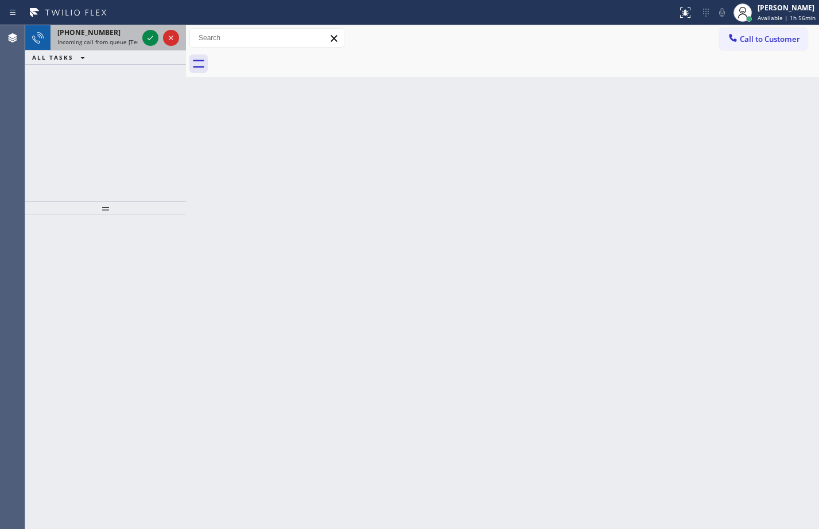
click at [101, 44] on span "Incoming call from queue [Test] All" at bounding box center [104, 42] width 95 height 8
click at [93, 36] on span "+15485543880" at bounding box center [88, 33] width 63 height 10
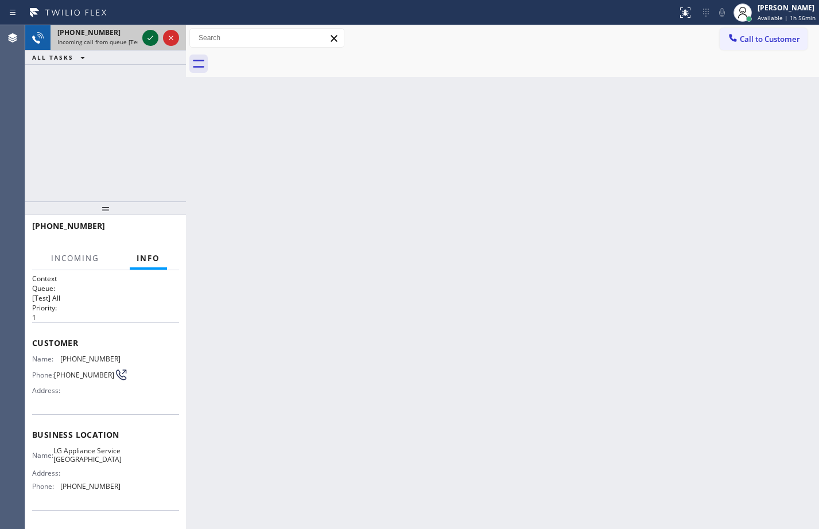
click at [154, 39] on icon at bounding box center [150, 38] width 14 height 14
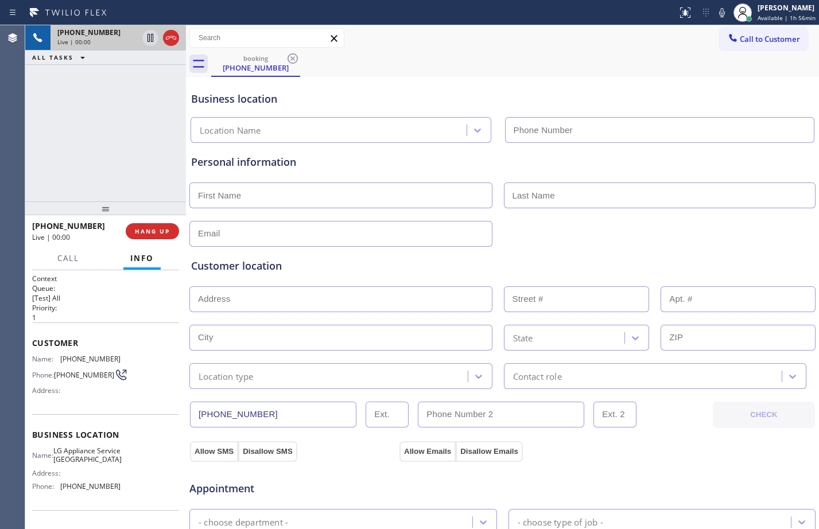
type input "(720) 802-2115"
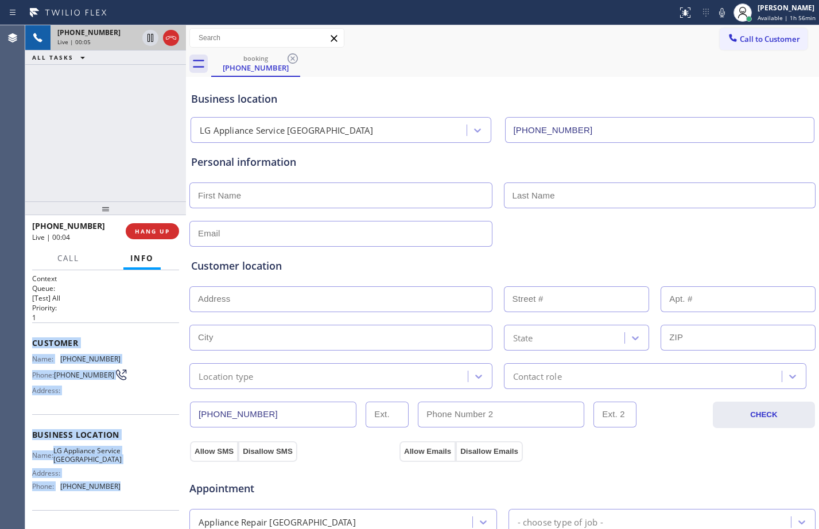
drag, startPoint x: 34, startPoint y: 347, endPoint x: 123, endPoint y: 500, distance: 176.6
click at [123, 500] on div "Context Queue: [Test] All Priority: 1 Customer Name: (548) 554-3880 Phone: (548…" at bounding box center [105, 435] width 147 height 323
copy div "Customer Name: (548) 554-3880 Phone: (548) 554-3880 Address: Business location …"
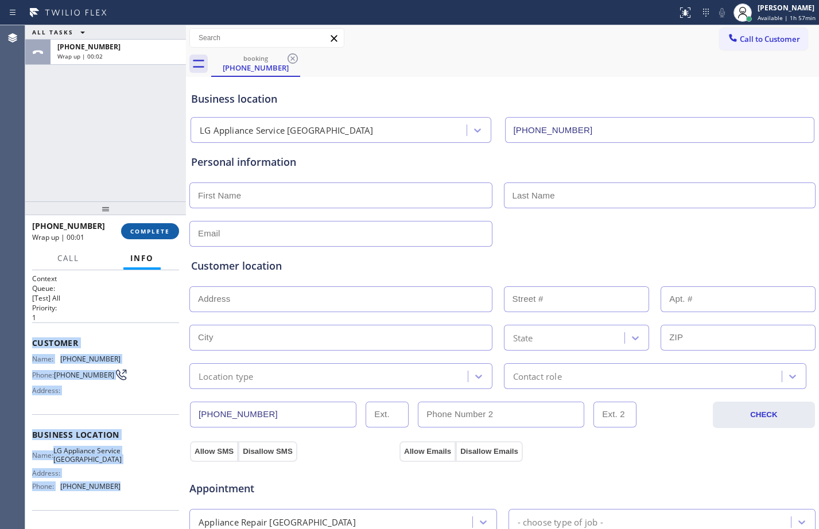
click at [127, 231] on button "COMPLETE" at bounding box center [150, 231] width 58 height 16
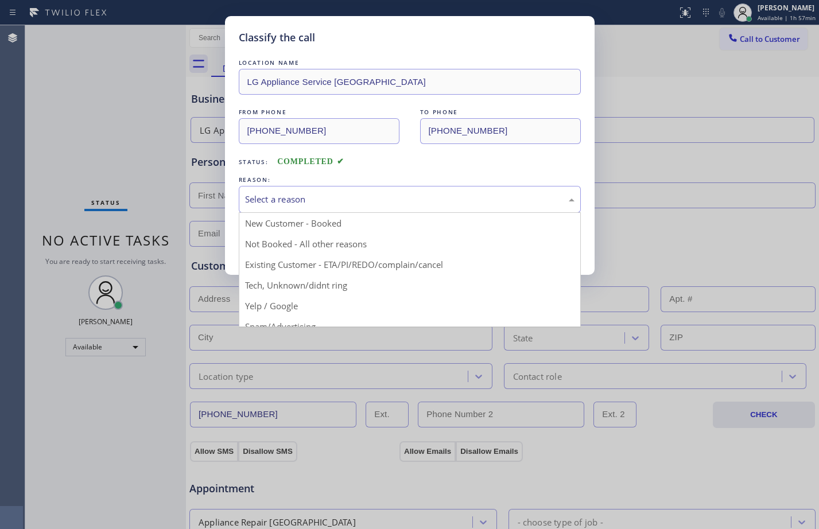
click at [420, 193] on div "Select a reason" at bounding box center [409, 199] width 329 height 13
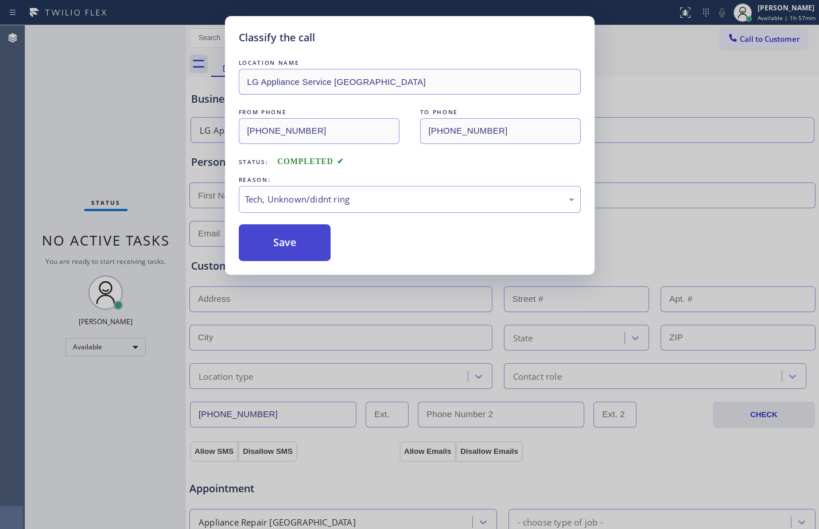
click at [295, 252] on button "Save" at bounding box center [285, 242] width 92 height 37
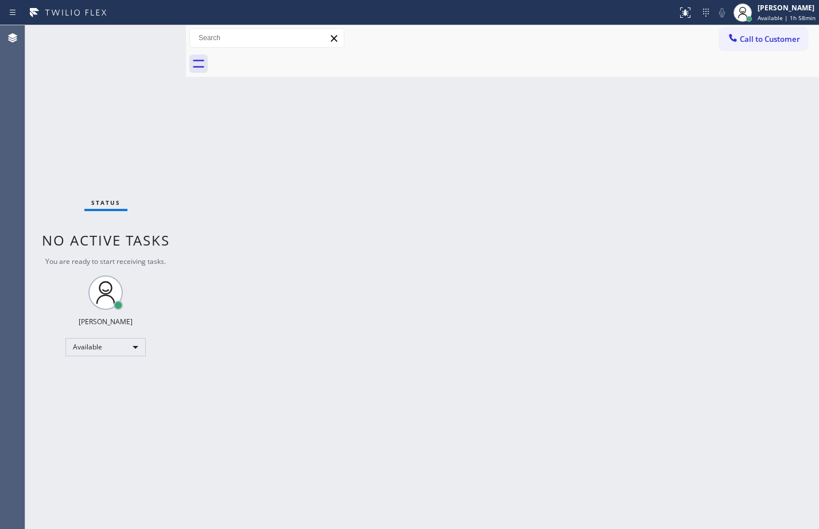
click at [169, 99] on div "Status No active tasks You are ready to start receiving tasks. [PERSON_NAME] Av…" at bounding box center [105, 277] width 161 height 504
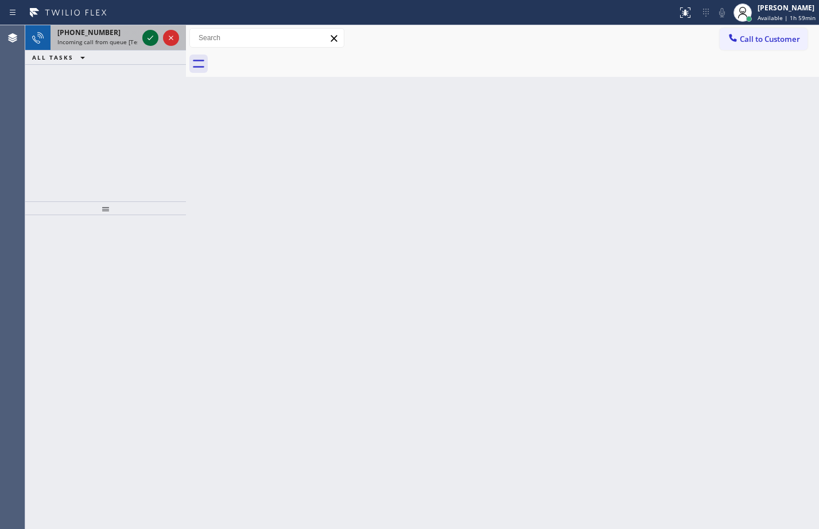
click at [150, 42] on icon at bounding box center [150, 38] width 14 height 14
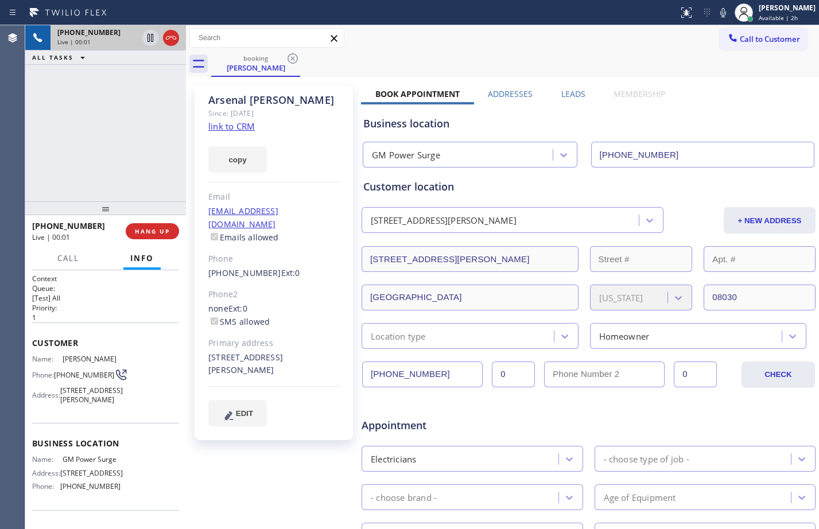
type input "(732) 290-4376"
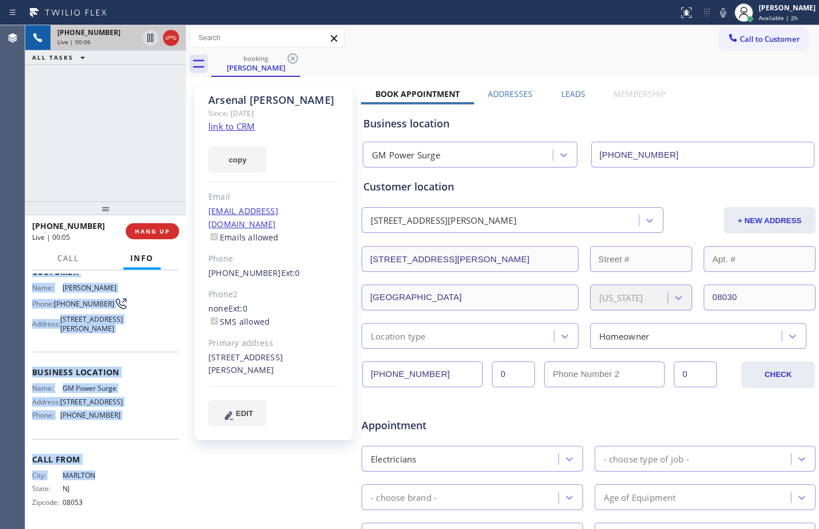
scroll to position [93, 0]
drag, startPoint x: 34, startPoint y: 342, endPoint x: 126, endPoint y: 423, distance: 121.9
click at [126, 423] on div "Context Queue: [Test] All Priority: 1 Customer Name: Arsenal Lopez Phone: (856)…" at bounding box center [105, 363] width 147 height 323
copy div "Customer Name: Arsenal Lopez Phone: (856) 271-6974 Address: 710 Powell St, Glou…"
click at [244, 122] on link "link to CRM" at bounding box center [231, 125] width 46 height 11
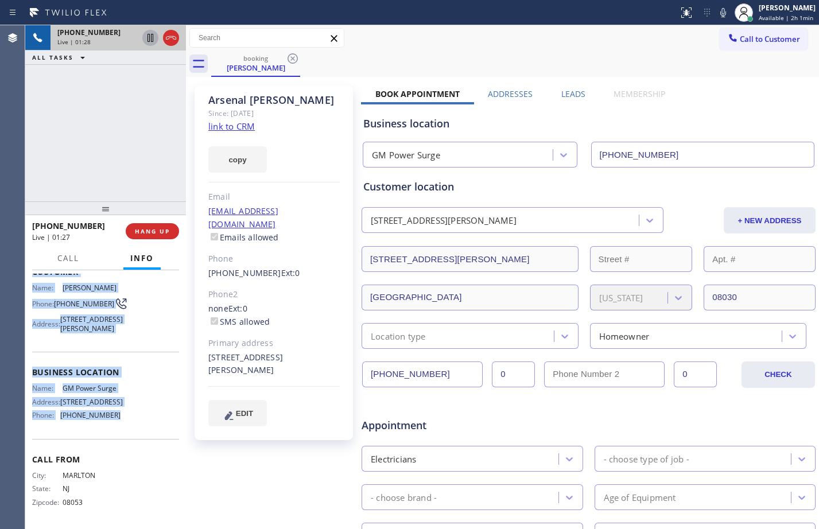
click at [154, 38] on icon at bounding box center [150, 38] width 14 height 14
click at [718, 12] on icon at bounding box center [723, 13] width 14 height 14
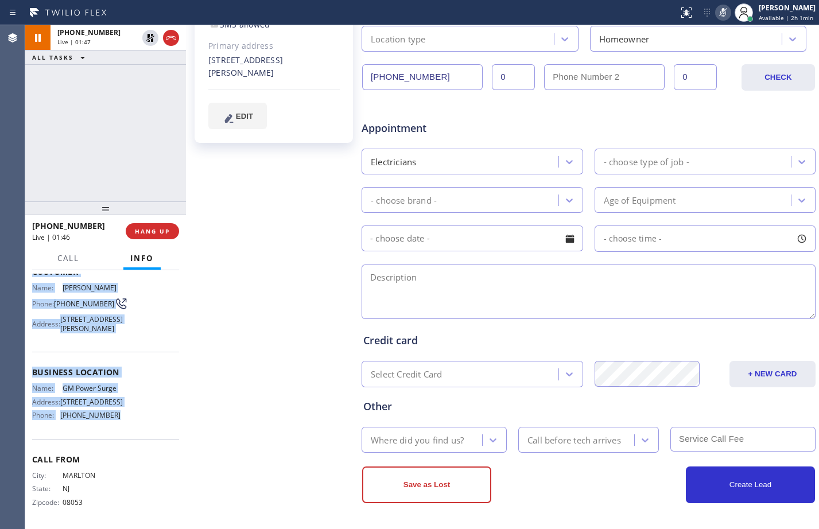
scroll to position [0, 0]
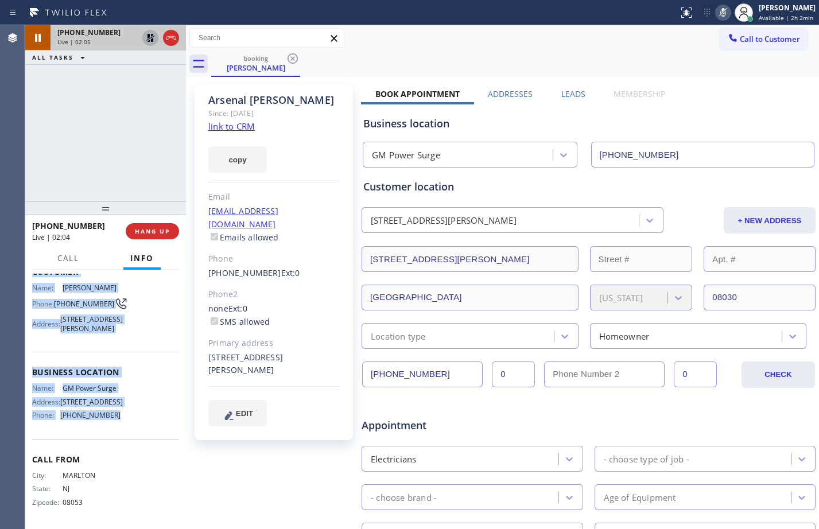
click at [154, 45] on button at bounding box center [150, 38] width 16 height 16
click at [720, 14] on icon at bounding box center [723, 13] width 14 height 14
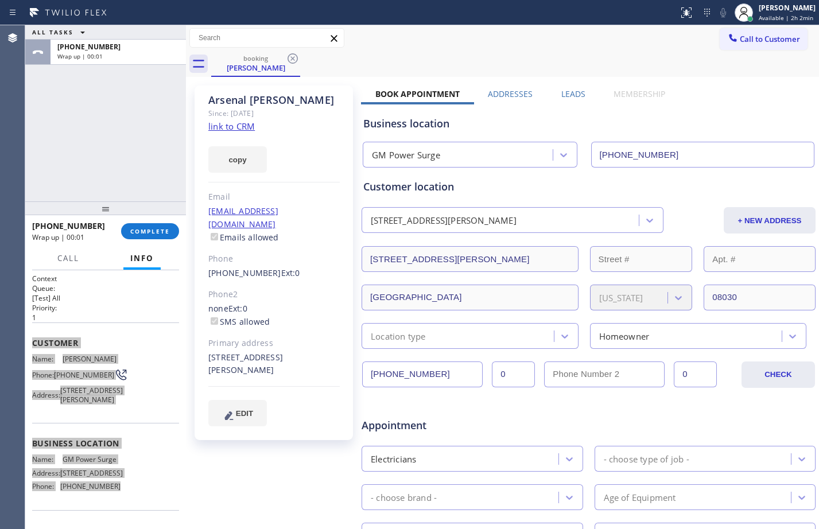
scroll to position [297, 0]
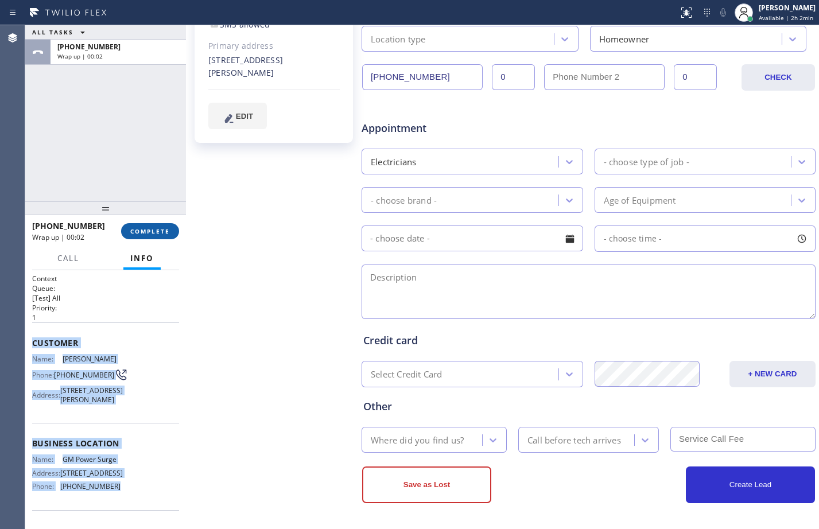
click at [145, 228] on span "COMPLETE" at bounding box center [150, 231] width 40 height 8
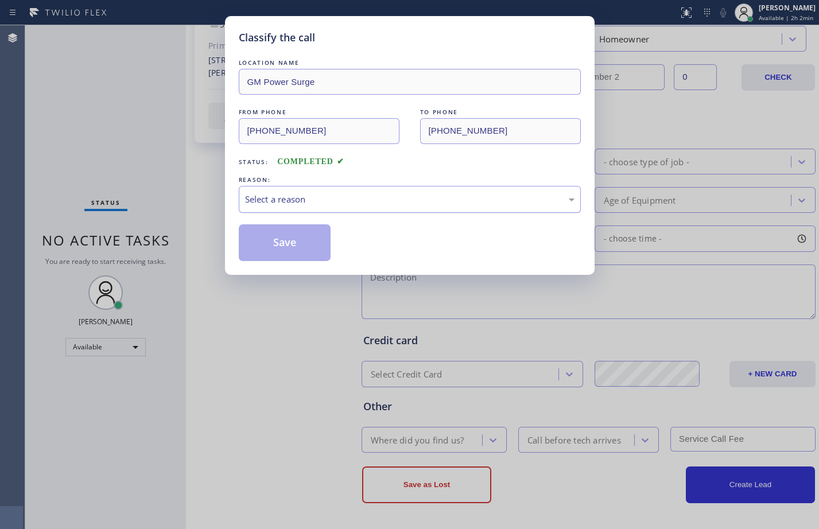
click at [373, 198] on div "Select a reason" at bounding box center [409, 199] width 329 height 13
click at [281, 242] on button "Save" at bounding box center [285, 242] width 92 height 37
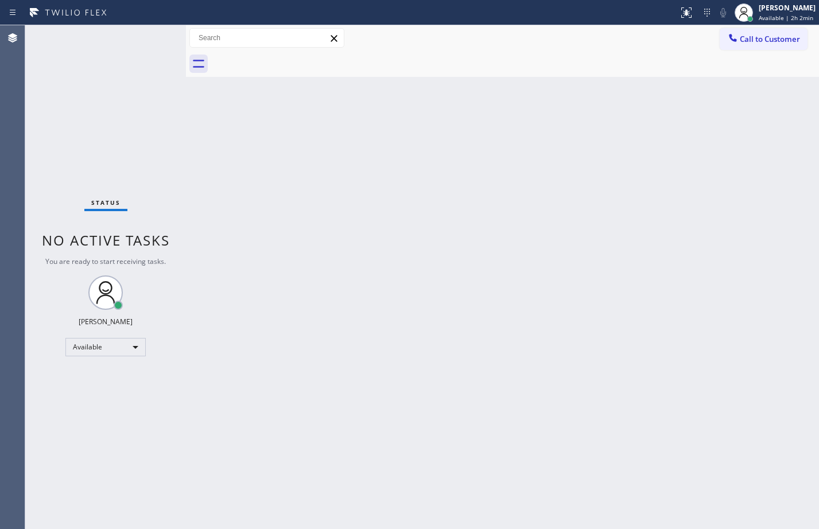
drag, startPoint x: 667, startPoint y: 325, endPoint x: 616, endPoint y: 287, distance: 63.1
click at [660, 322] on div "Back to Dashboard Change Sender ID Customers Technicians Select a contact Outbo…" at bounding box center [502, 277] width 633 height 504
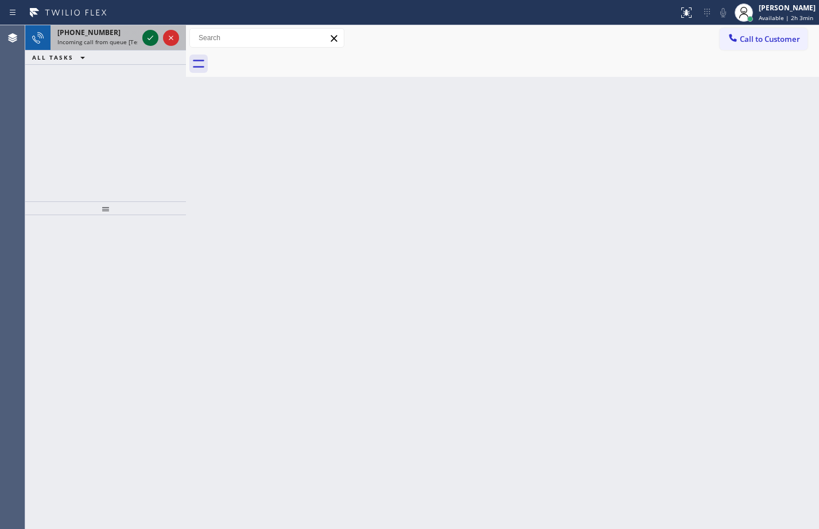
click at [152, 39] on icon at bounding box center [150, 38] width 14 height 14
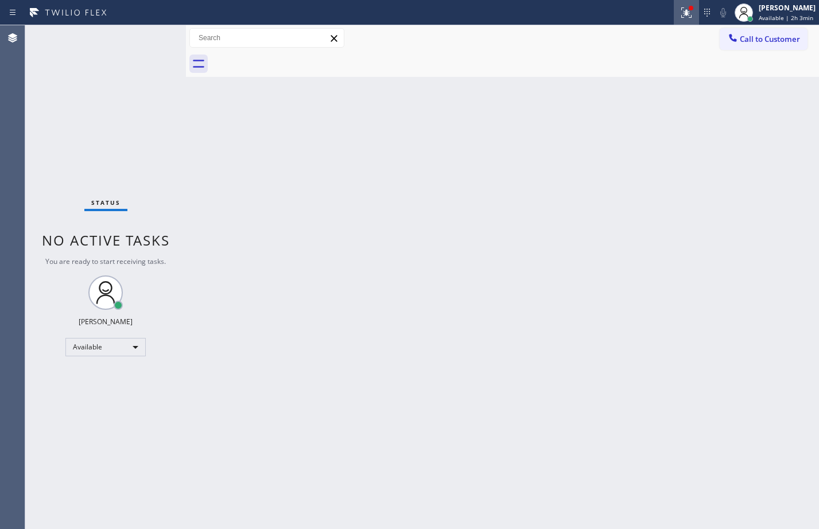
click at [679, 11] on icon at bounding box center [686, 13] width 14 height 14
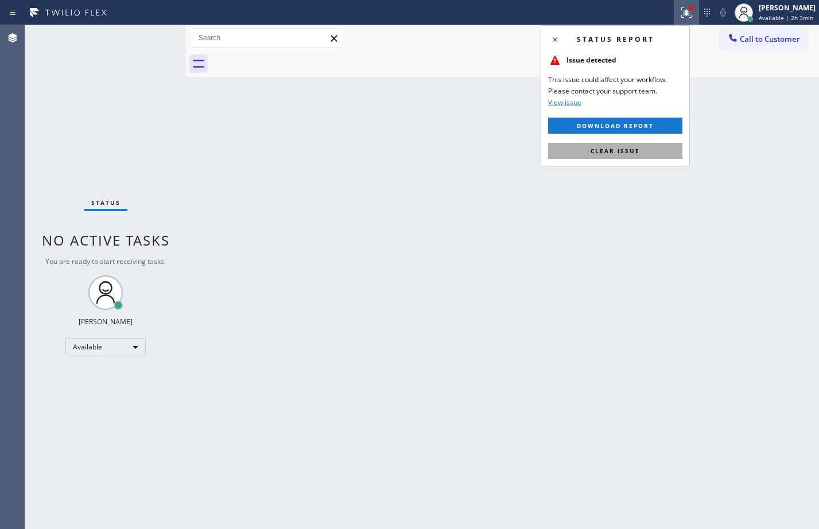
click at [625, 154] on span "Clear issue" at bounding box center [614, 151] width 49 height 8
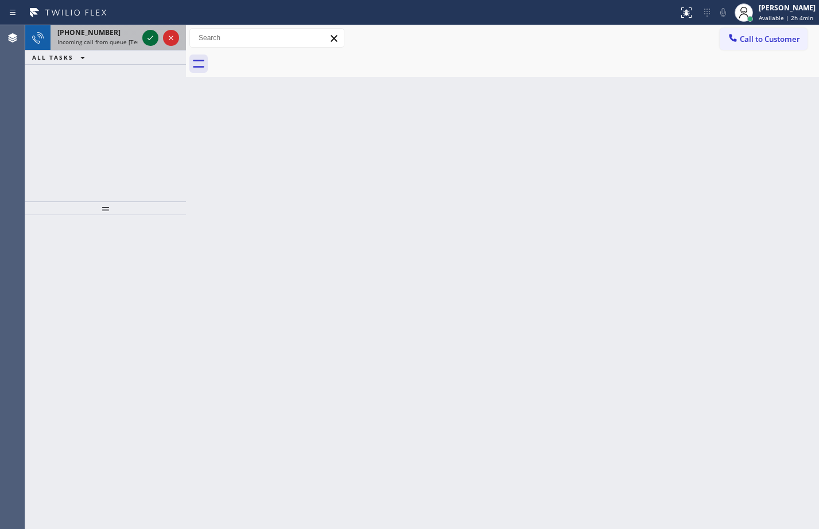
click at [151, 44] on icon at bounding box center [150, 38] width 14 height 14
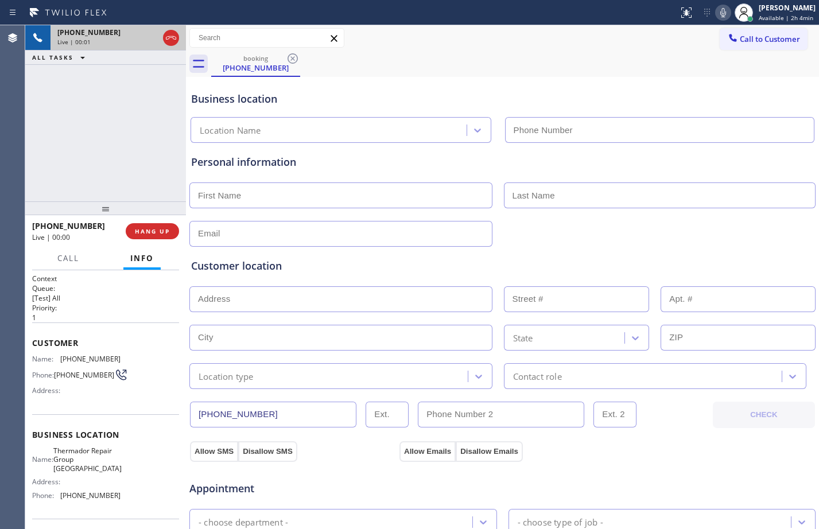
type input "(817) 383-9377"
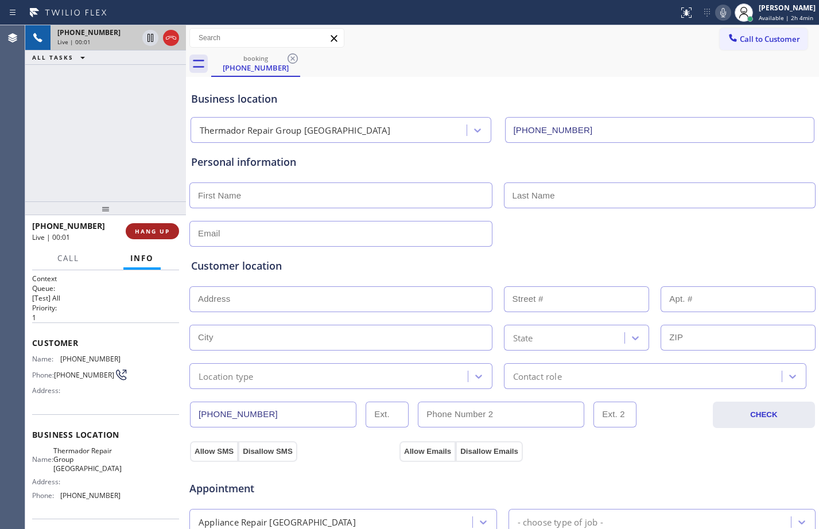
click at [162, 230] on span "HANG UP" at bounding box center [152, 231] width 35 height 8
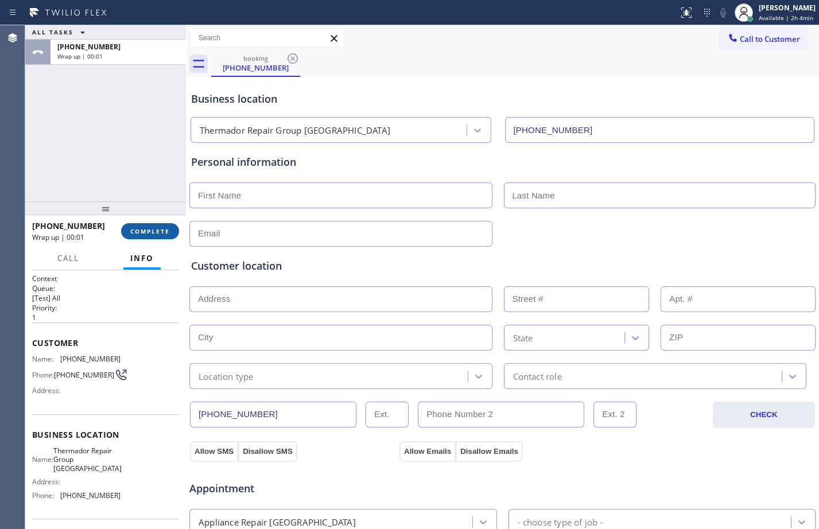
click at [152, 233] on span "COMPLETE" at bounding box center [150, 231] width 40 height 8
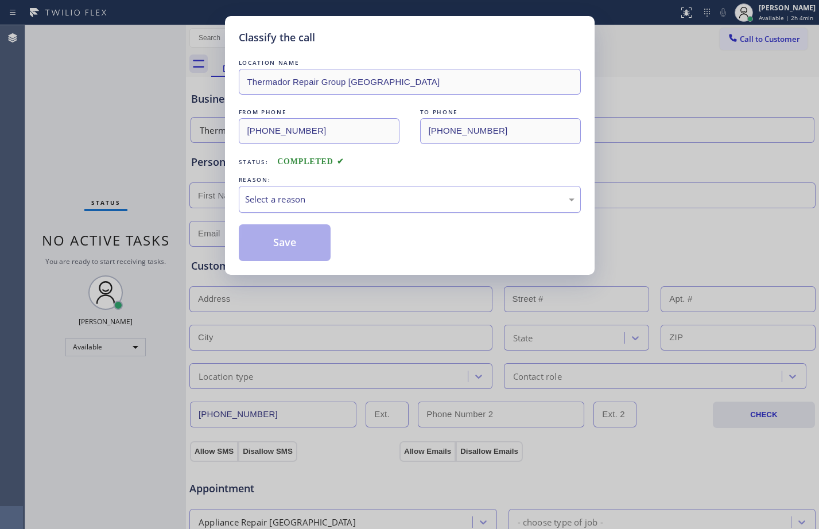
click at [309, 197] on div "Select a reason" at bounding box center [409, 199] width 329 height 13
click at [271, 242] on button "Save" at bounding box center [285, 242] width 92 height 37
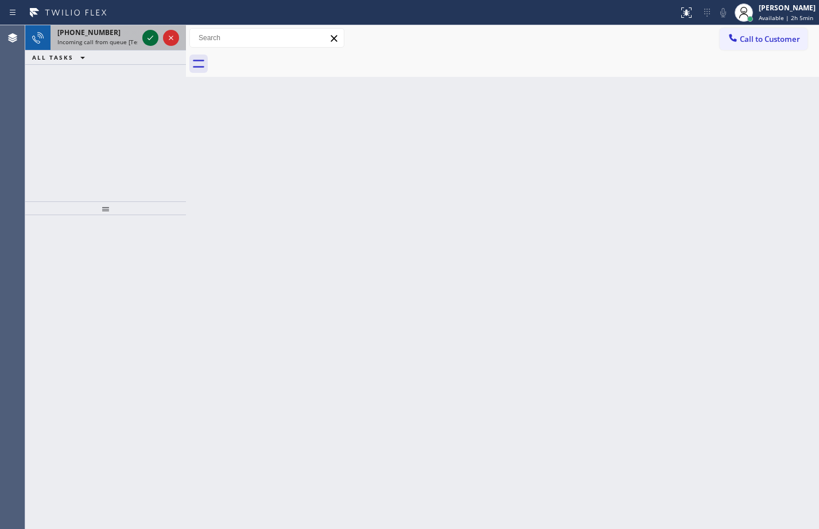
click at [150, 39] on icon at bounding box center [150, 38] width 6 height 5
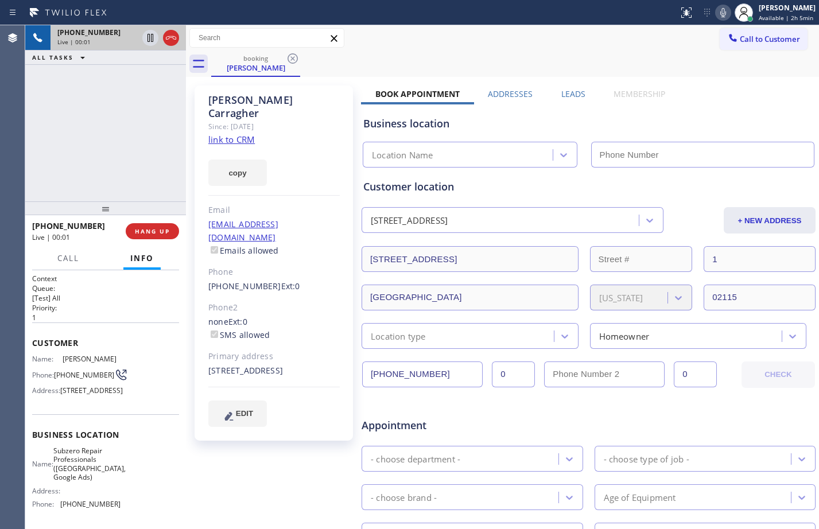
type input "(857) 219-2462"
click at [248, 134] on link "link to CRM" at bounding box center [231, 139] width 46 height 11
click at [85, 127] on div "+15084153351 Live | 00:34 ALL TASKS ALL TASKS ACTIVE TASKS TASKS IN WRAP UP" at bounding box center [105, 113] width 161 height 176
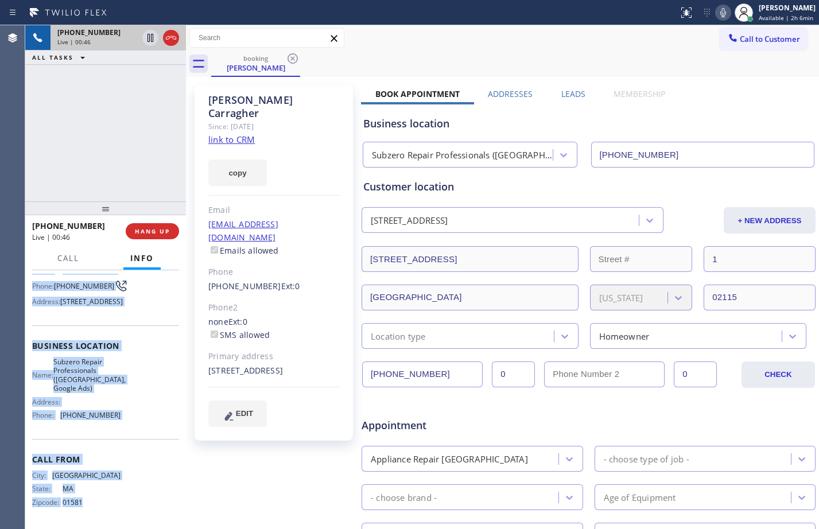
scroll to position [111, 0]
drag, startPoint x: 33, startPoint y: 346, endPoint x: 139, endPoint y: 424, distance: 132.2
click at [139, 424] on div "Context Queue: [Test] All Priority: 1 Customer Name: Joan Carragher Phone: (508…" at bounding box center [105, 355] width 147 height 341
copy div "Customer Name: Joan Carragher Phone: (508) 415-3351 Address: 17 Cumberland St #…"
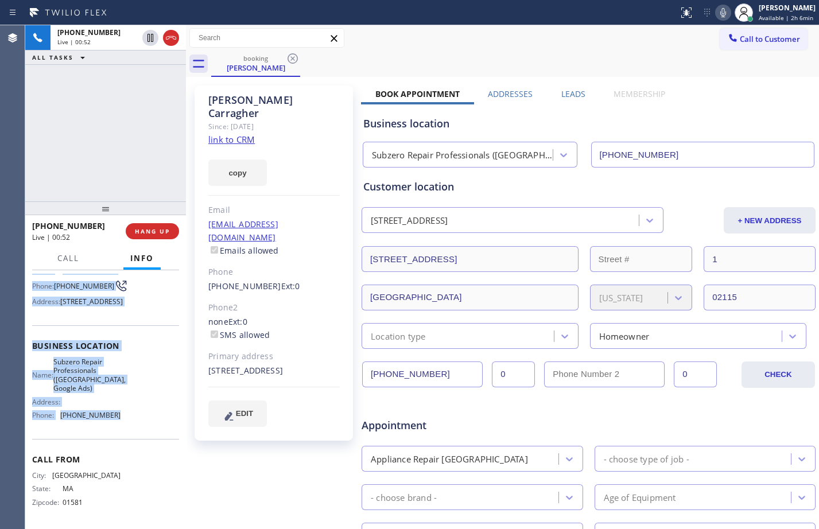
drag, startPoint x: 154, startPoint y: 38, endPoint x: 208, endPoint y: 44, distance: 54.8
click at [154, 38] on icon at bounding box center [150, 38] width 14 height 14
click at [718, 11] on icon at bounding box center [723, 13] width 14 height 14
click at [154, 30] on button at bounding box center [150, 38] width 16 height 16
click at [720, 16] on icon at bounding box center [723, 12] width 6 height 9
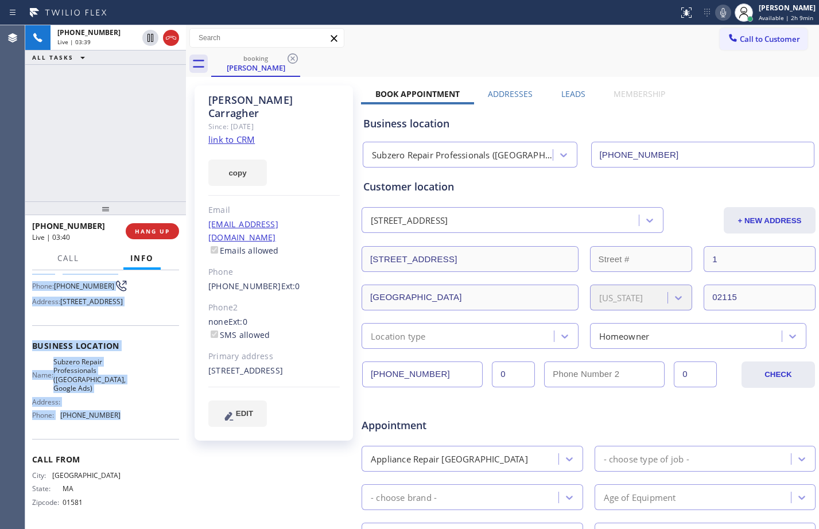
click at [138, 309] on div "Name: Joan Carragher Phone: (508) 415-3351 Address: 17 Cumberland St # 1, Bosto…" at bounding box center [105, 288] width 147 height 45
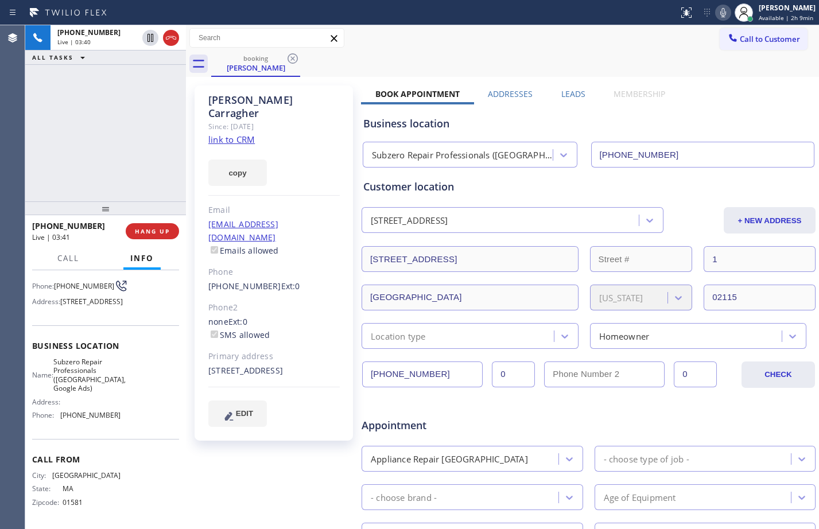
click at [157, 128] on div "+15084153351 Live | 03:40 ALL TASKS ALL TASKS ACTIVE TASKS TASKS IN WRAP UP" at bounding box center [105, 113] width 161 height 176
click at [153, 45] on button at bounding box center [150, 38] width 16 height 16
click at [719, 14] on icon at bounding box center [723, 13] width 14 height 14
click at [149, 39] on icon at bounding box center [150, 38] width 8 height 8
click at [718, 11] on rect at bounding box center [722, 11] width 8 height 8
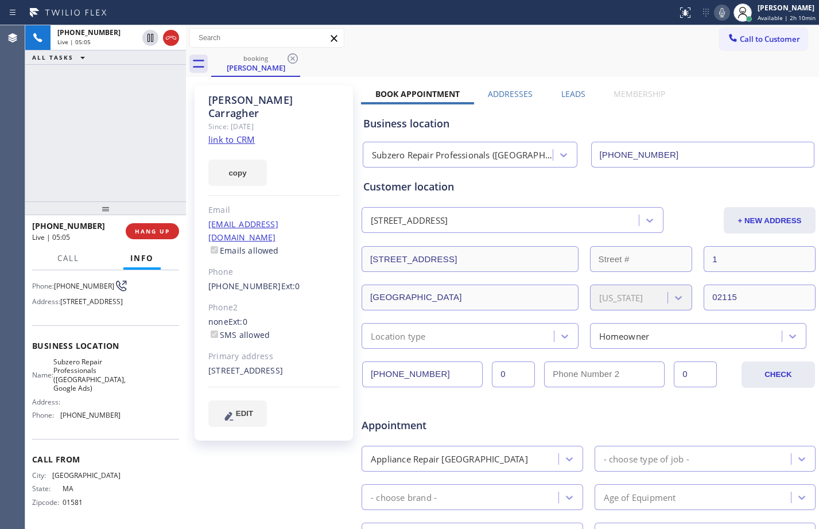
click at [113, 148] on div "+15084153351 Live | 05:05 ALL TASKS ALL TASKS ACTIVE TASKS TASKS IN WRAP UP" at bounding box center [105, 113] width 161 height 176
click at [106, 129] on div "+15084153351 Live | 05:49 ALL TASKS ALL TASKS ACTIVE TASKS TASKS IN WRAP UP" at bounding box center [105, 113] width 161 height 176
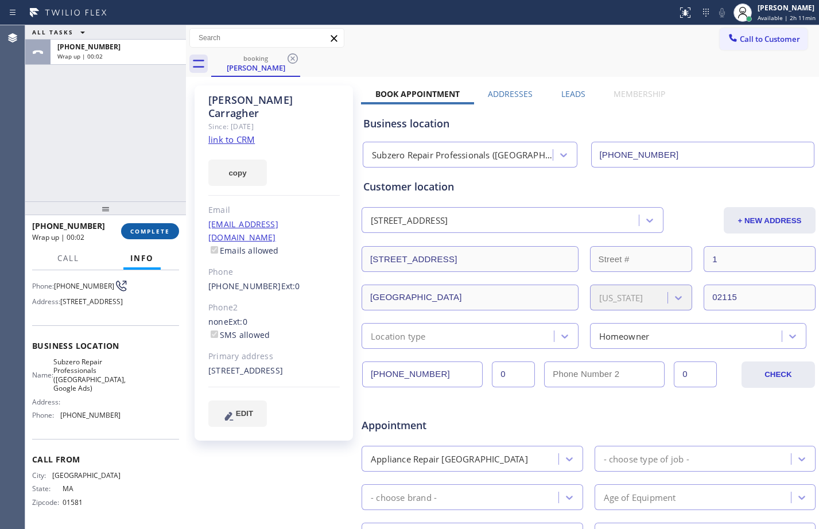
click at [150, 233] on span "COMPLETE" at bounding box center [150, 231] width 40 height 8
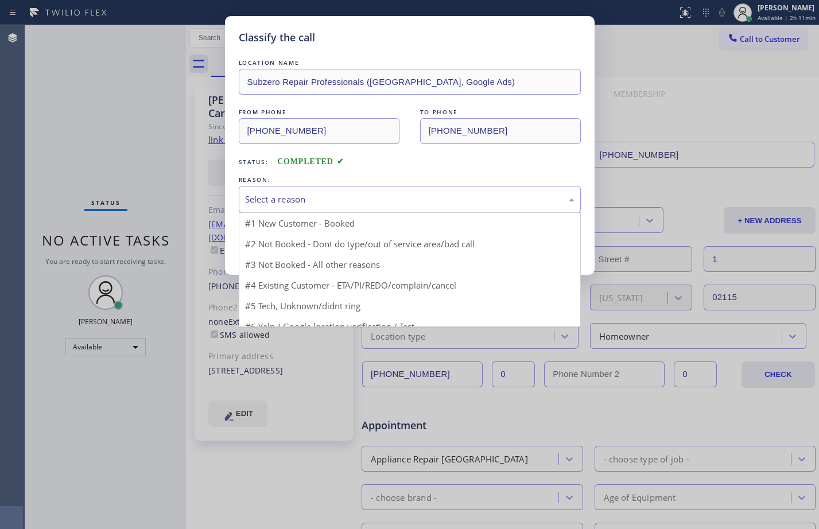
click at [363, 193] on div "Select a reason" at bounding box center [409, 199] width 329 height 13
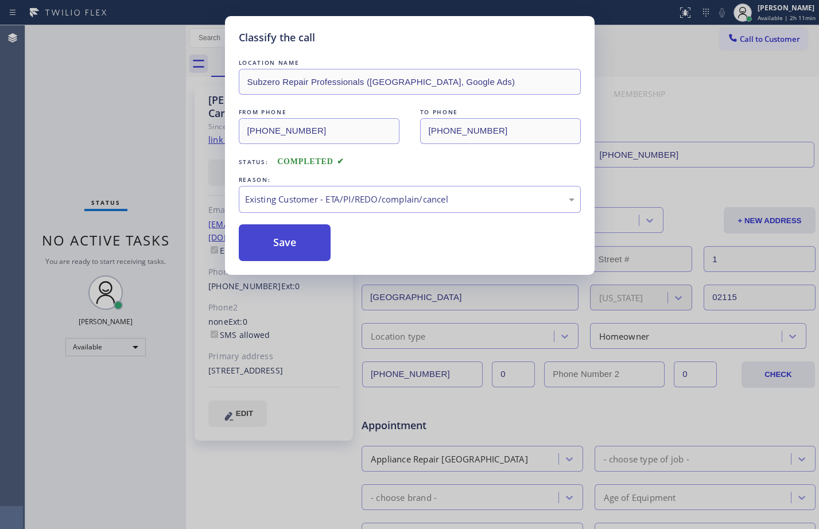
click at [295, 244] on button "Save" at bounding box center [285, 242] width 92 height 37
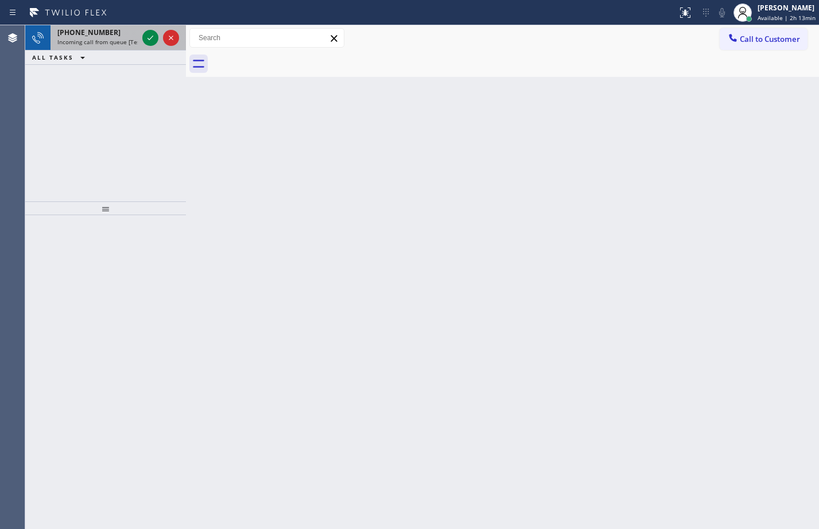
click at [97, 41] on span "Incoming call from queue [Test] All" at bounding box center [104, 42] width 95 height 8
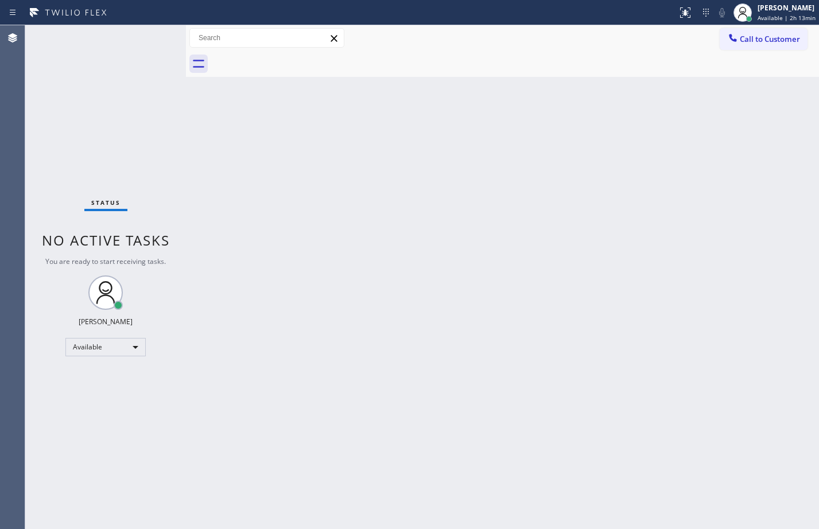
click at [110, 100] on div "Status No active tasks You are ready to start receiving tasks. [PERSON_NAME] Av…" at bounding box center [105, 277] width 161 height 504
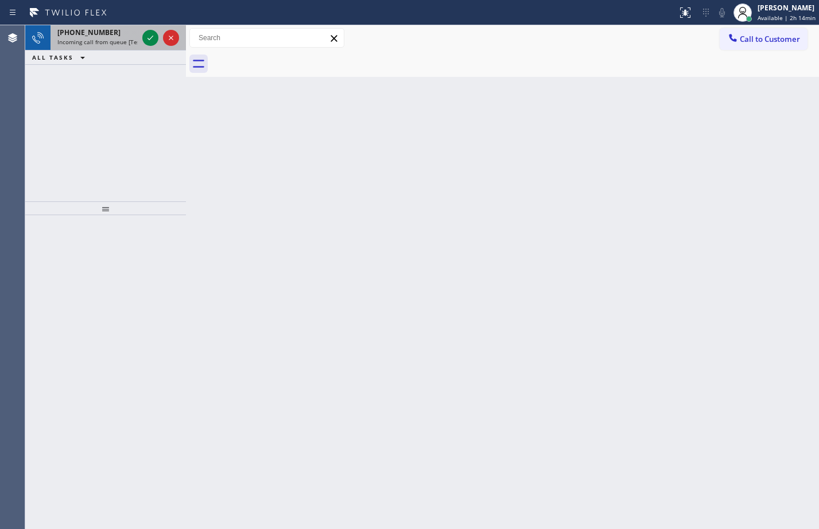
click at [88, 28] on span "+14083644402" at bounding box center [88, 33] width 63 height 10
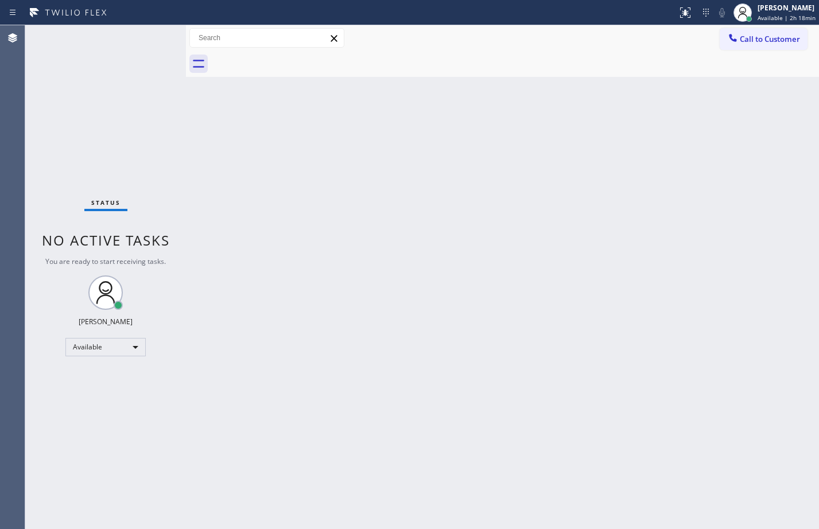
click at [56, 82] on div "Status No active tasks You are ready to start receiving tasks. [PERSON_NAME] Av…" at bounding box center [105, 277] width 161 height 504
click at [587, 197] on div "Back to Dashboard Change Sender ID Customers Technicians Select a contact Outbo…" at bounding box center [502, 277] width 633 height 504
click at [377, 277] on div "Back to Dashboard Change Sender ID Customers Technicians Select a contact Outbo…" at bounding box center [502, 277] width 633 height 504
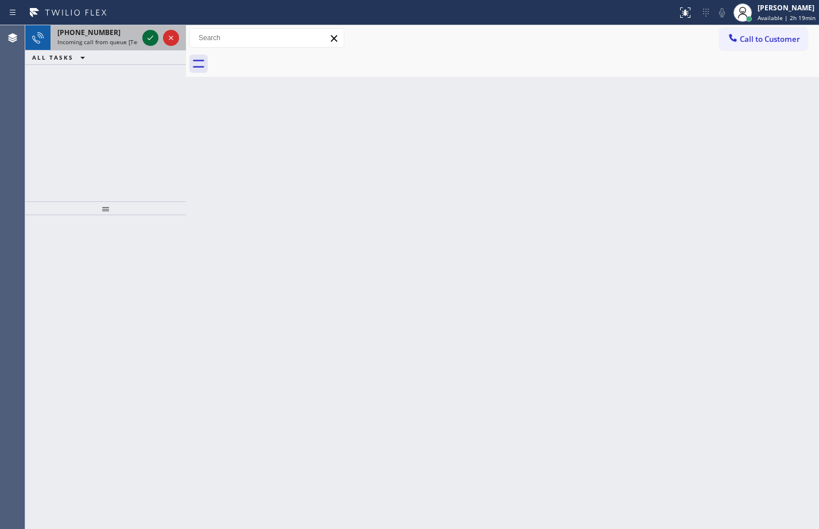
click at [149, 41] on icon at bounding box center [150, 38] width 14 height 14
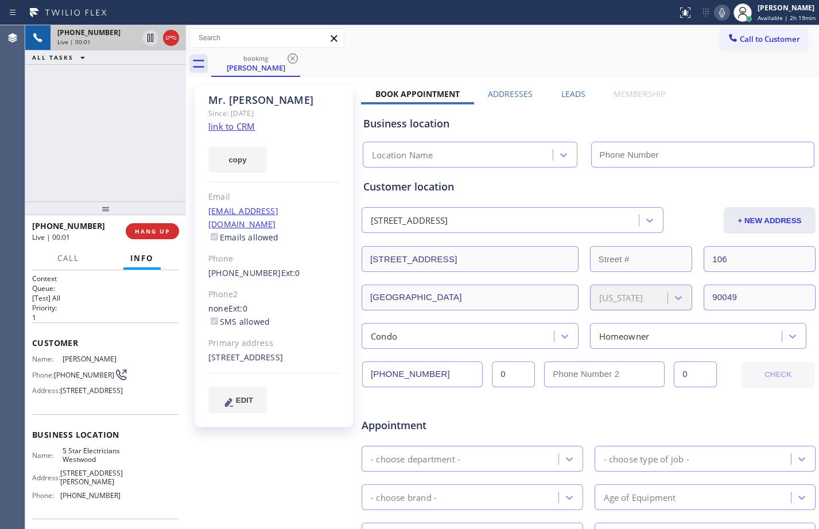
type input "(213) 699-3771"
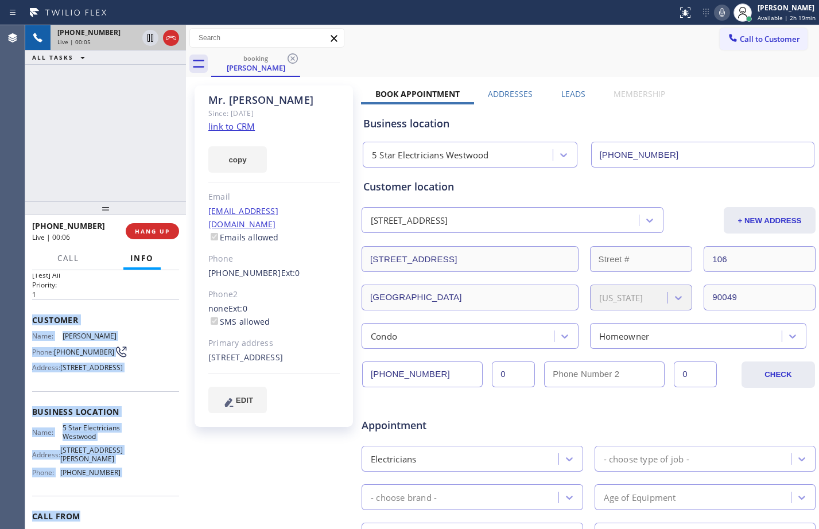
scroll to position [111, 0]
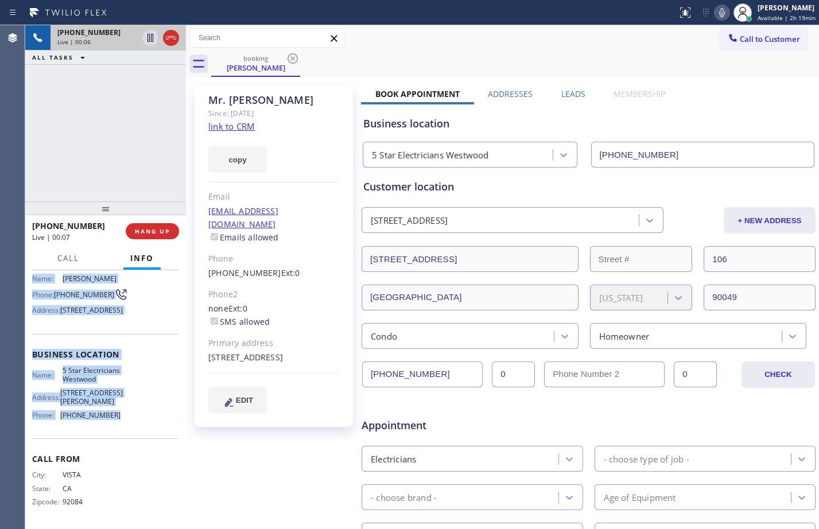
drag, startPoint x: 30, startPoint y: 345, endPoint x: 134, endPoint y: 419, distance: 128.0
click at [134, 419] on div "Context Queue: [Test] All Priority: 1 Customer Name: Mr. Scott Phone: (760) 703…" at bounding box center [105, 399] width 161 height 259
copy div "Customer Name: Mr. Scott Phone: (760) 703-3232 Address: 960 S Westgate Ave, Los…"
click at [240, 123] on link "link to CRM" at bounding box center [231, 125] width 46 height 11
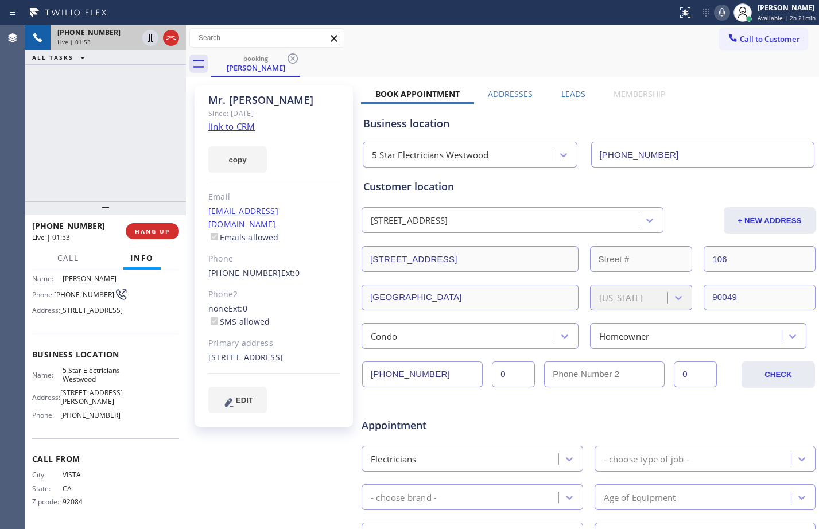
click at [113, 150] on div "+17607033232 Live | 01:53 ALL TASKS ALL TASKS ACTIVE TASKS TASKS IN WRAP UP" at bounding box center [105, 113] width 161 height 176
click at [60, 262] on span "Call" at bounding box center [68, 258] width 22 height 10
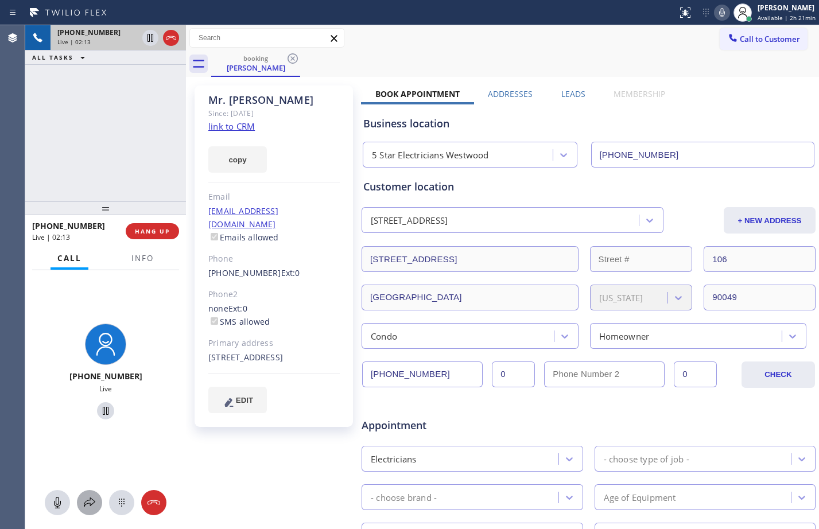
click at [89, 504] on icon at bounding box center [90, 503] width 14 height 14
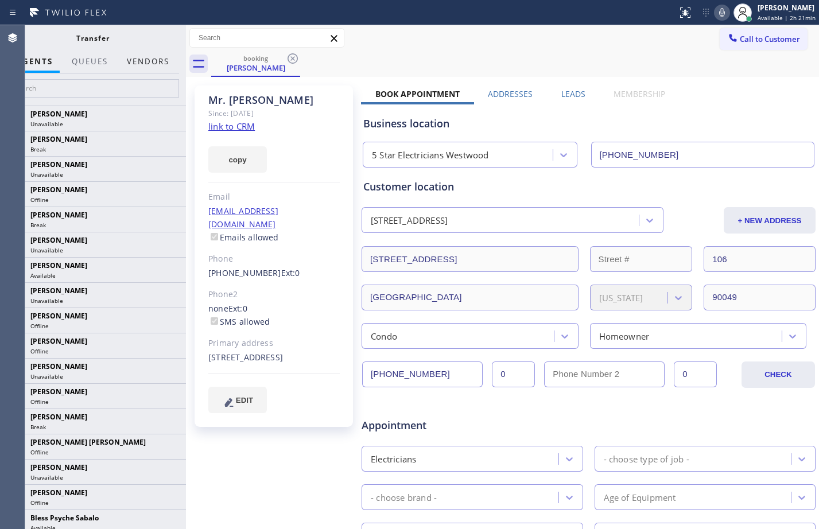
click at [144, 64] on button "Vendors" at bounding box center [148, 61] width 56 height 22
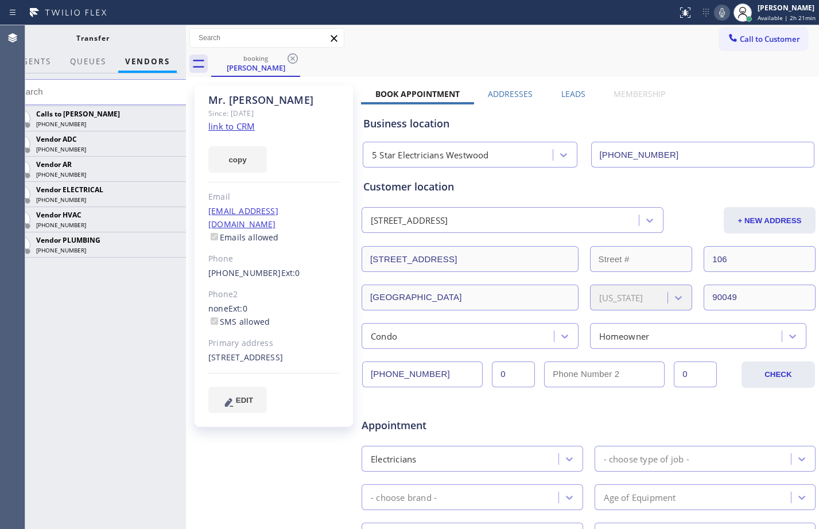
click at [268, 358] on div "106 960 South Westgate Avenue Los Angeles, 90049 CA" at bounding box center [273, 357] width 131 height 13
copy div "90049"
click at [170, 190] on icon at bounding box center [171, 194] width 14 height 14
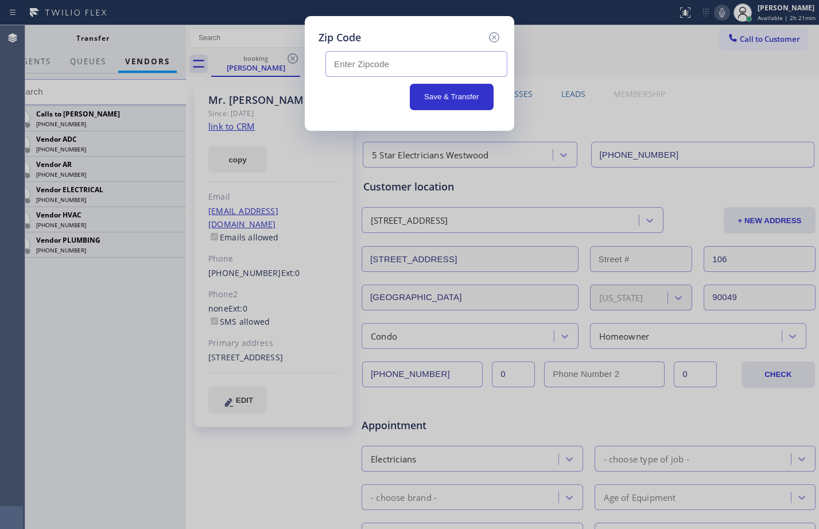
click at [473, 67] on input "text" at bounding box center [416, 64] width 182 height 26
paste input "90049"
type input "90049"
click at [435, 94] on button "Save & Transfer" at bounding box center [452, 97] width 84 height 26
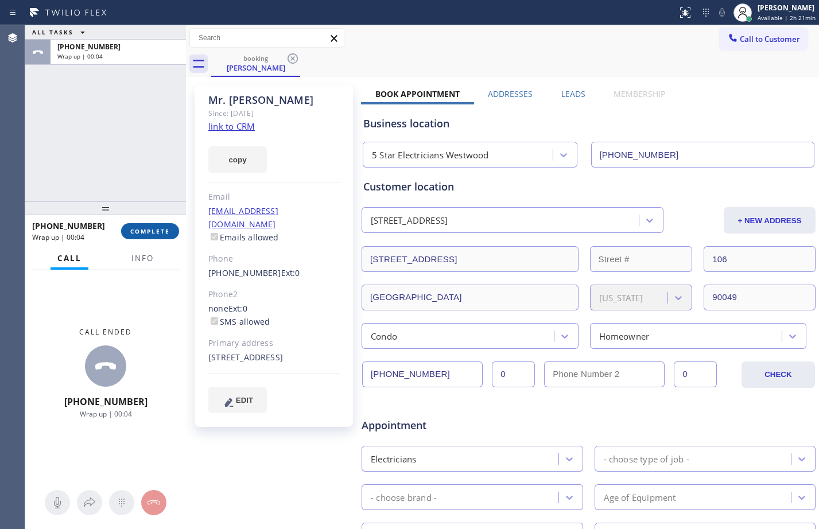
click at [174, 235] on button "COMPLETE" at bounding box center [150, 231] width 58 height 16
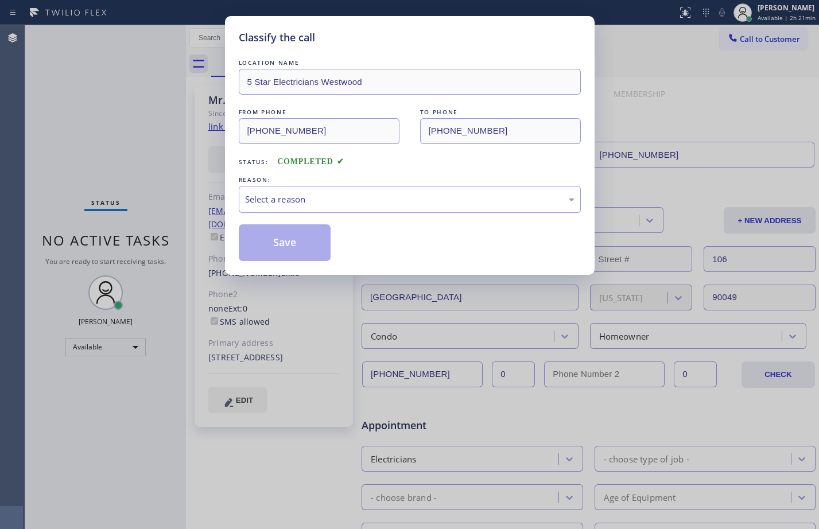
click at [367, 193] on div "Select a reason" at bounding box center [409, 199] width 329 height 13
click at [302, 245] on button "Save" at bounding box center [285, 242] width 92 height 37
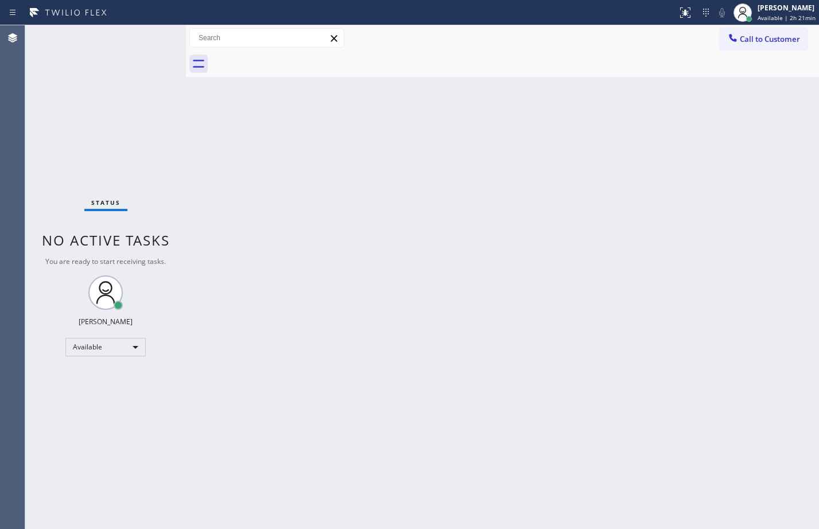
click at [219, 409] on div "Back to Dashboard Change Sender ID Customers Technicians Select a contact Outbo…" at bounding box center [502, 277] width 633 height 504
click at [563, 293] on div "Back to Dashboard Change Sender ID Customers Technicians Select a contact Outbo…" at bounding box center [502, 277] width 633 height 504
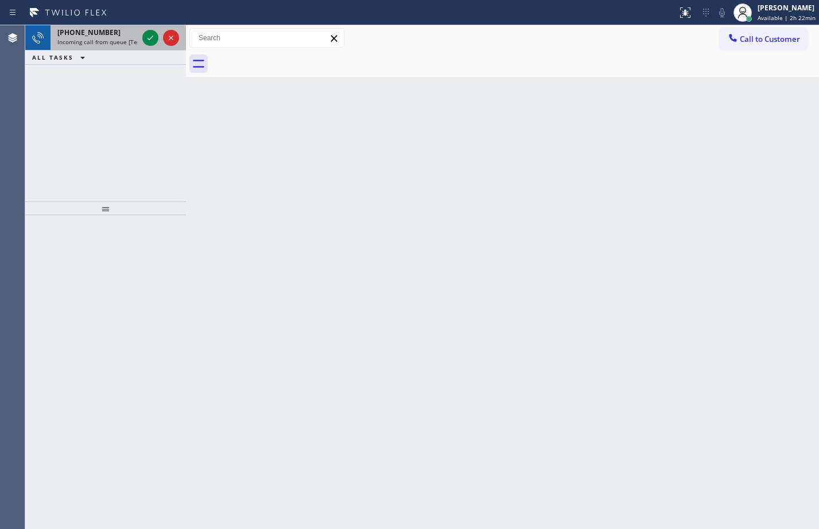
click at [53, 50] on div "+18317500832 Incoming call from queue [Test] All" at bounding box center [105, 37] width 161 height 25
click at [60, 45] on span "Incoming call from queue [Test] All" at bounding box center [104, 42] width 95 height 8
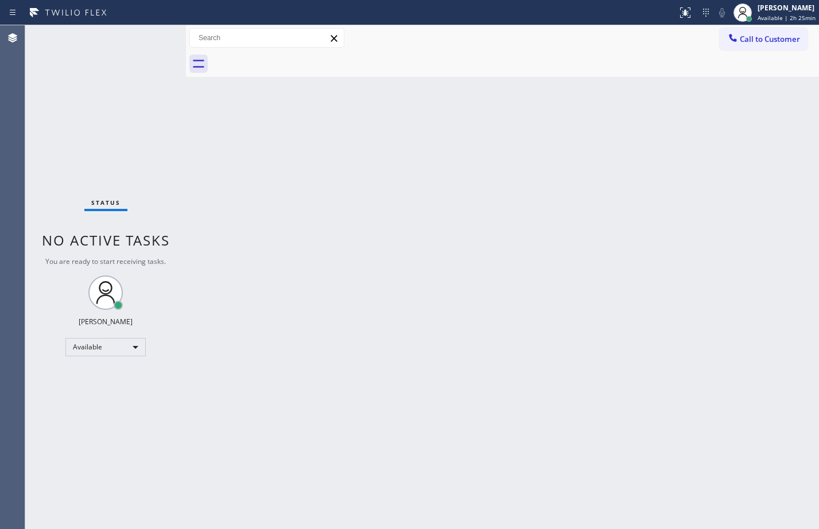
click at [458, 334] on div "Back to Dashboard Change Sender ID Customers Technicians Select a contact Outbo…" at bounding box center [502, 277] width 633 height 504
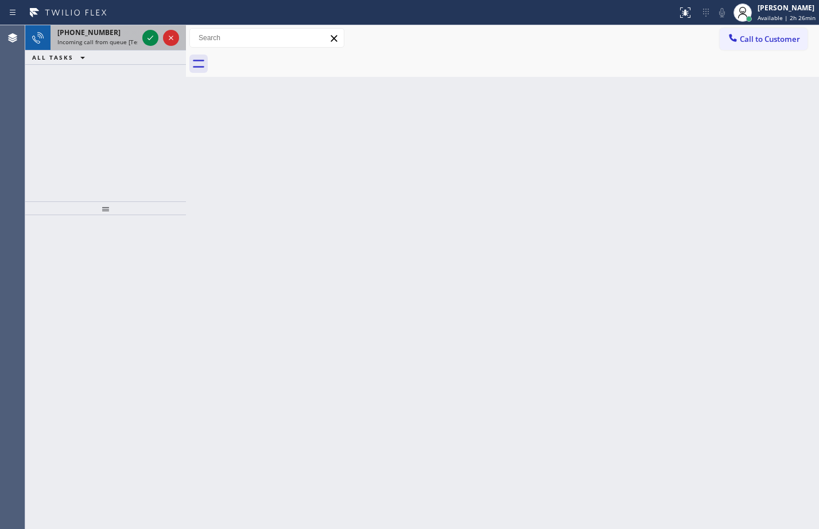
click at [93, 31] on span "+16573770683" at bounding box center [88, 33] width 63 height 10
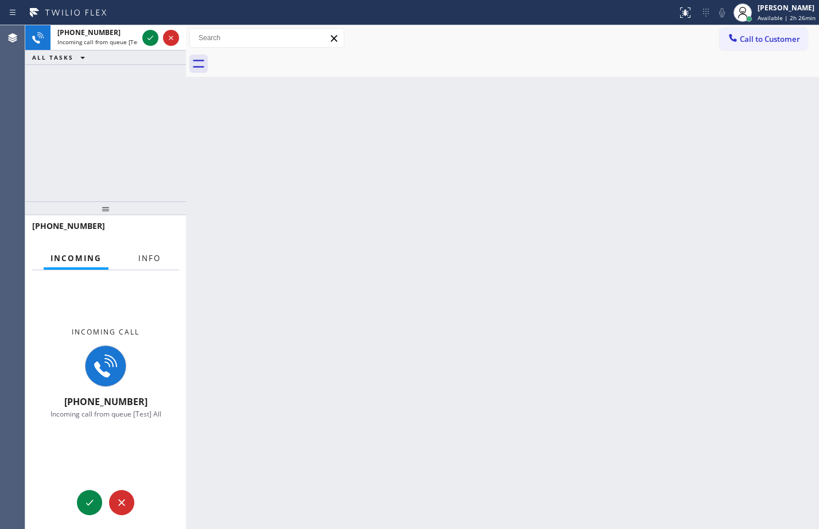
click at [142, 252] on button "Info" at bounding box center [149, 258] width 36 height 22
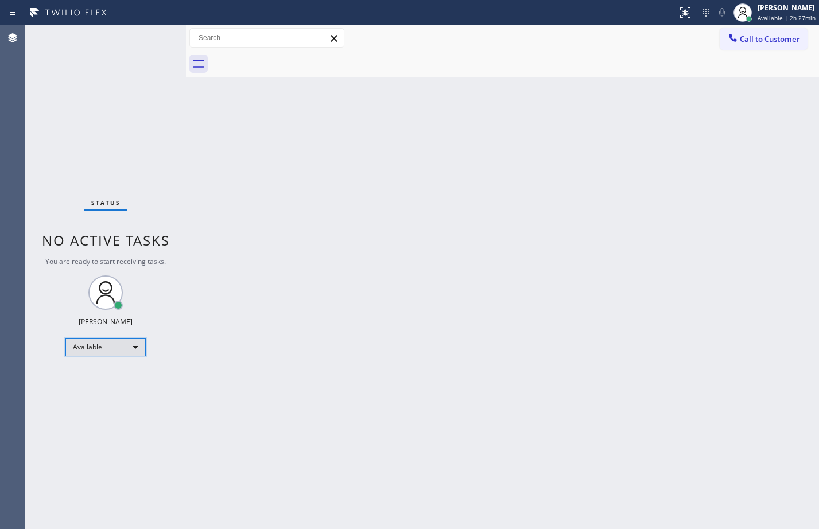
click at [135, 350] on div "Available" at bounding box center [105, 347] width 80 height 18
click at [92, 407] on li "Break" at bounding box center [105, 406] width 78 height 14
